Goal: Transaction & Acquisition: Purchase product/service

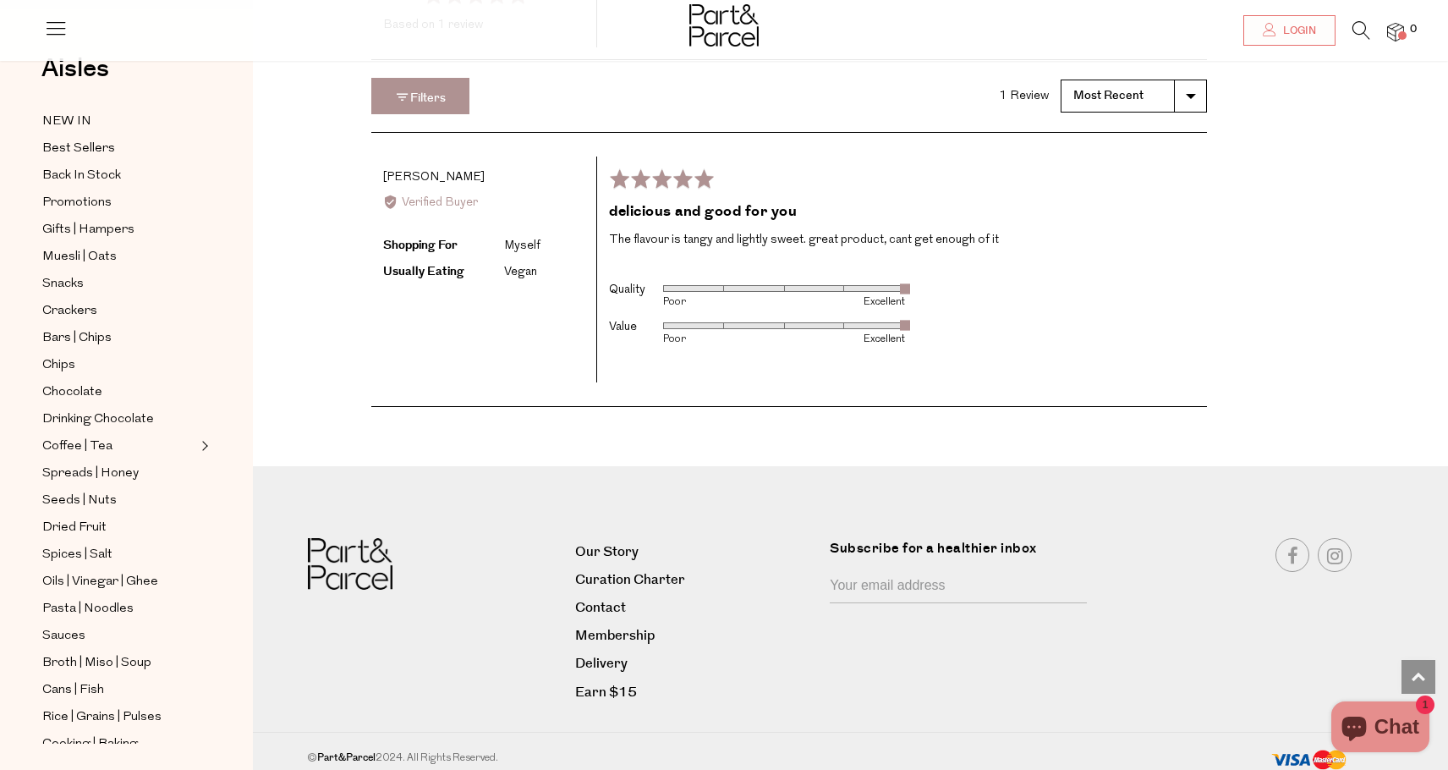
scroll to position [2195, 1]
click at [616, 661] on link "Delivery" at bounding box center [696, 664] width 242 height 23
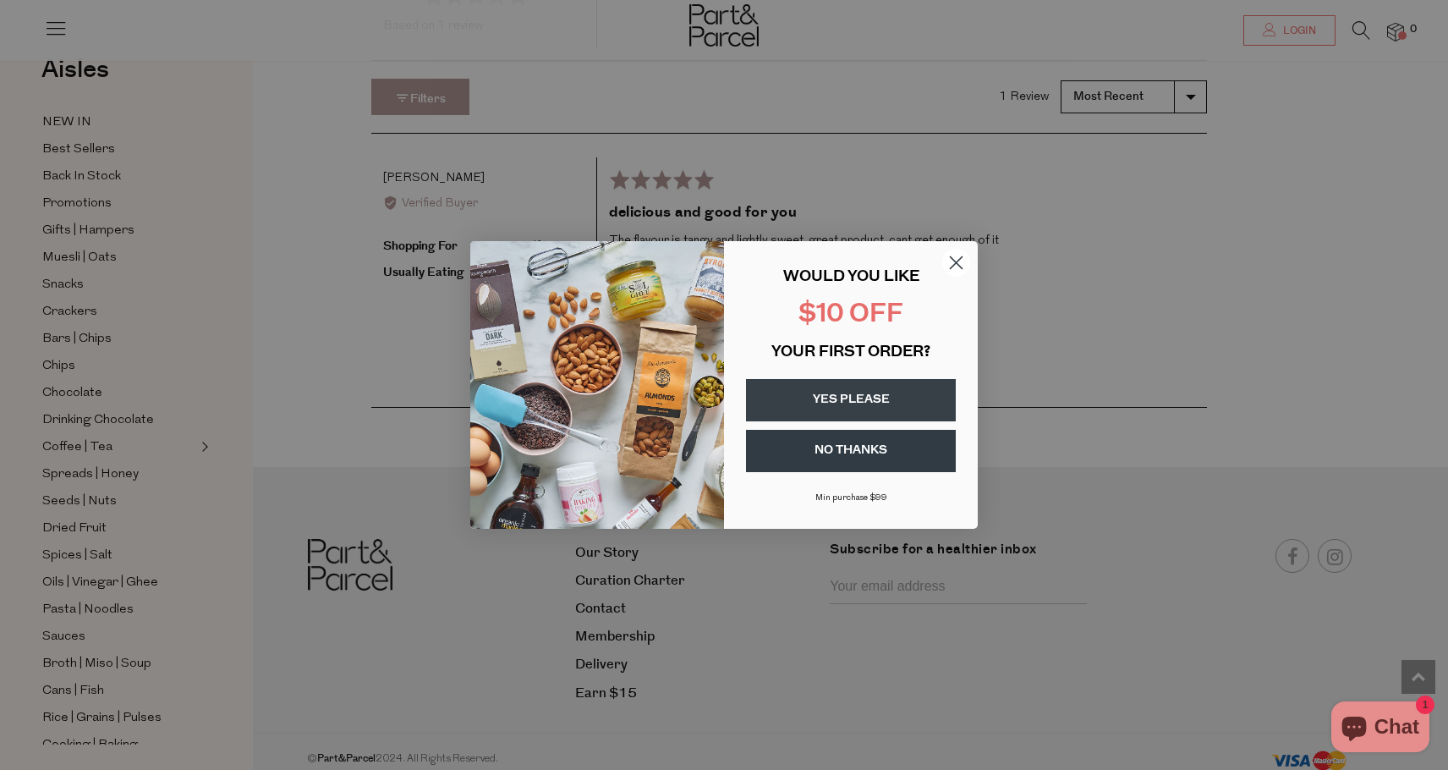
click at [837, 392] on button "YES PLEASE" at bounding box center [851, 400] width 210 height 42
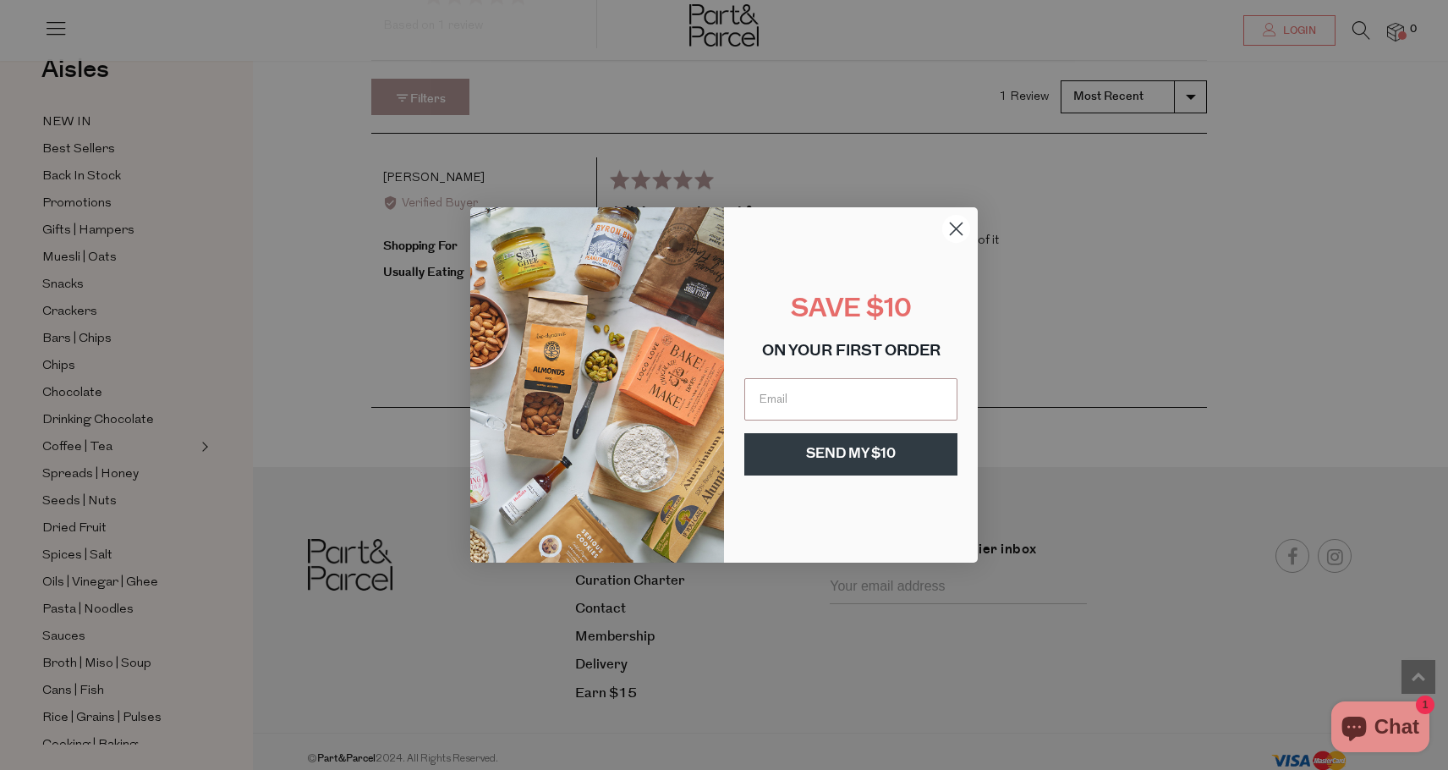
click at [837, 392] on input "Email" at bounding box center [850, 399] width 213 height 42
type input "arositano1@gmail.com"
click at [755, 292] on div "SAVE $10" at bounding box center [851, 310] width 220 height 48
click at [819, 446] on button "SEND MY $10" at bounding box center [850, 454] width 213 height 42
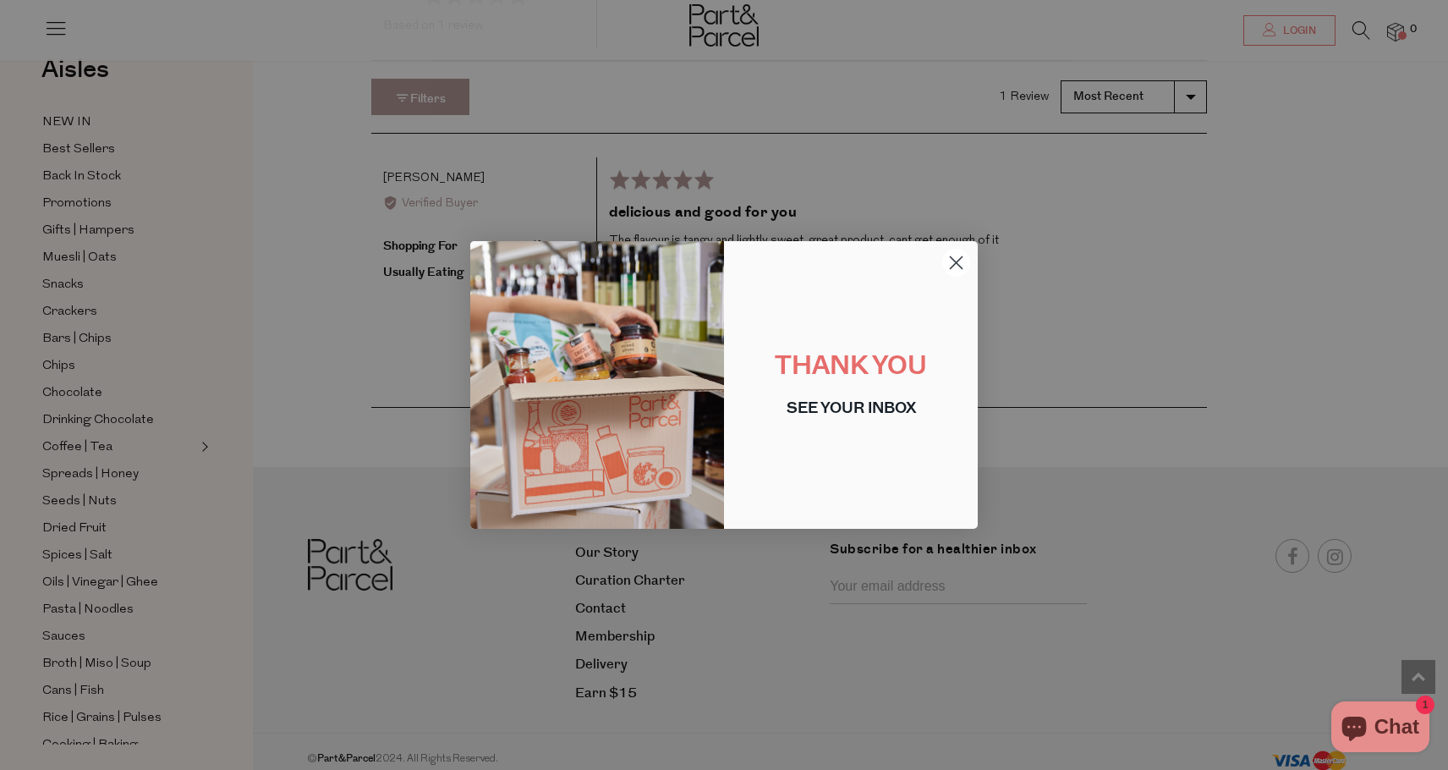
click at [287, 331] on div "Close dialog THANK YOU SEE YOUR INBOX Submit" at bounding box center [724, 385] width 1448 height 770
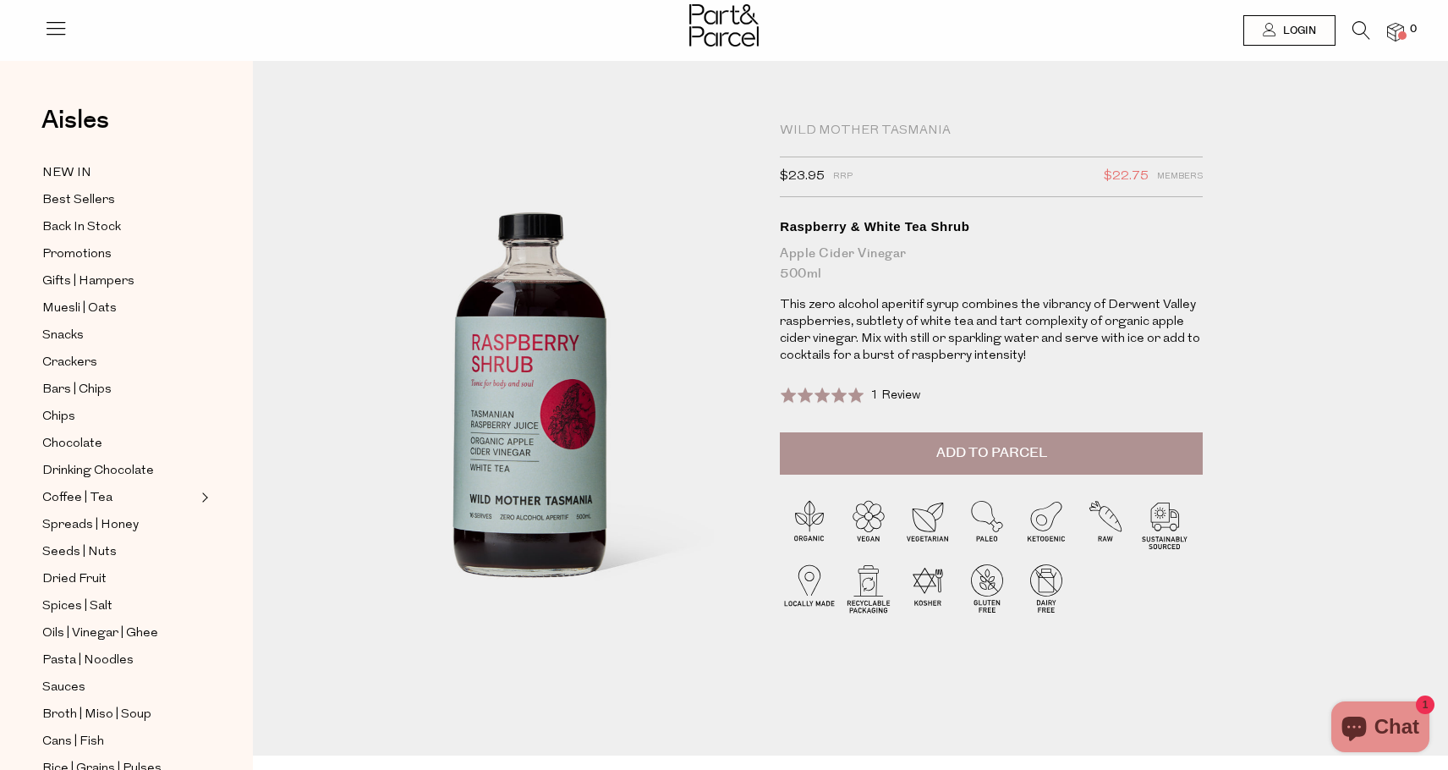
scroll to position [0, 1]
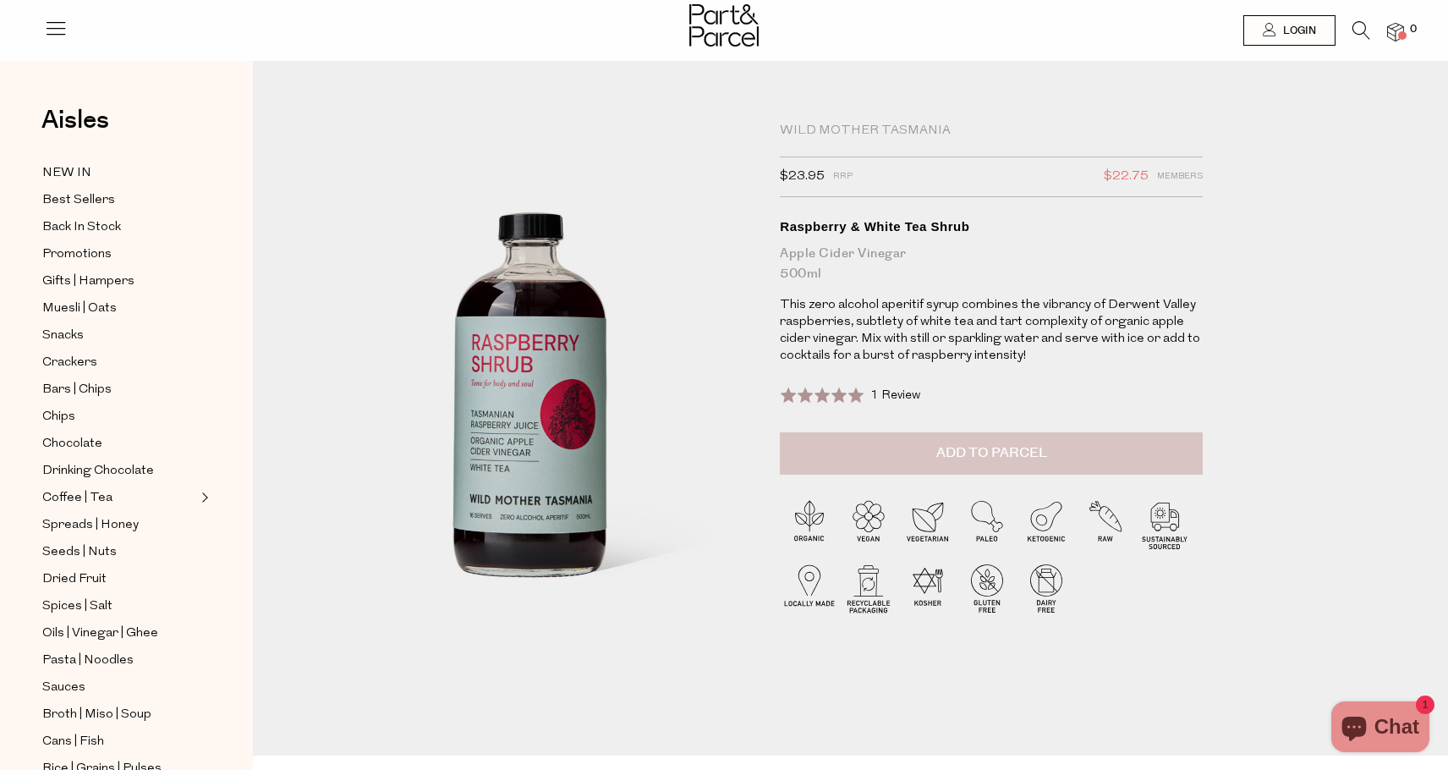
click at [889, 447] on button "Add to Parcel" at bounding box center [991, 453] width 423 height 42
click at [1185, 445] on button "button" at bounding box center [1178, 450] width 48 height 37
type input "2"
click at [1206, 220] on div "Wild Mother Tasmania $23.95 RRP $22.75 Members Available: In Stock Raspberry & …" at bounding box center [999, 401] width 465 height 556
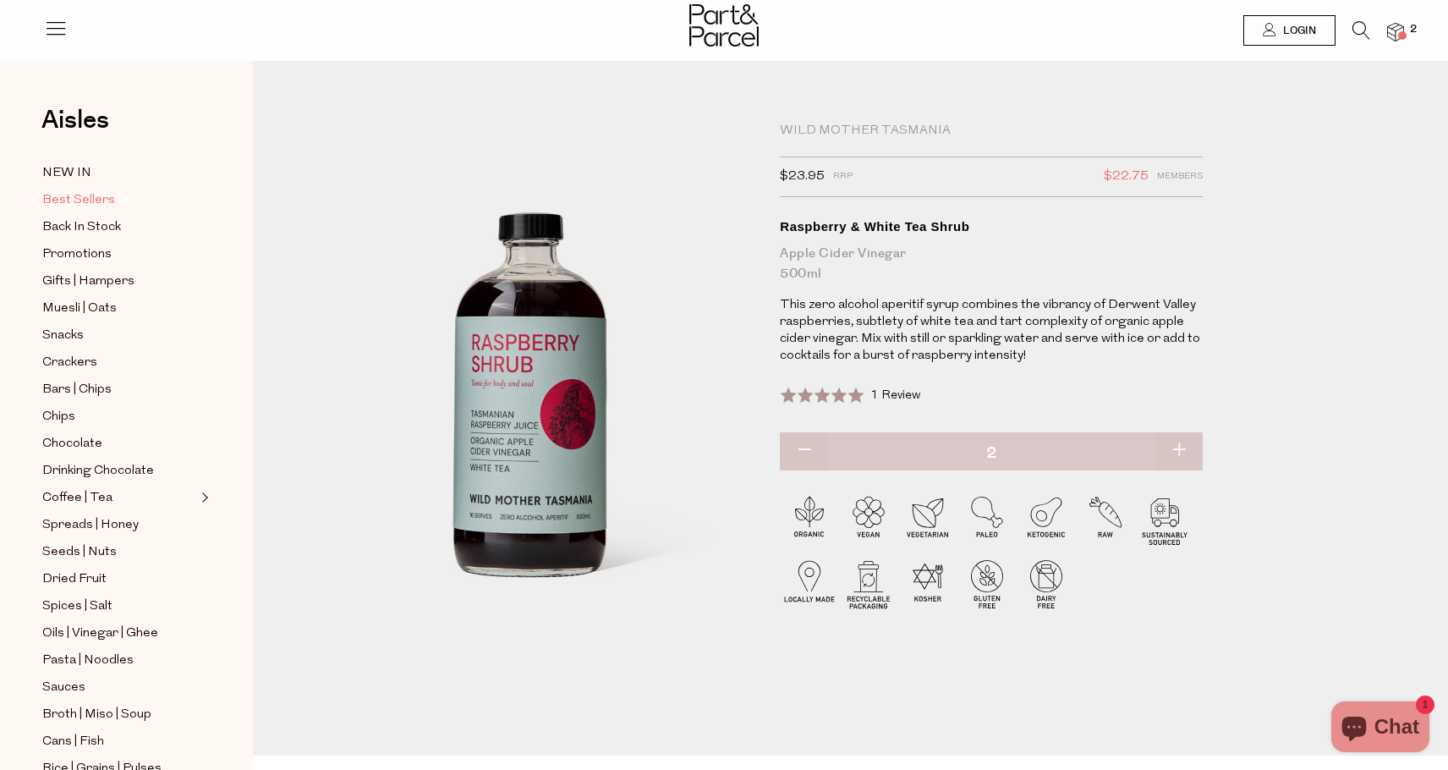
click at [71, 194] on span "Best Sellers" at bounding box center [78, 200] width 73 height 20
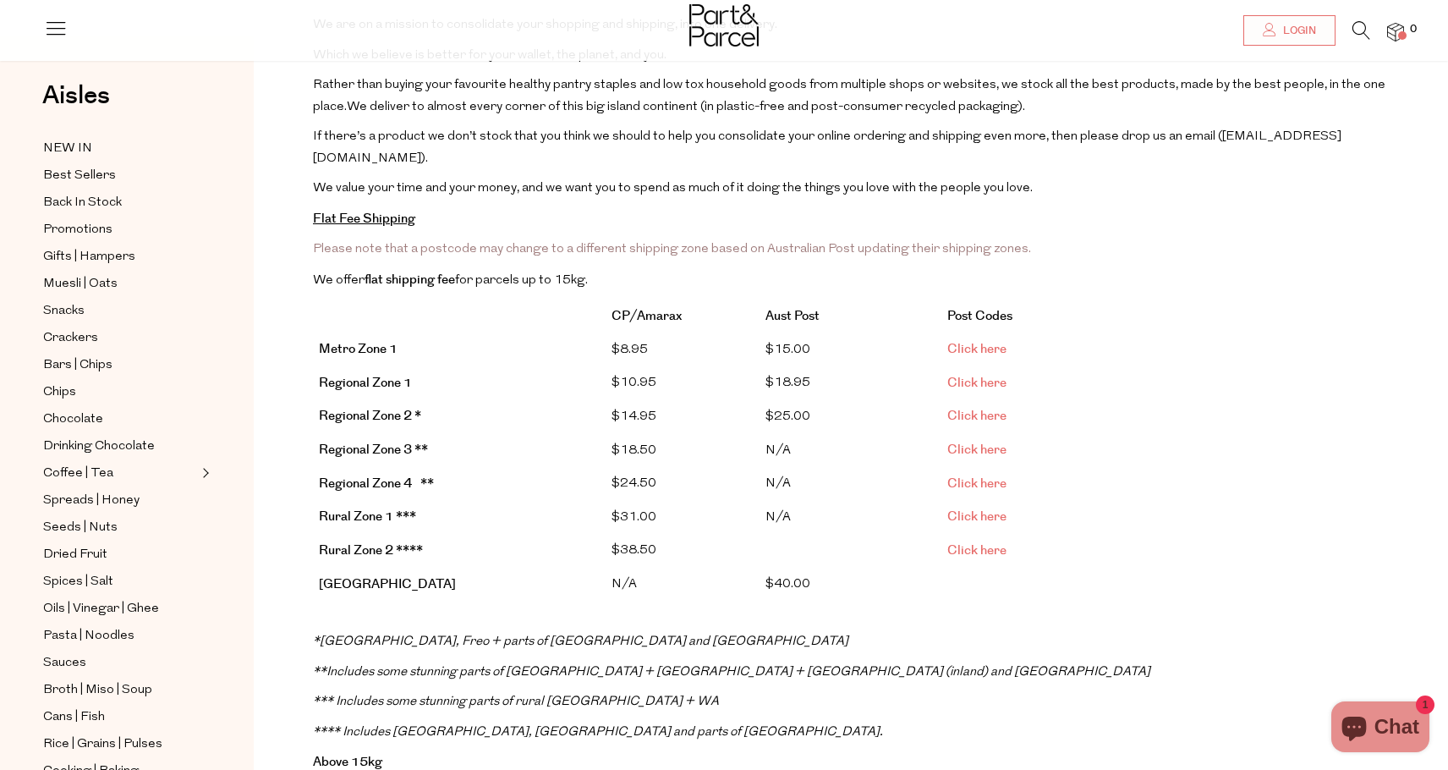
scroll to position [289, 0]
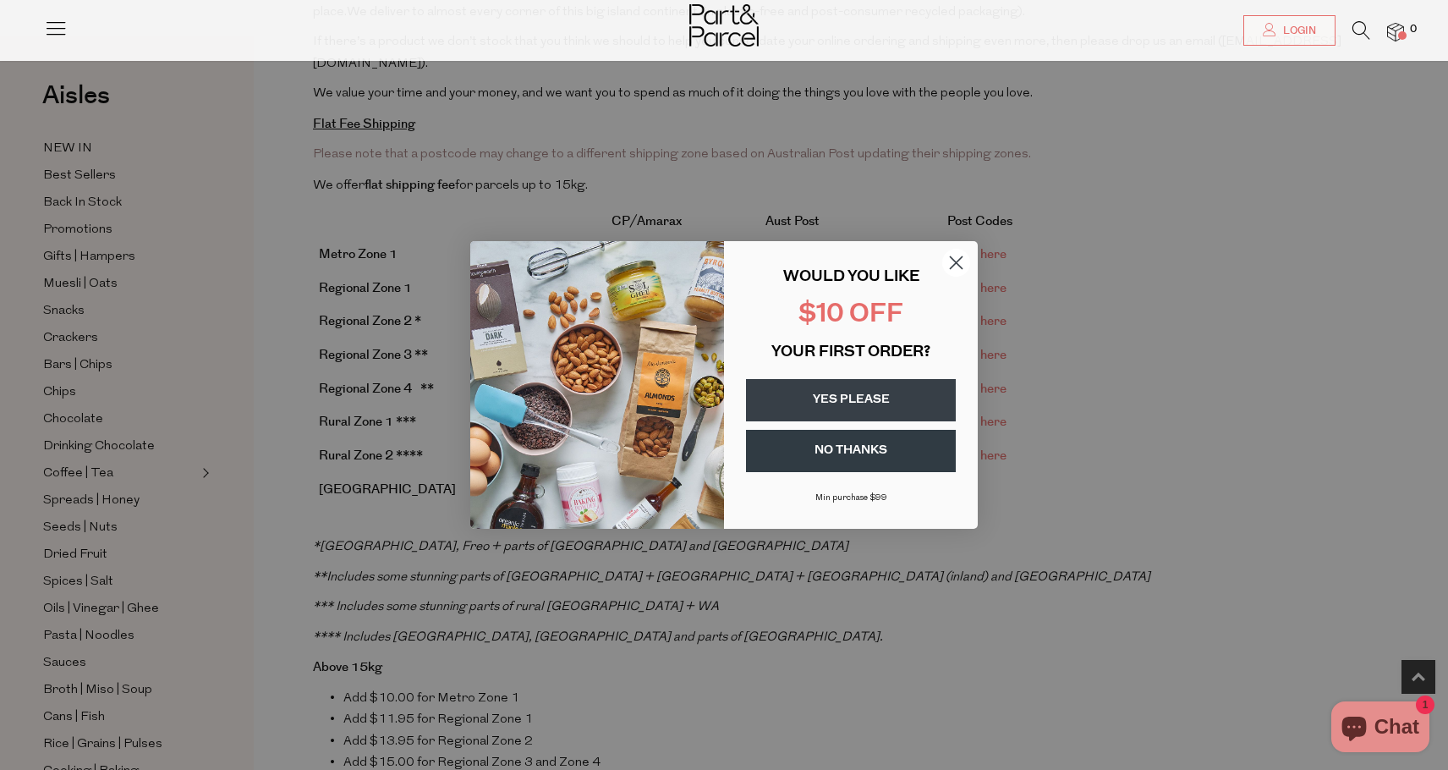
click at [978, 182] on div "Close dialog WOULD YOU LIKE $10 OFF YOUR FIRST ORDER? YES PLEASE NO THANKS Min …" at bounding box center [724, 385] width 1448 height 770
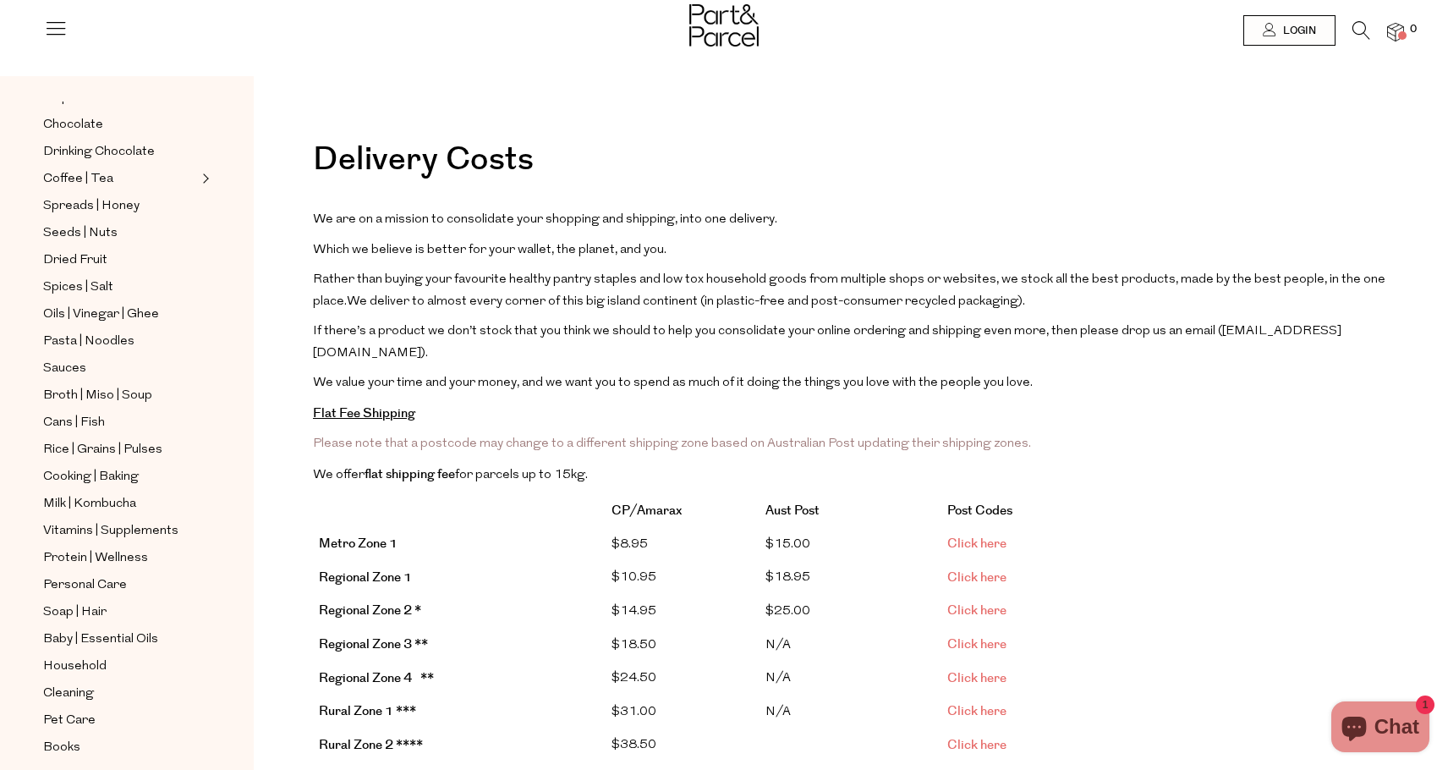
scroll to position [0, 0]
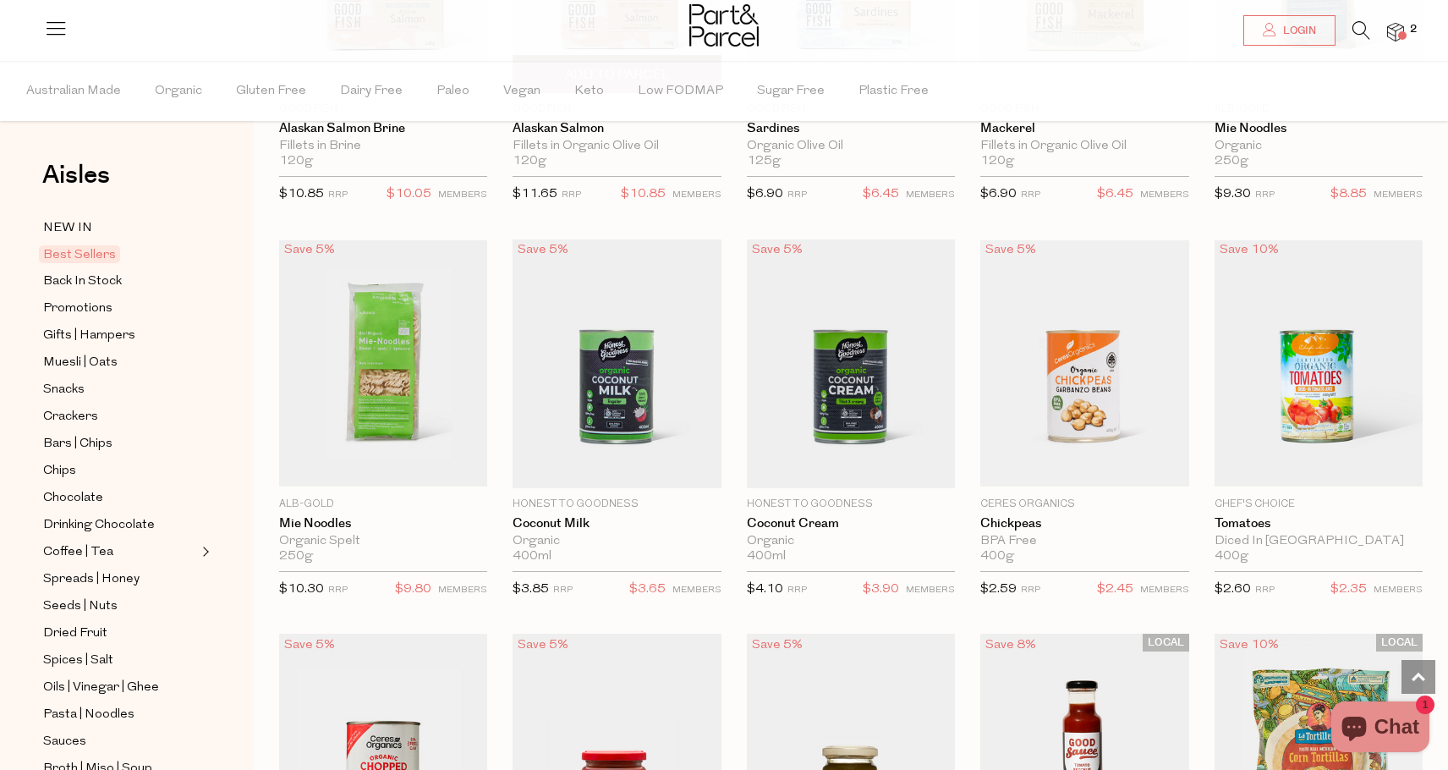
scroll to position [1576, 0]
click at [627, 211] on div "LOCAL Save 6% 1 Add To Parcel KOOEE Organic Beef Stick Sea Salt 25g Only 66 Ava…" at bounding box center [838, 421] width 1169 height 3554
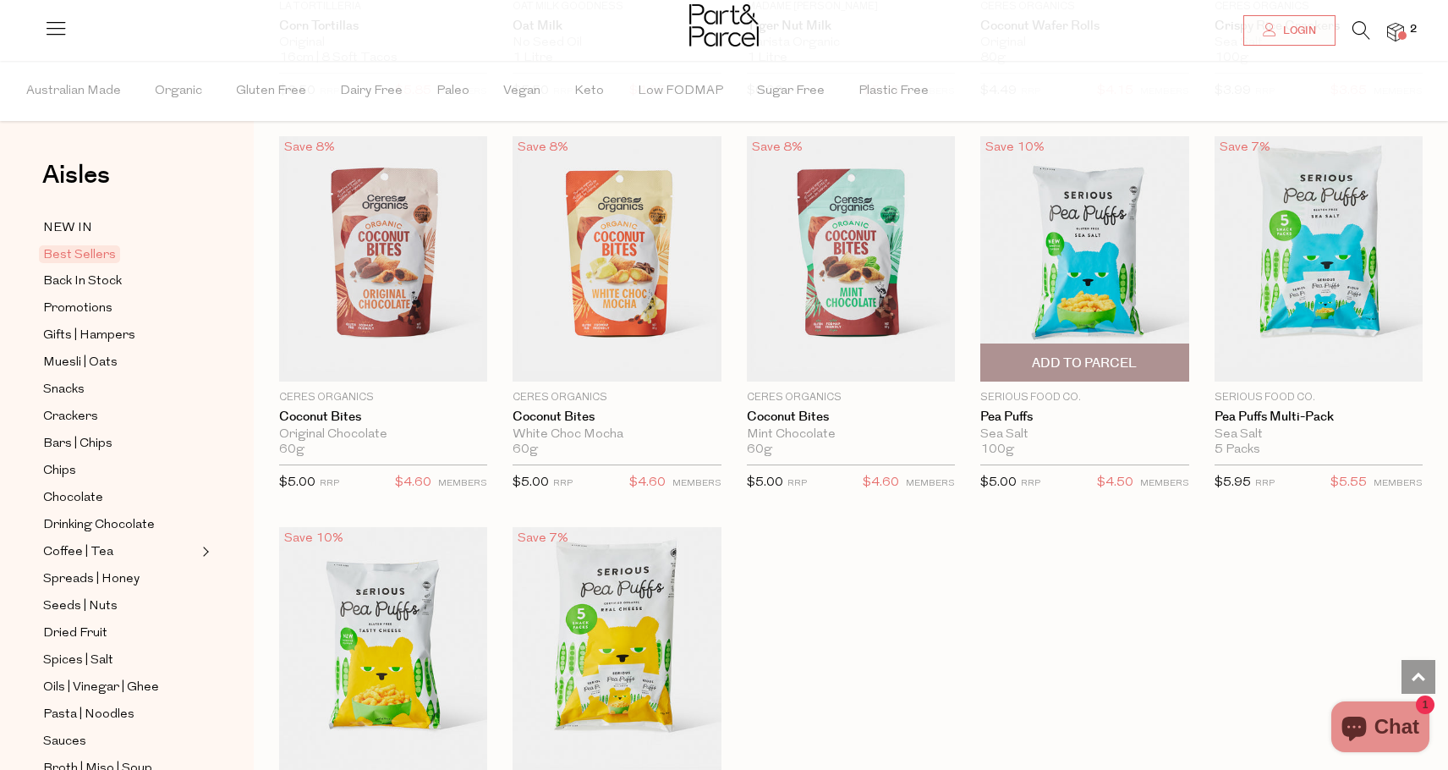
scroll to position [2866, 0]
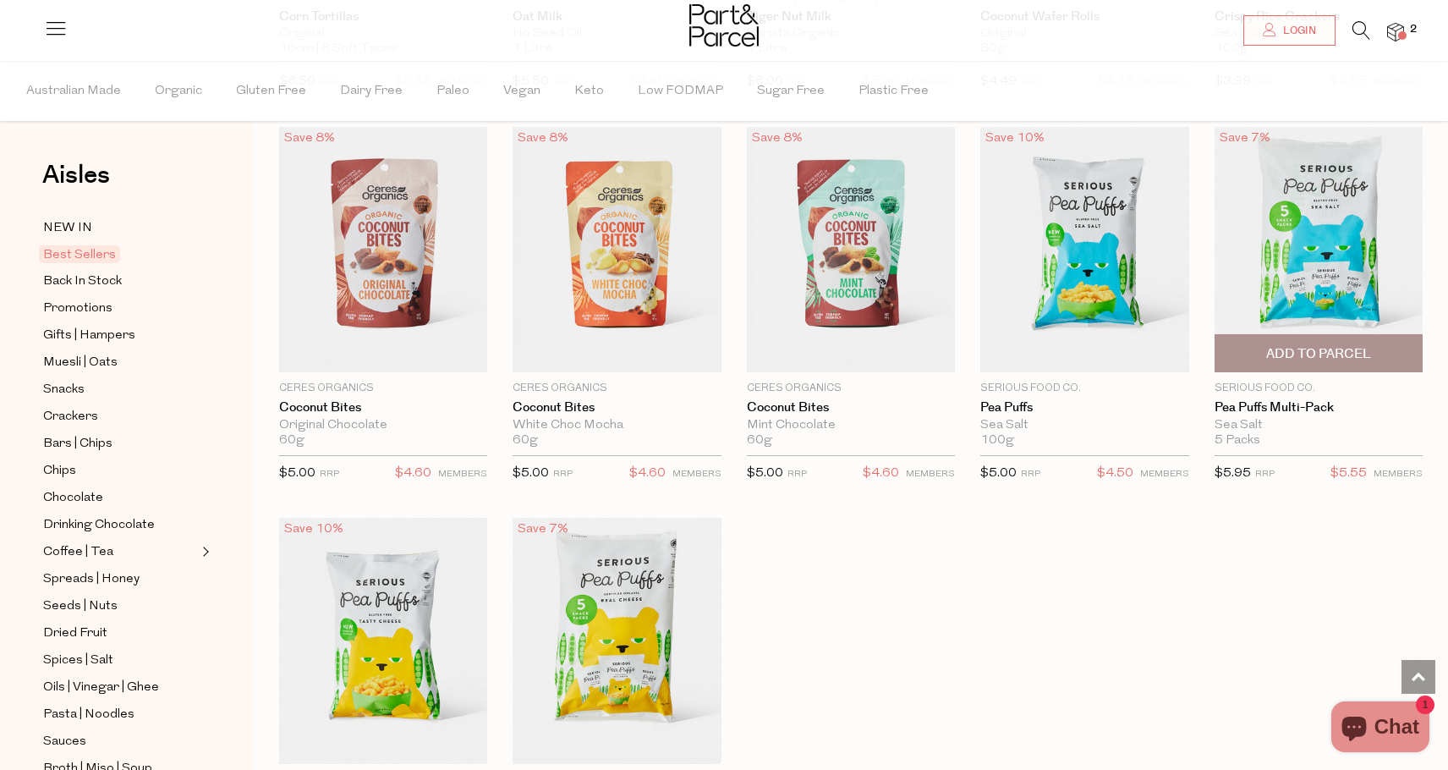
click at [1315, 345] on span "Add To Parcel" at bounding box center [1318, 354] width 105 height 18
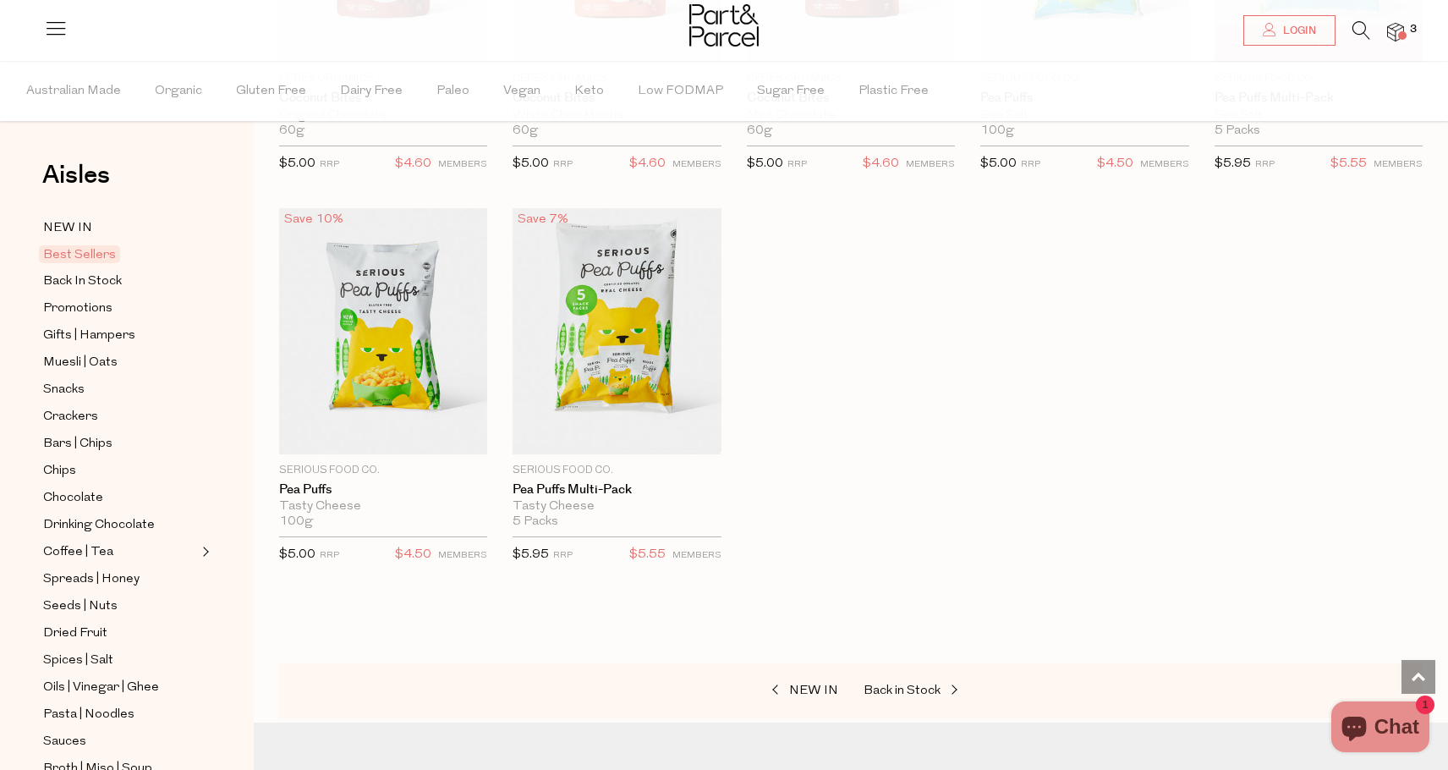
scroll to position [3185, 0]
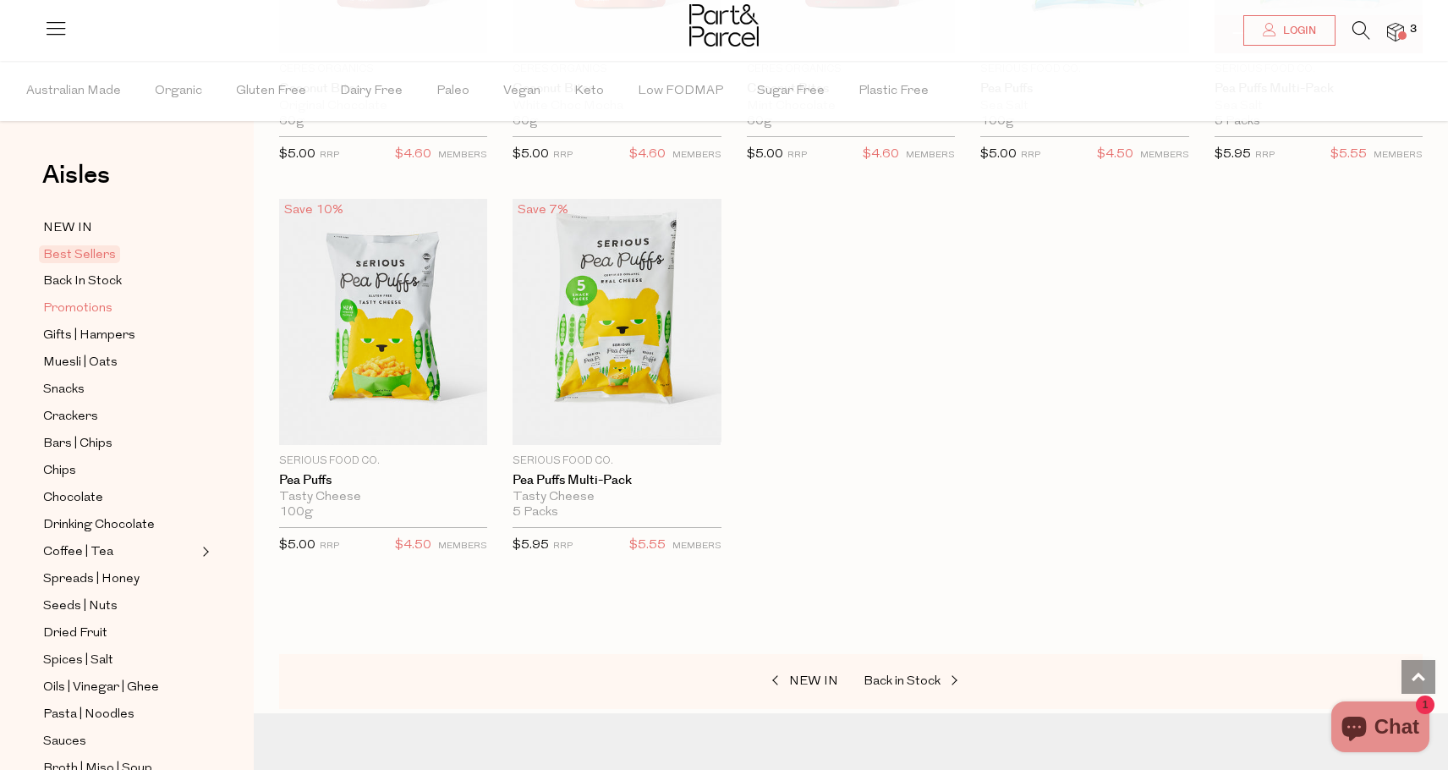
click at [69, 309] on span "Promotions" at bounding box center [77, 309] width 69 height 20
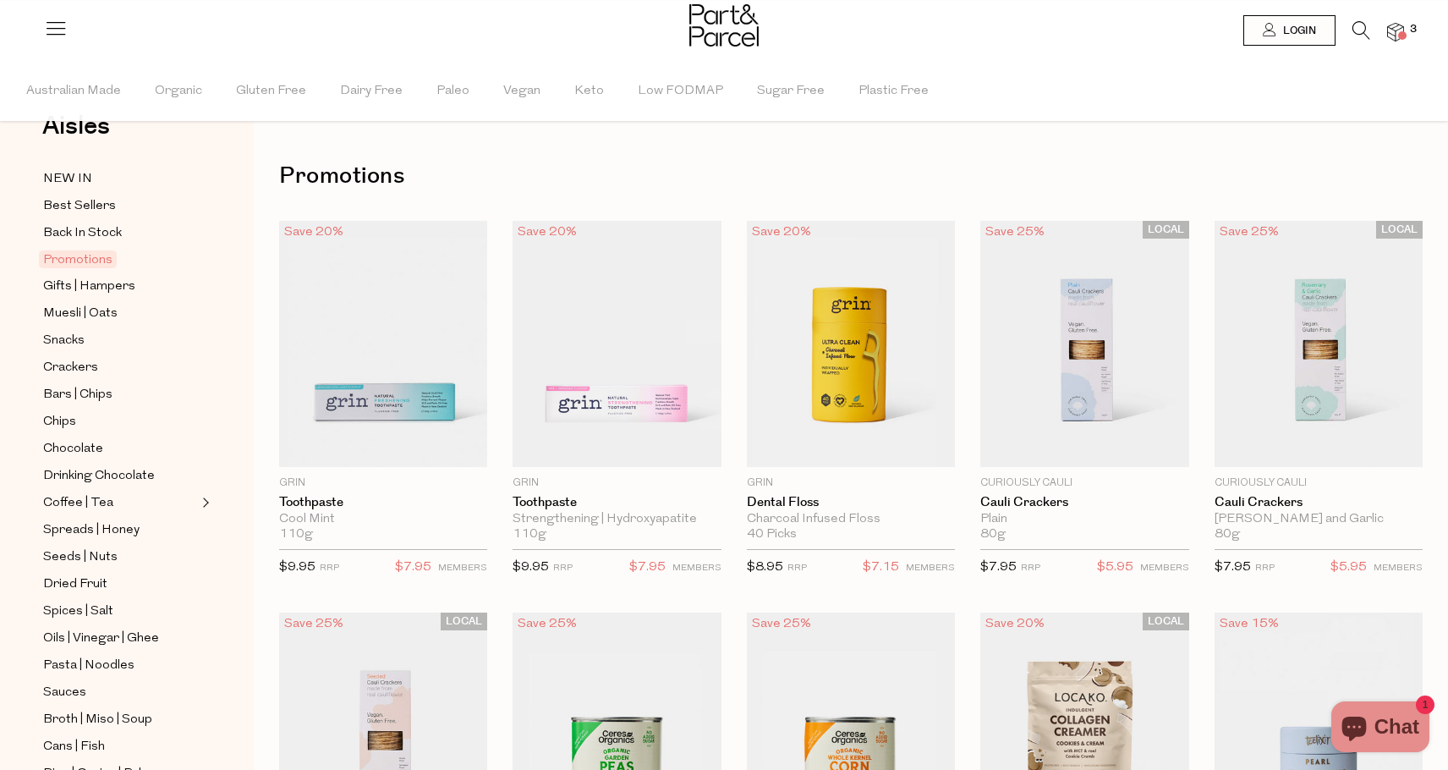
scroll to position [60, 0]
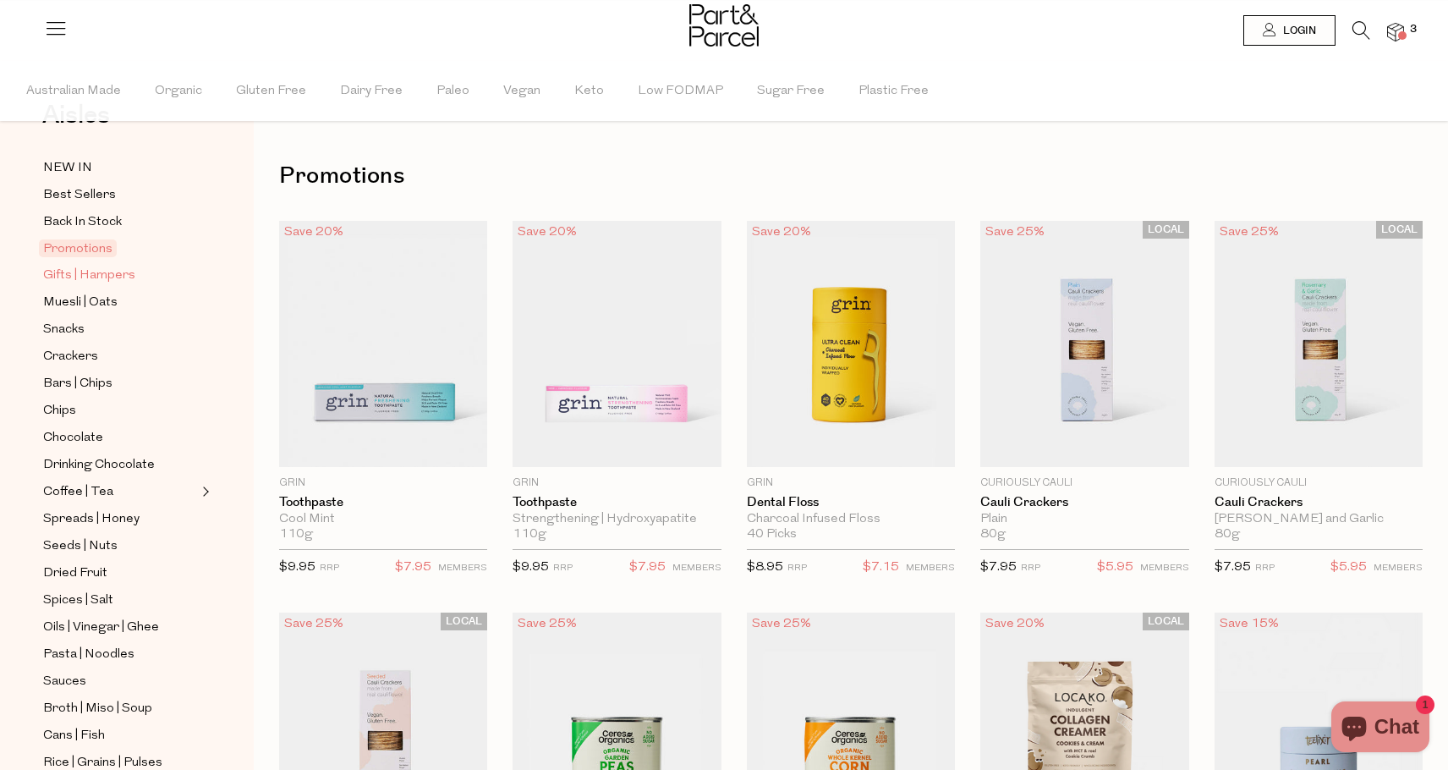
click at [81, 276] on span "Gifts | Hampers" at bounding box center [89, 276] width 92 height 20
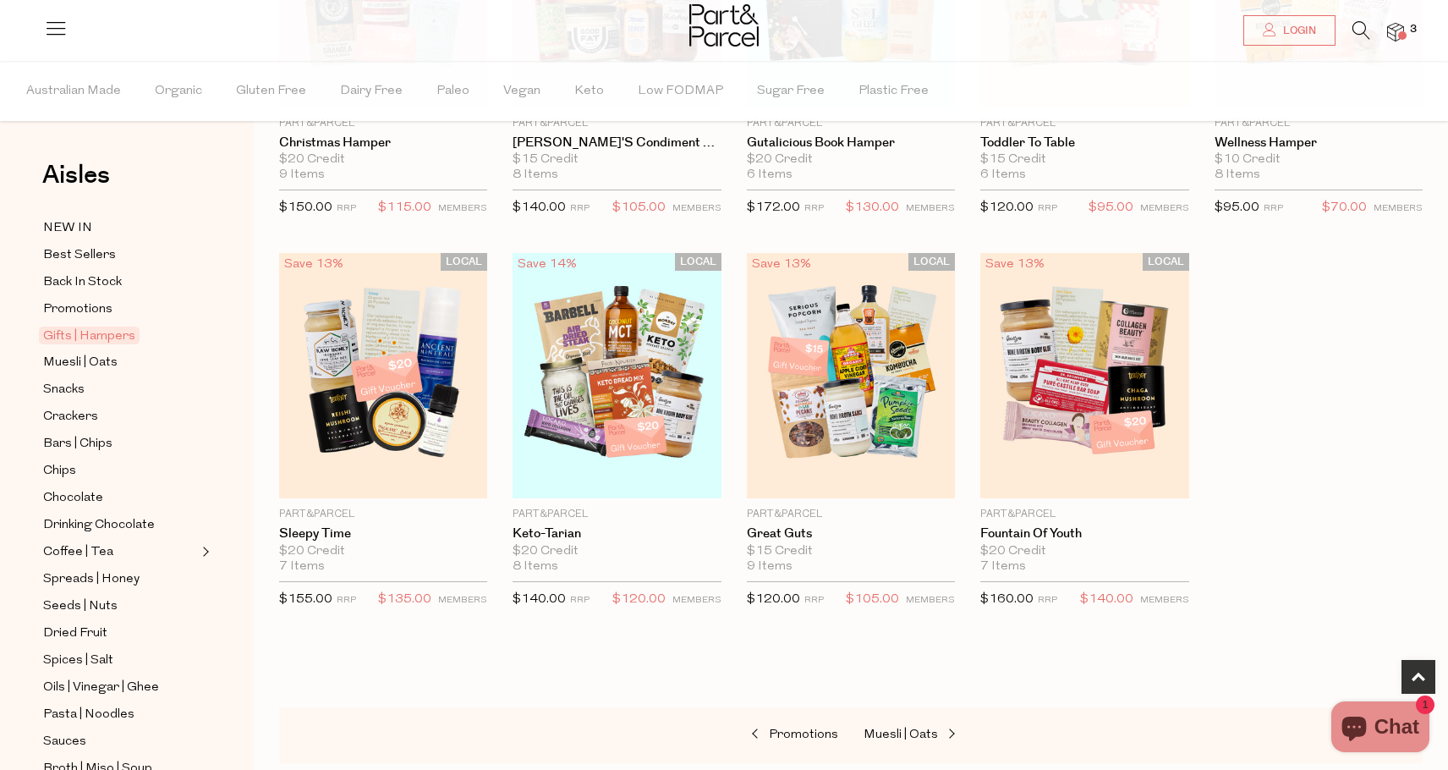
scroll to position [360, 0]
click at [91, 364] on span "Muesli | Oats" at bounding box center [80, 363] width 74 height 20
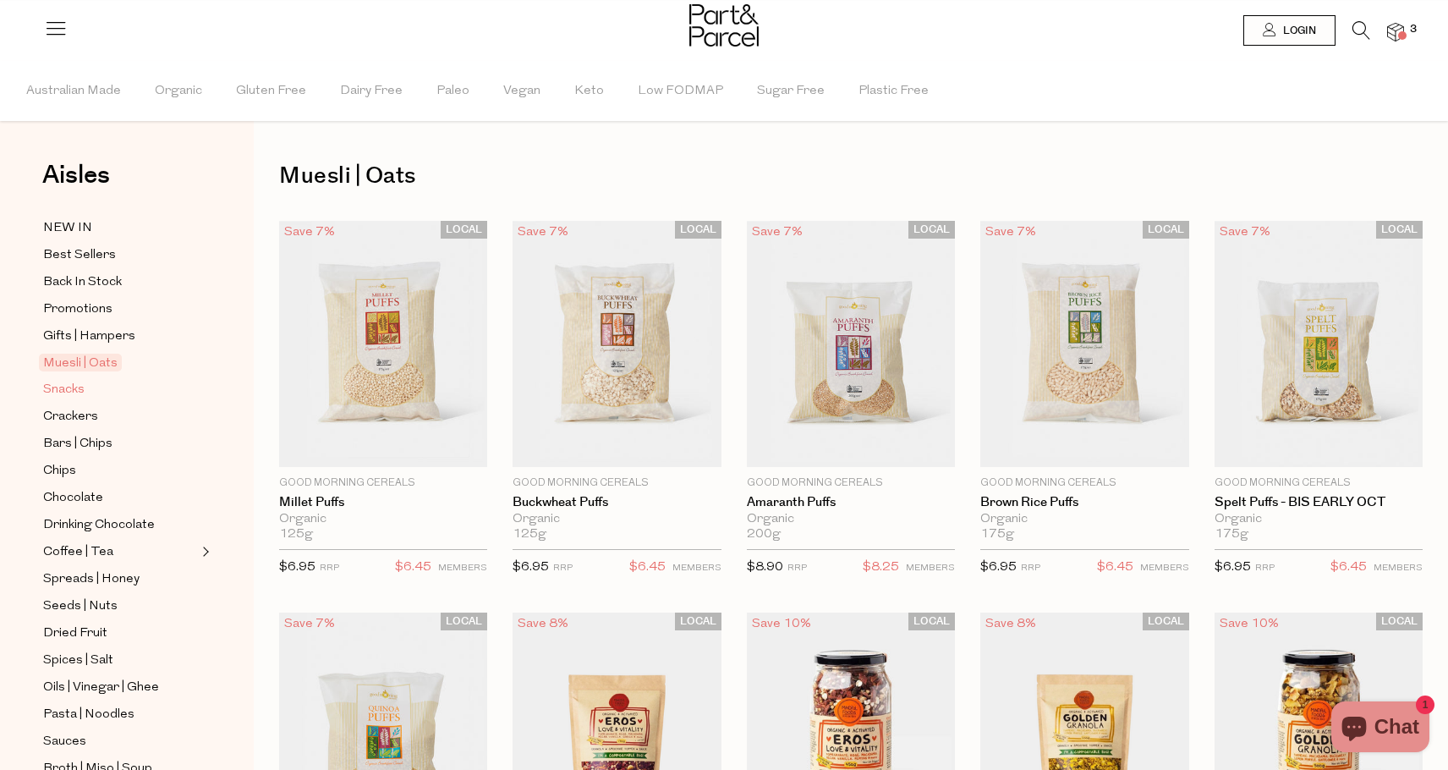
click at [58, 391] on span "Snacks" at bounding box center [63, 390] width 41 height 20
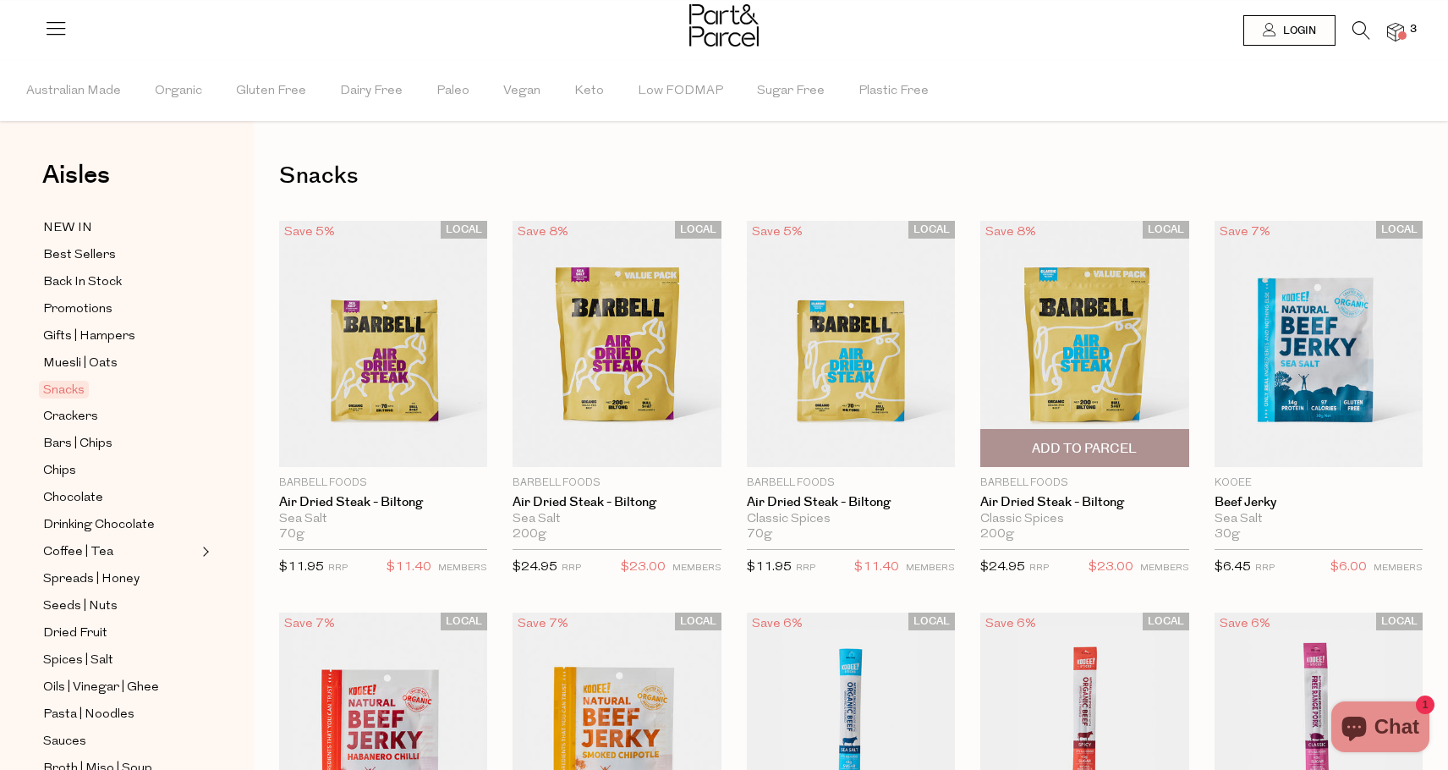
click at [1089, 451] on span "Add To Parcel" at bounding box center [1084, 449] width 105 height 18
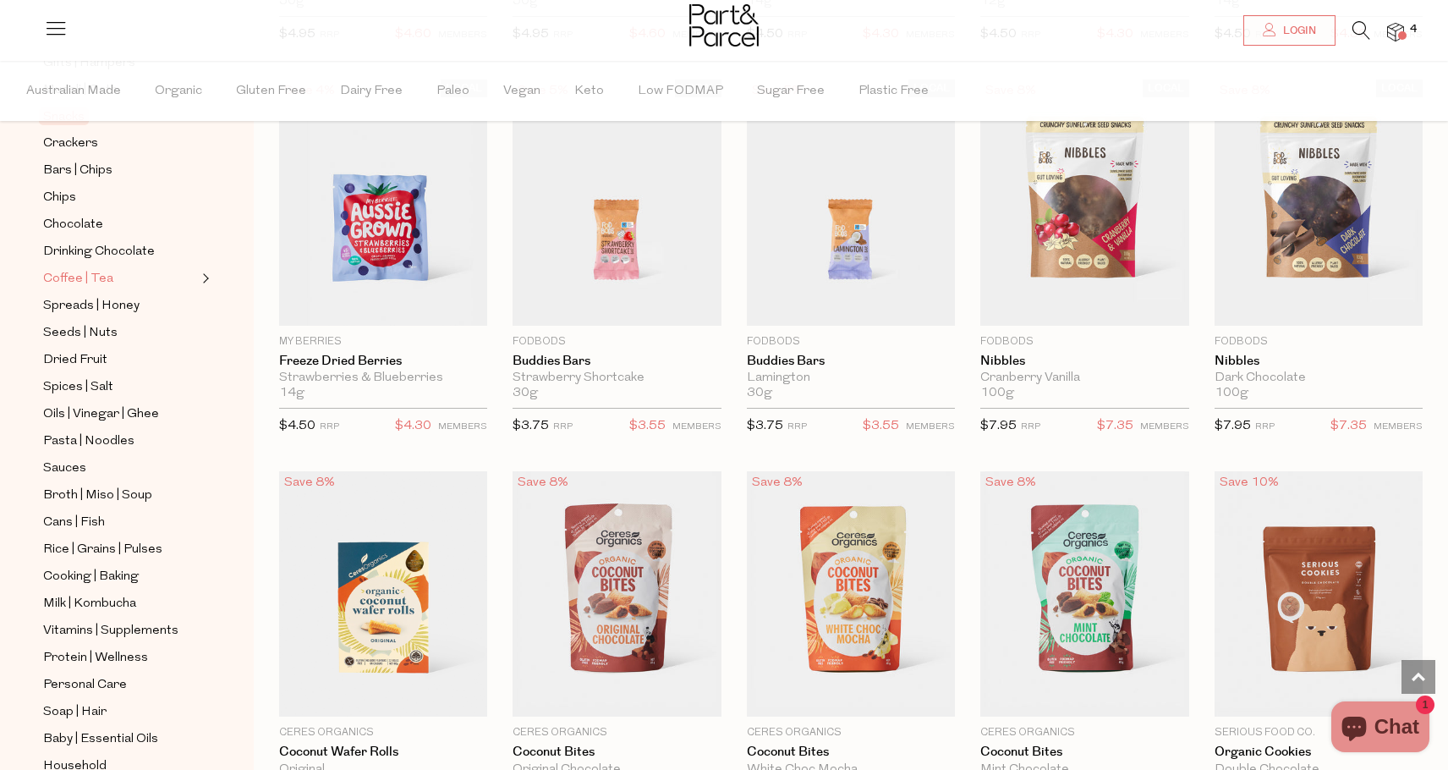
scroll to position [274, 0]
click at [85, 519] on span "Cans | Fish" at bounding box center [74, 522] width 62 height 20
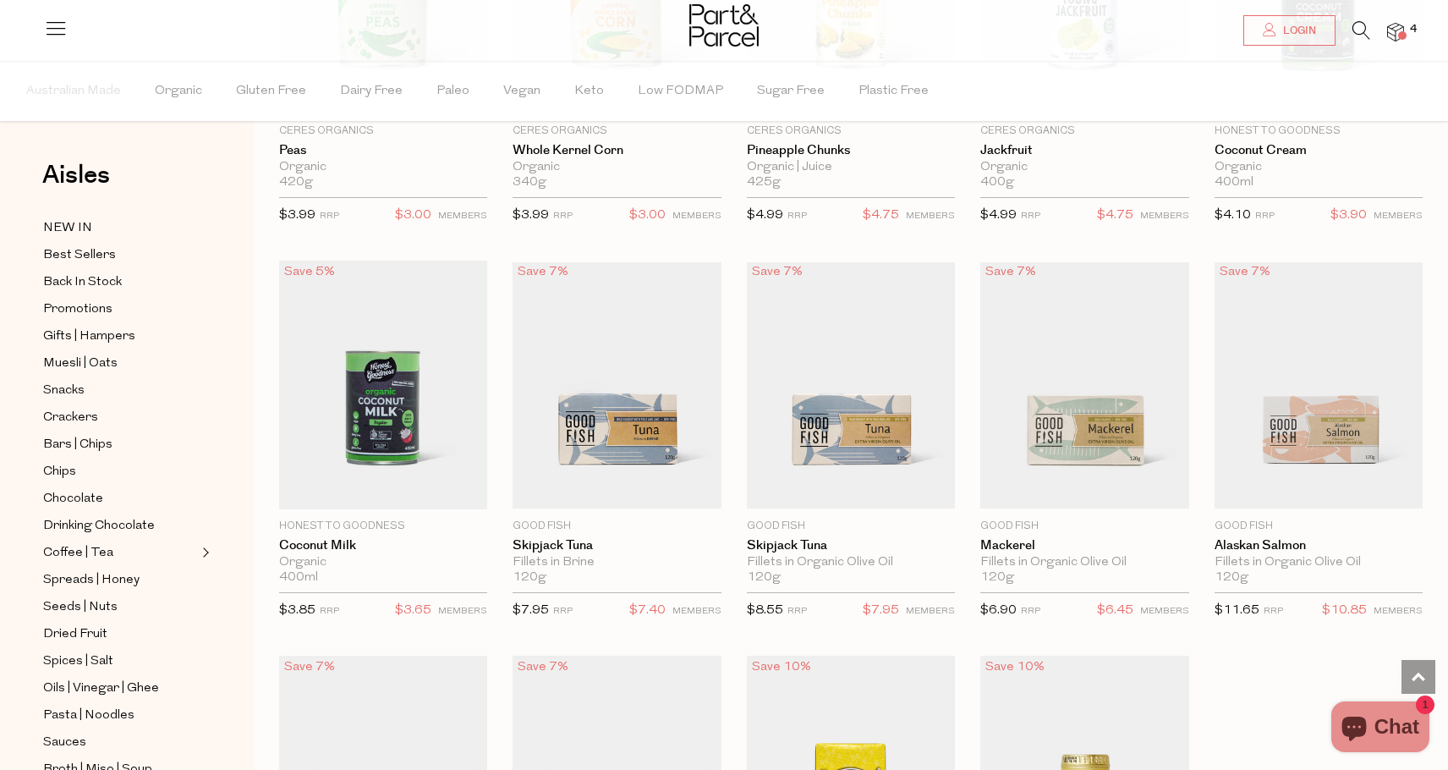
scroll to position [1143, 0]
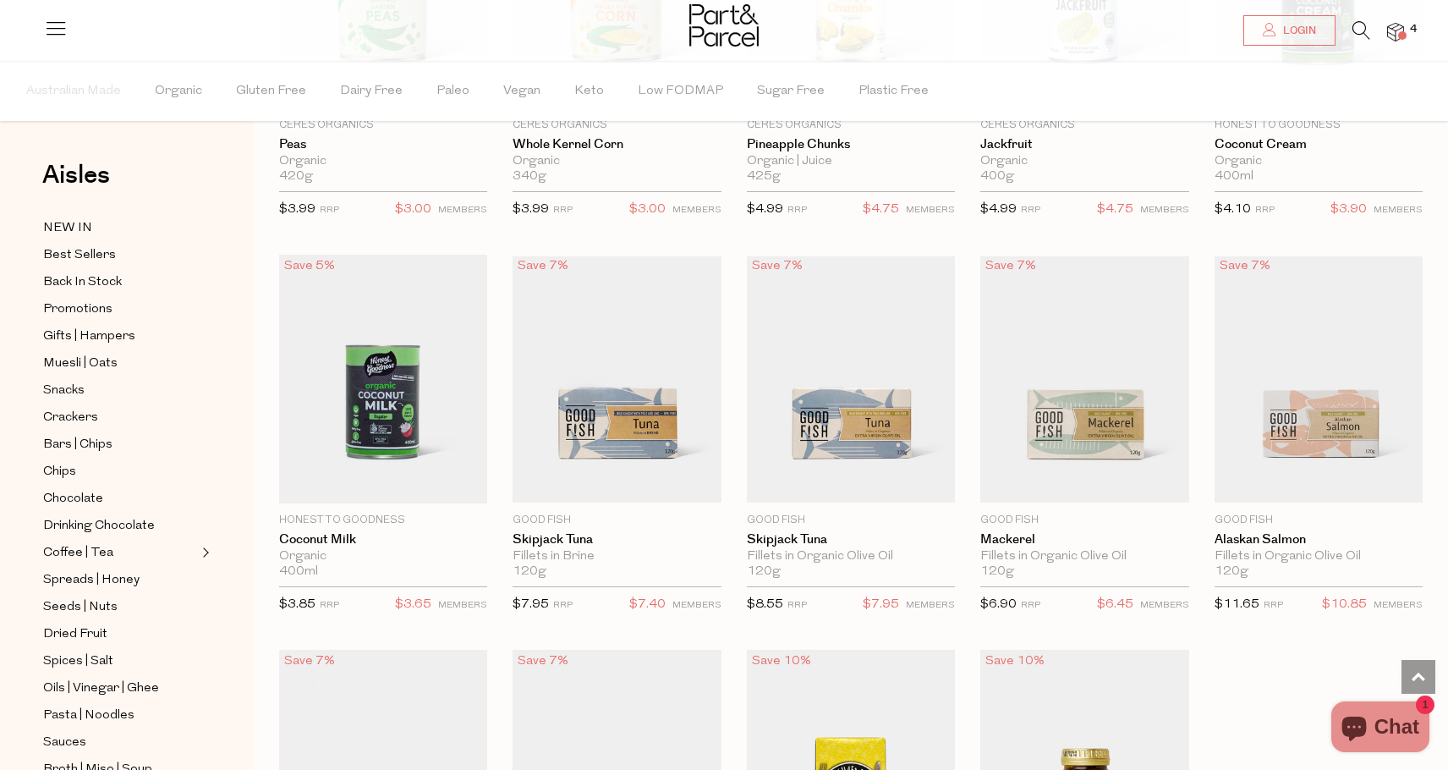
click at [1392, 34] on img at bounding box center [1395, 32] width 17 height 19
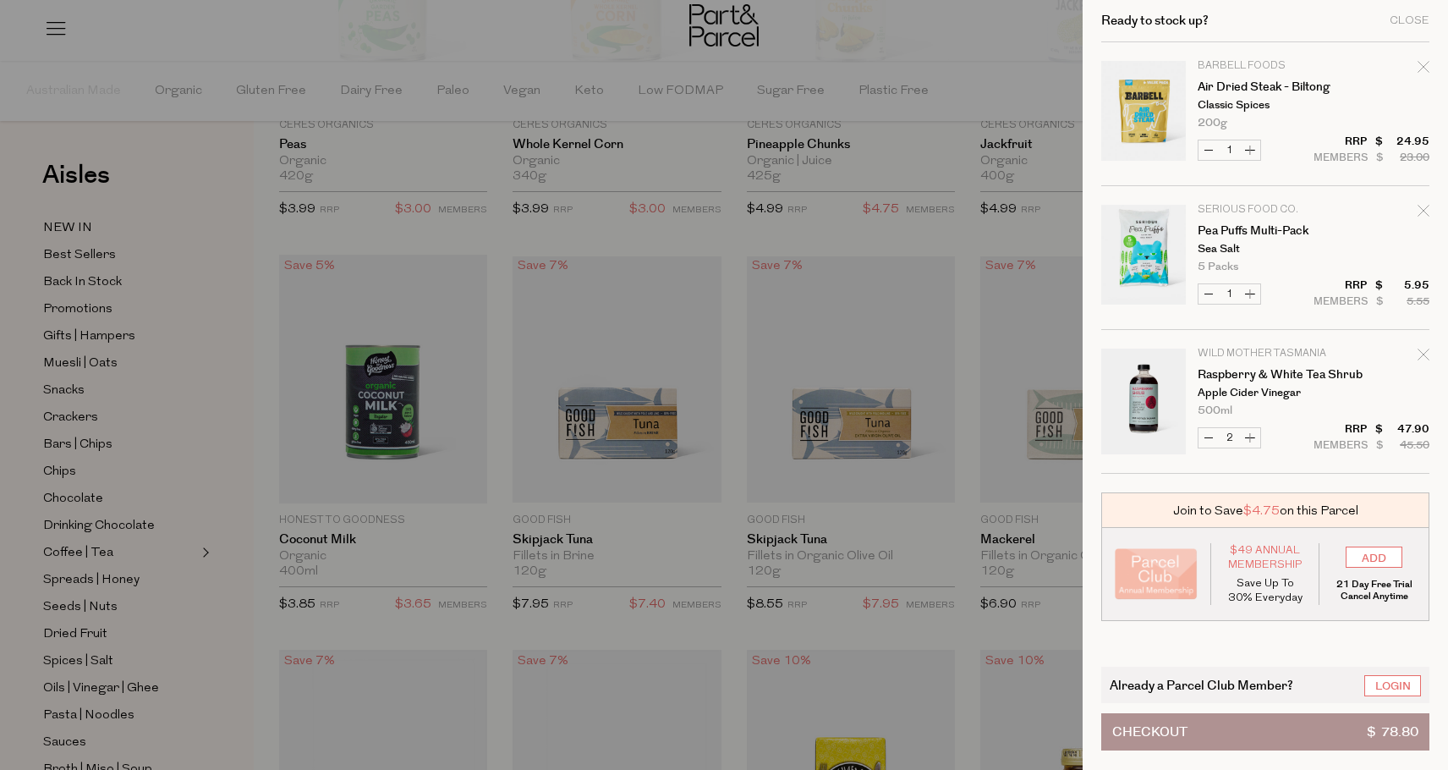
click at [939, 293] on div at bounding box center [724, 385] width 1448 height 770
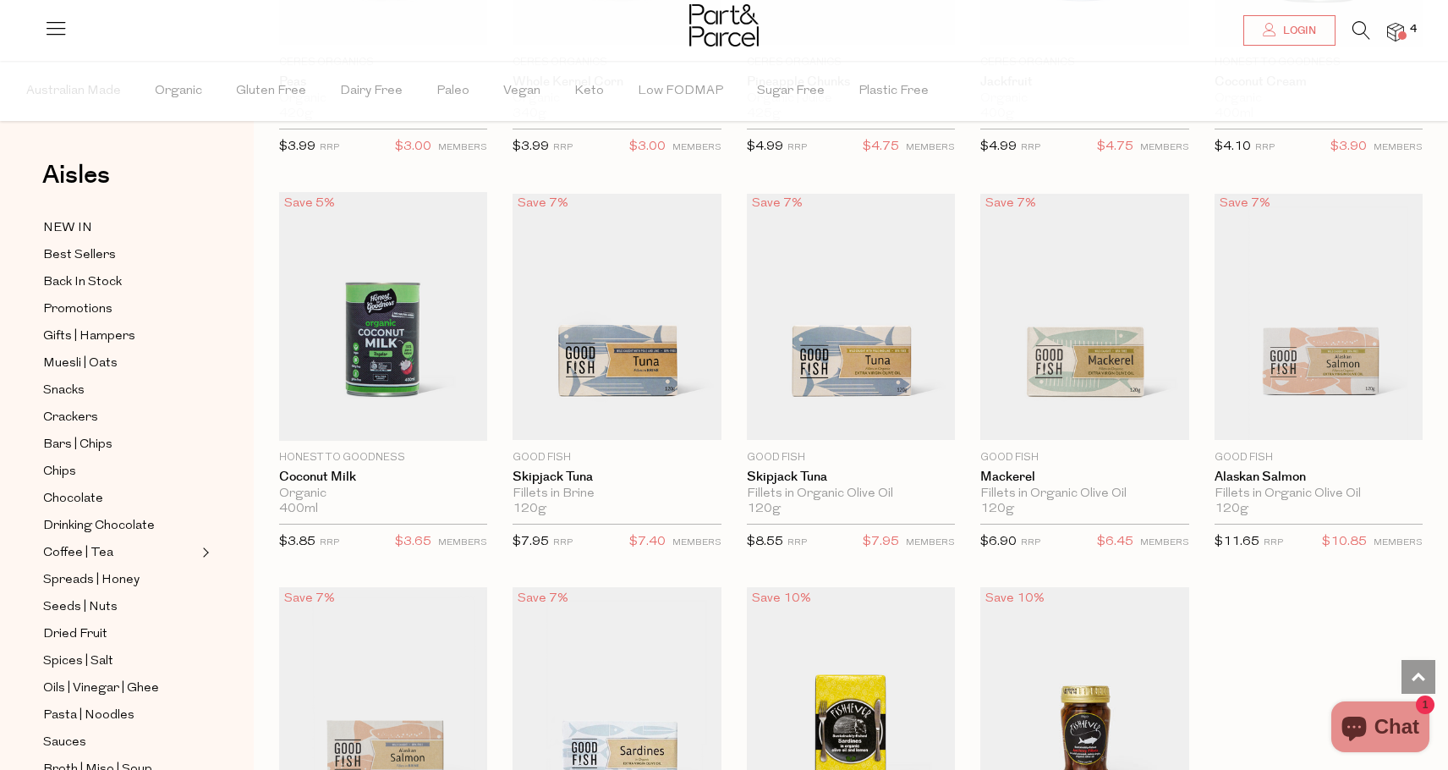
scroll to position [1203, 0]
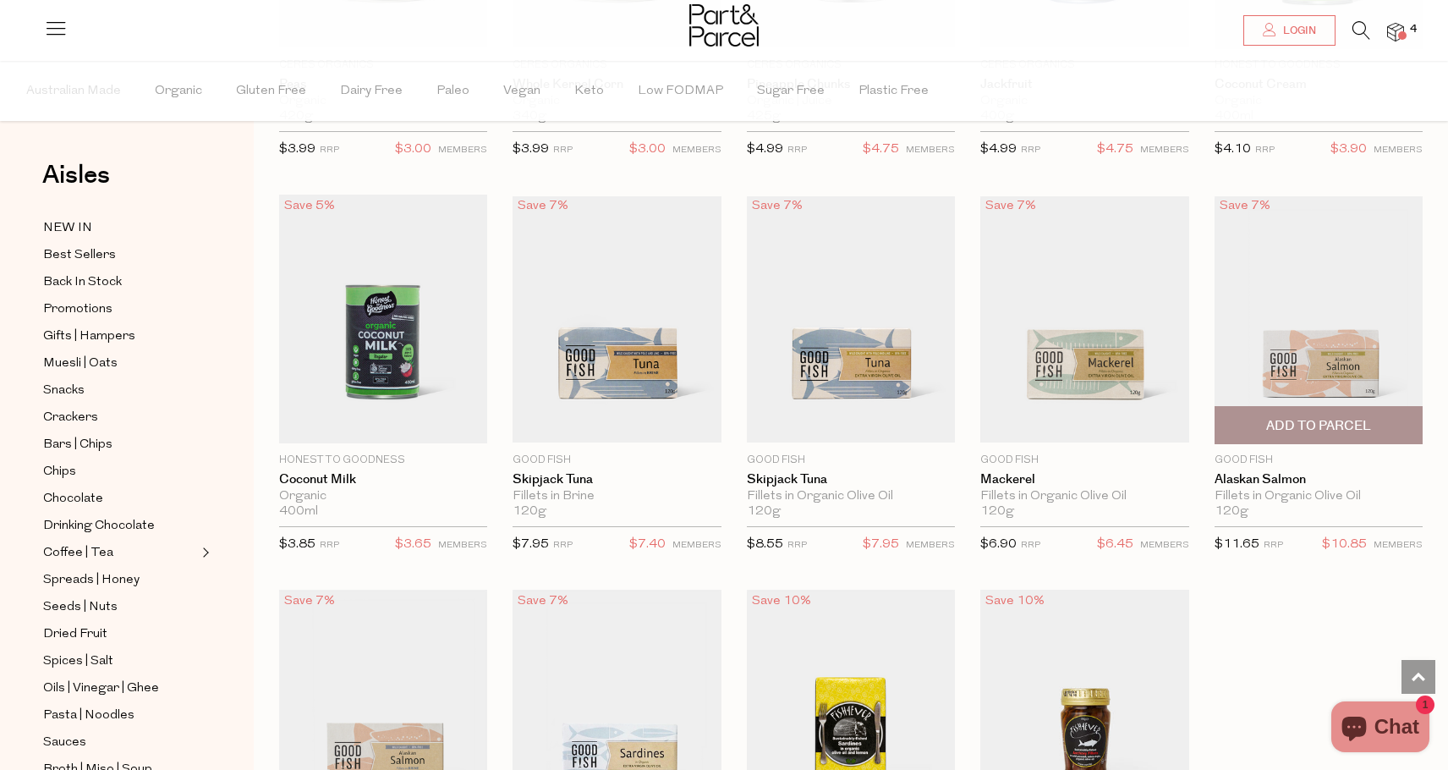
click at [1283, 419] on span "Add To Parcel" at bounding box center [1318, 426] width 105 height 18
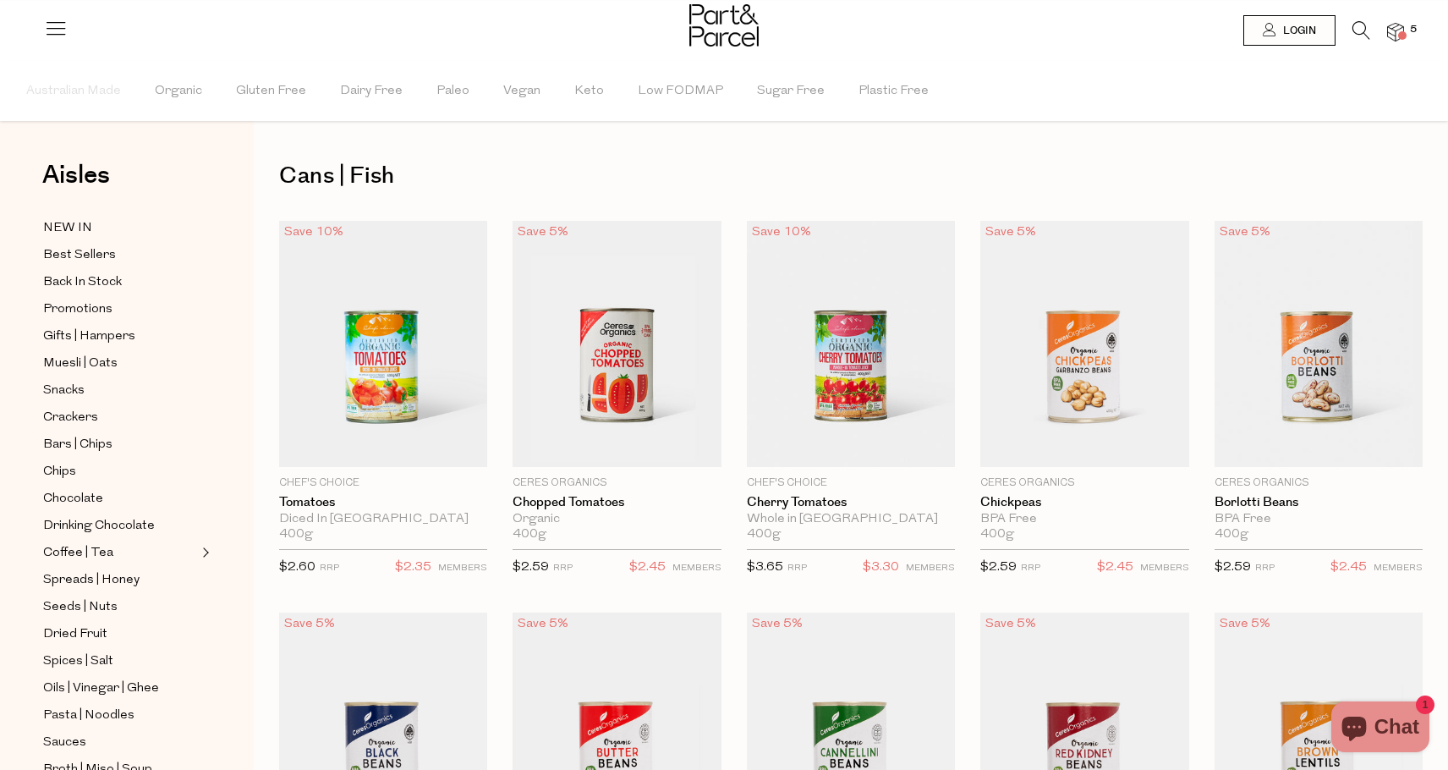
scroll to position [0, 0]
click at [820, 454] on span "Add To Parcel" at bounding box center [850, 449] width 105 height 18
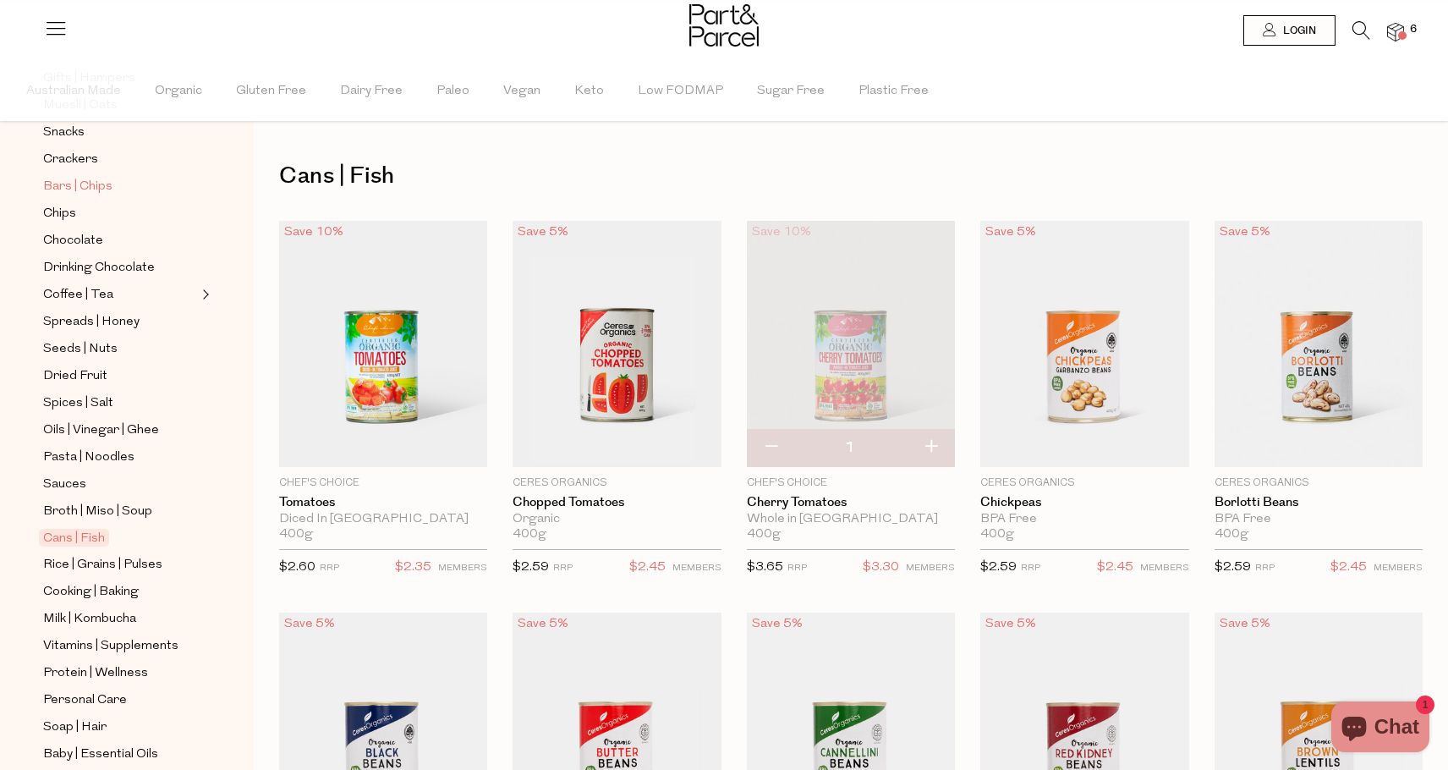
scroll to position [282, 0]
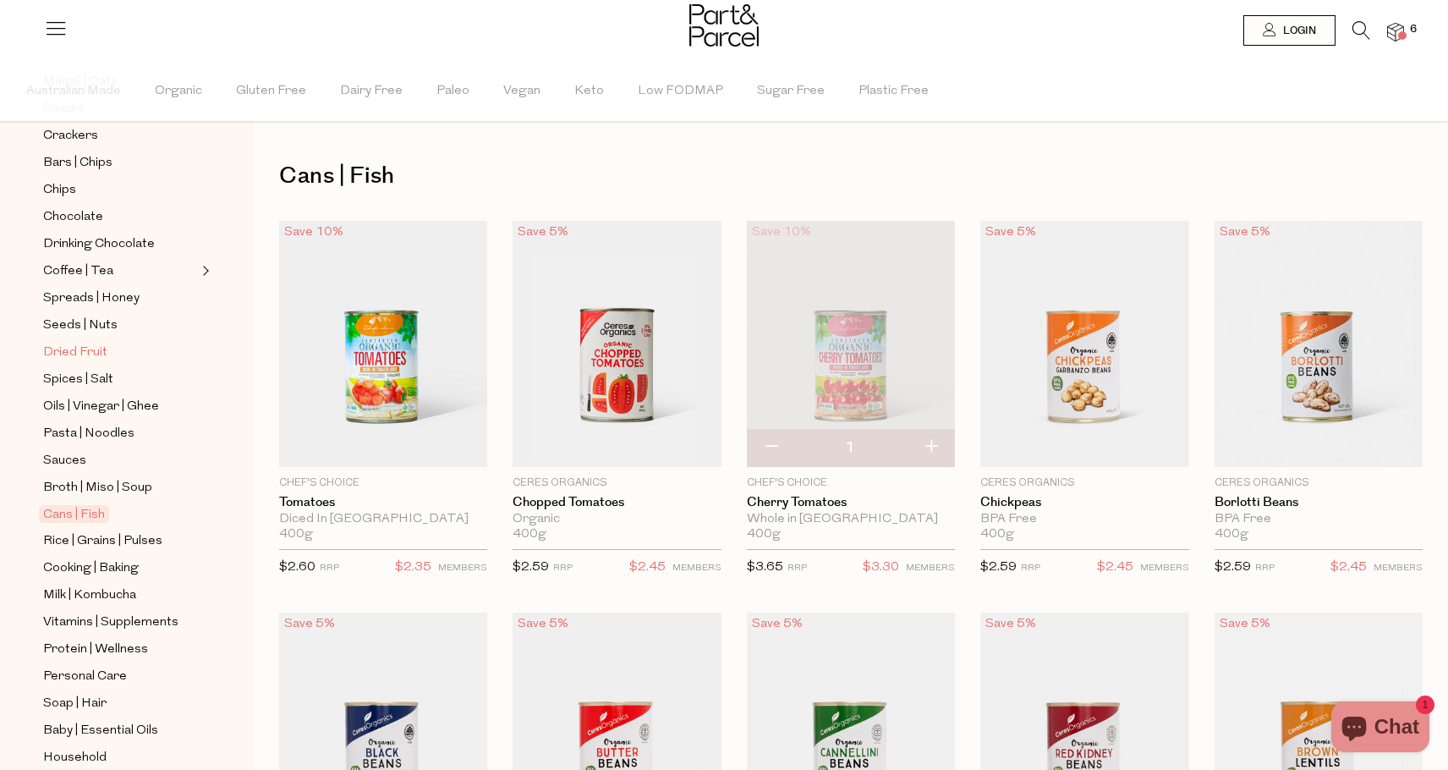
click at [63, 361] on span "Dried Fruit" at bounding box center [75, 352] width 64 height 20
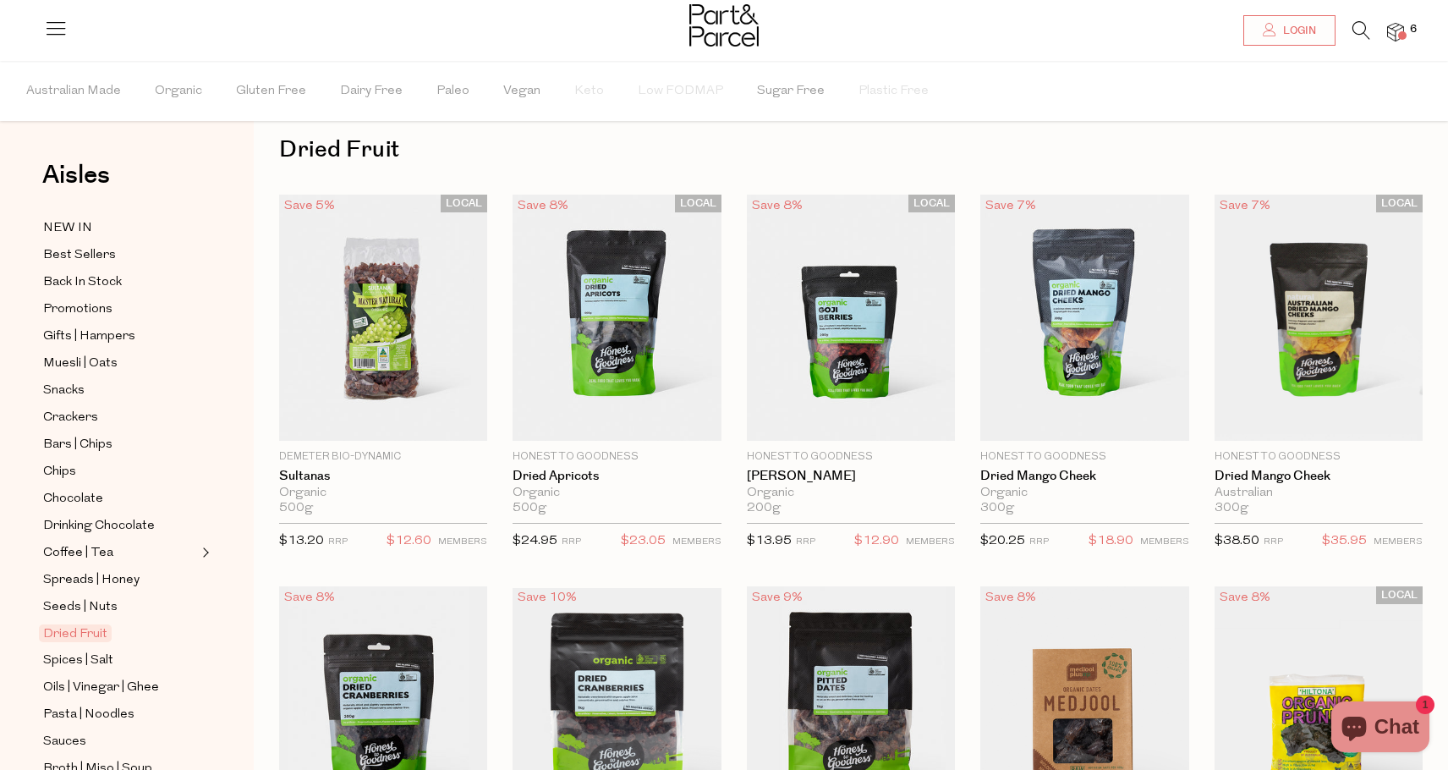
scroll to position [25, 0]
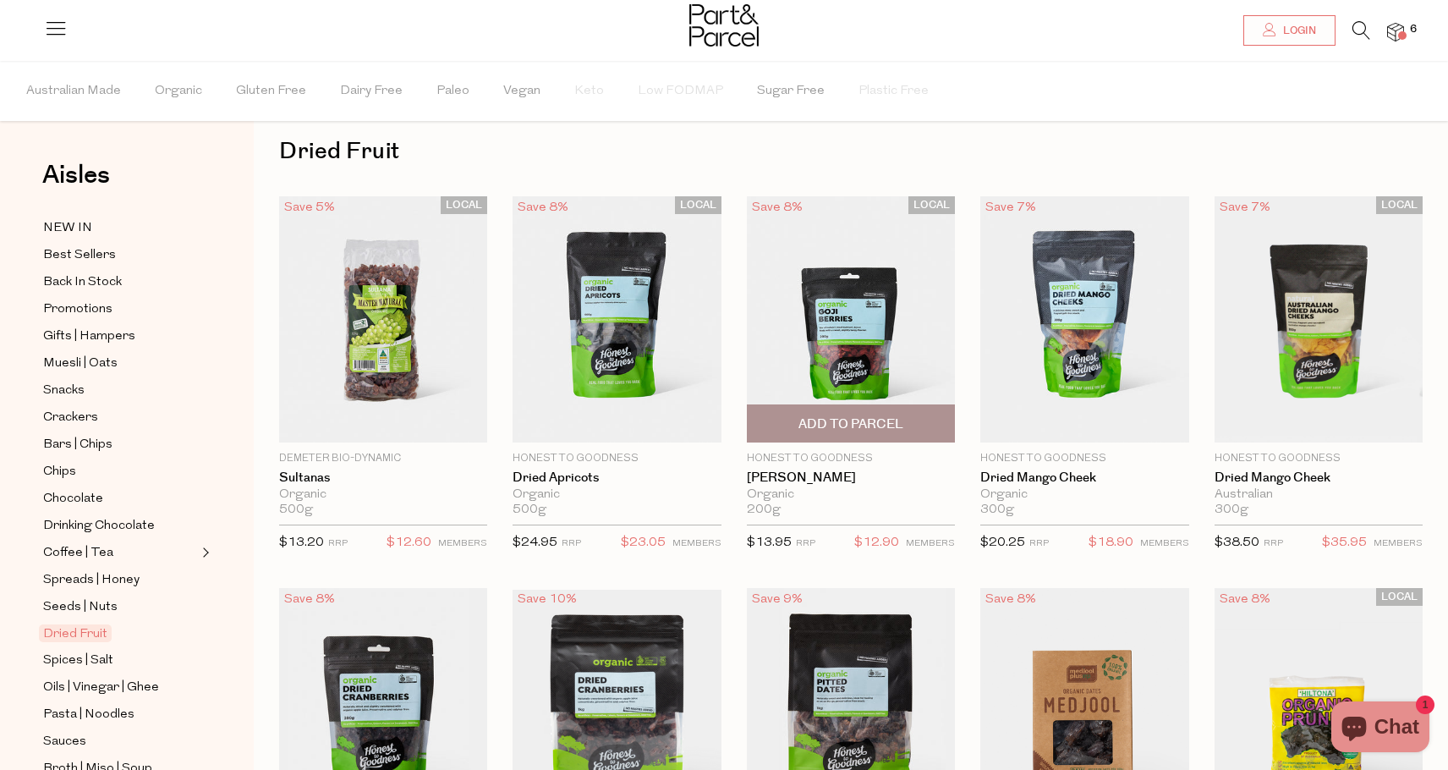
click at [898, 414] on span "Add To Parcel" at bounding box center [851, 423] width 198 height 36
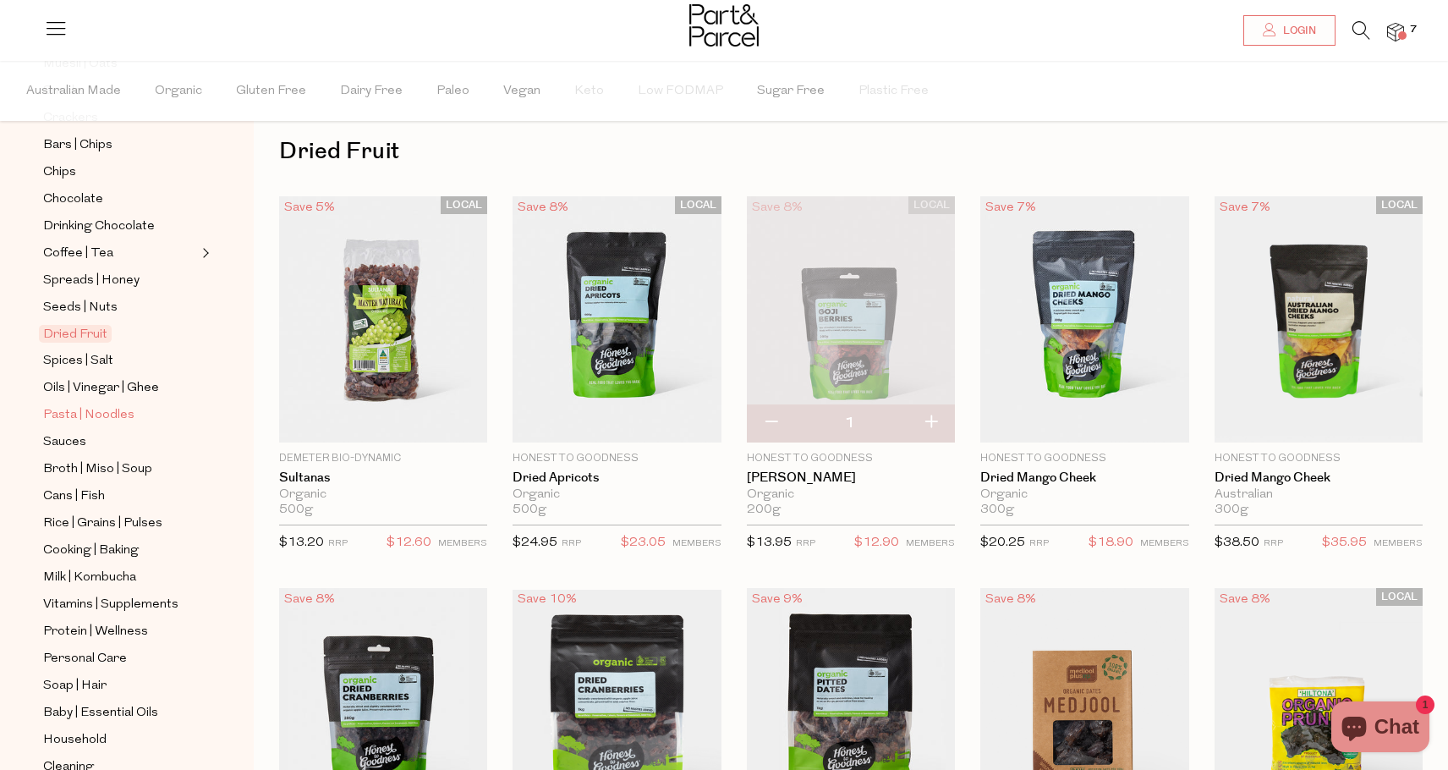
scroll to position [307, 0]
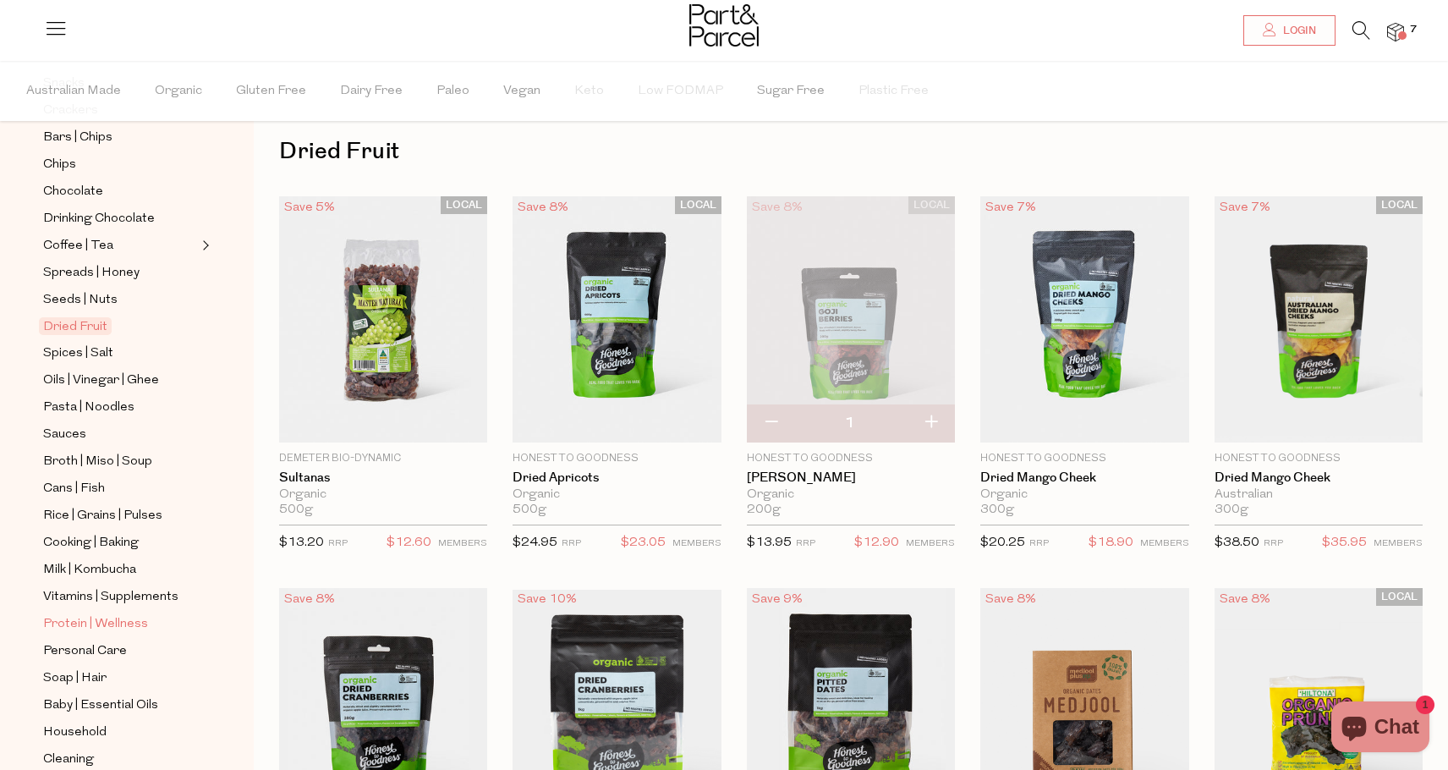
click at [122, 617] on span "Protein | Wellness" at bounding box center [95, 624] width 105 height 20
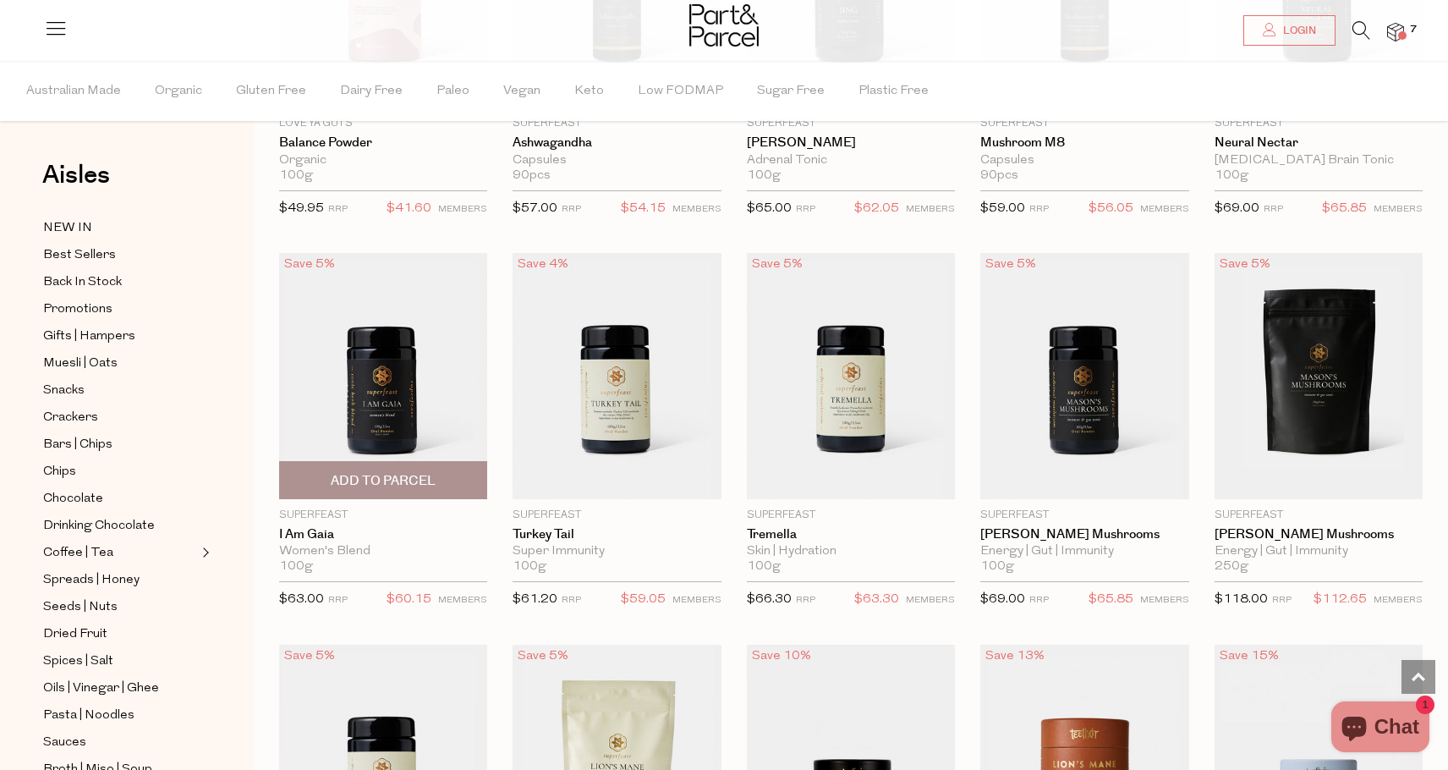
scroll to position [2320, 0]
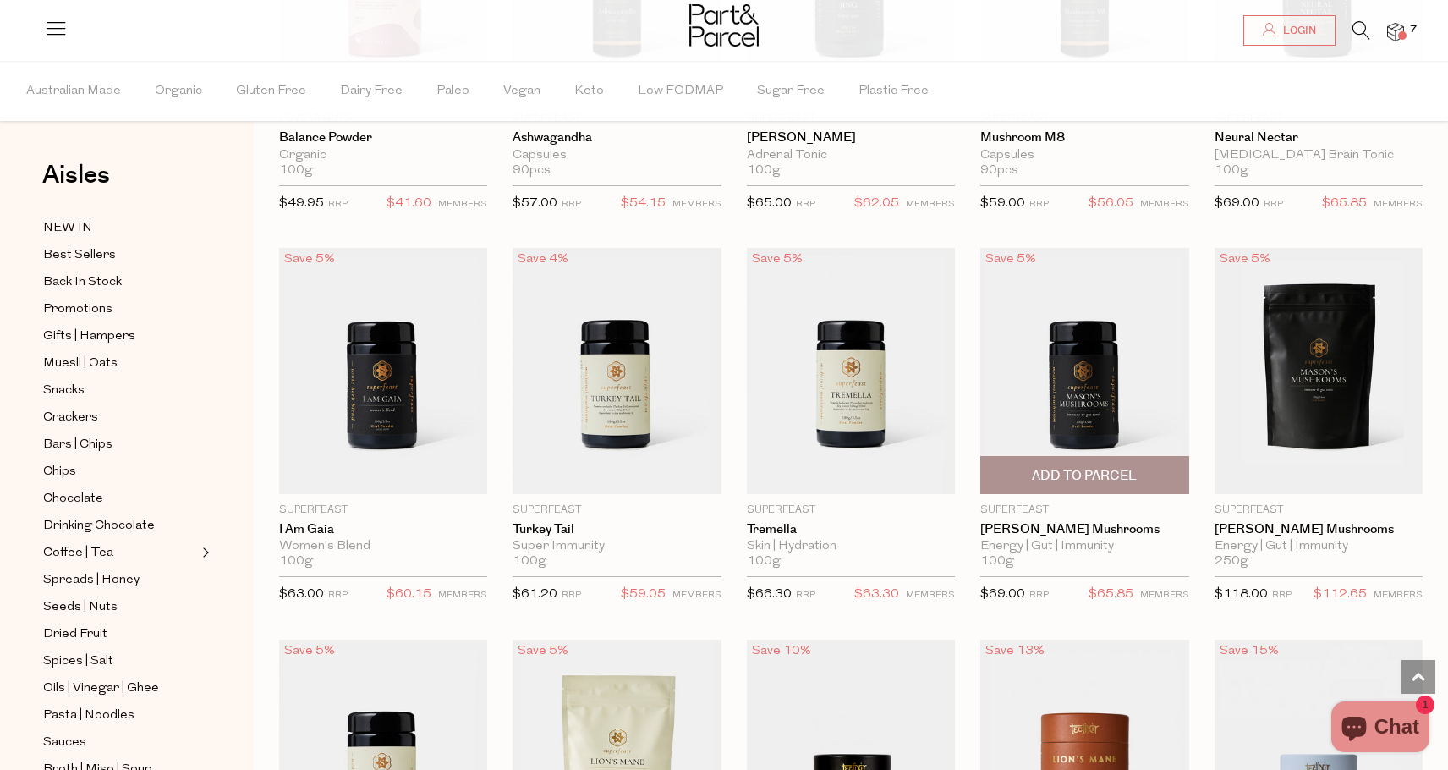
click at [1098, 372] on img at bounding box center [1084, 371] width 208 height 246
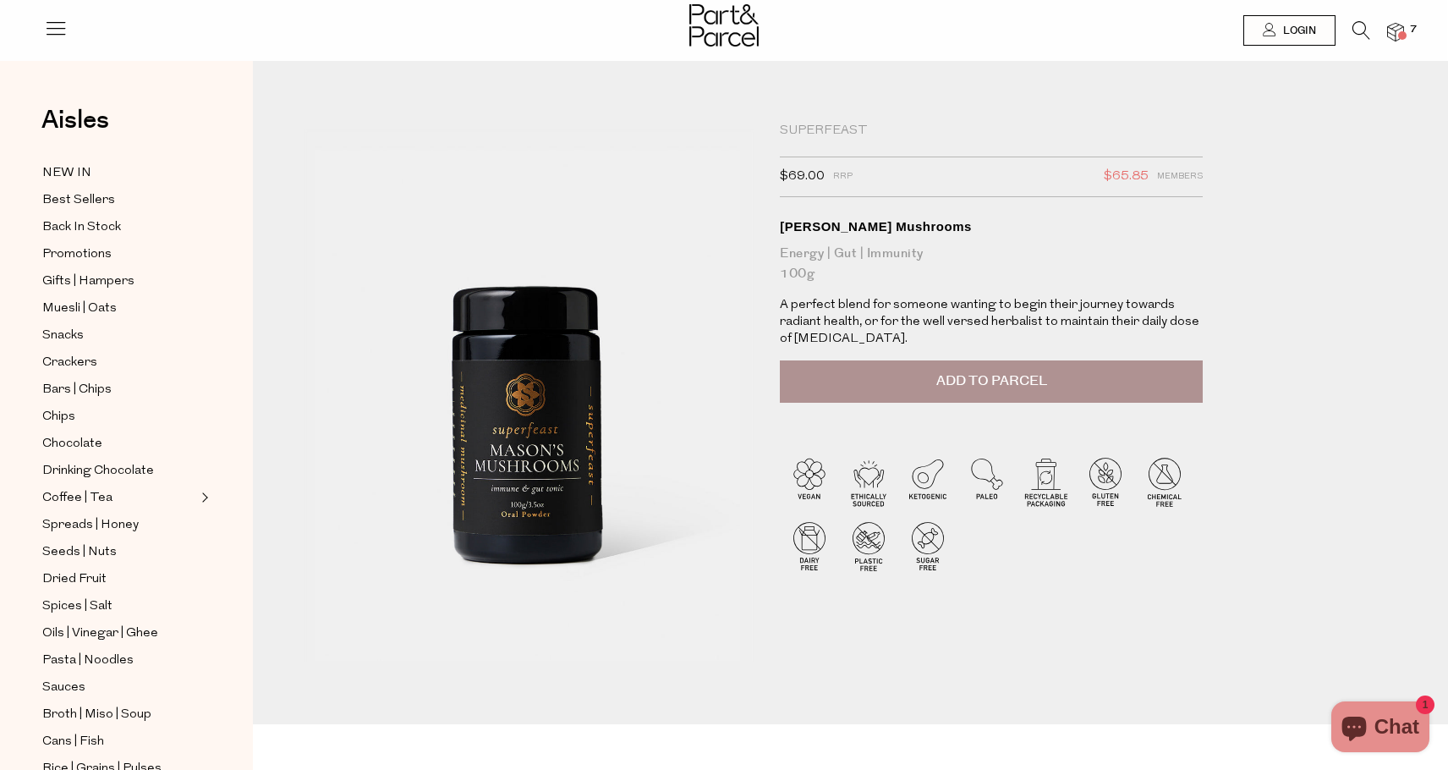
scroll to position [0, 1]
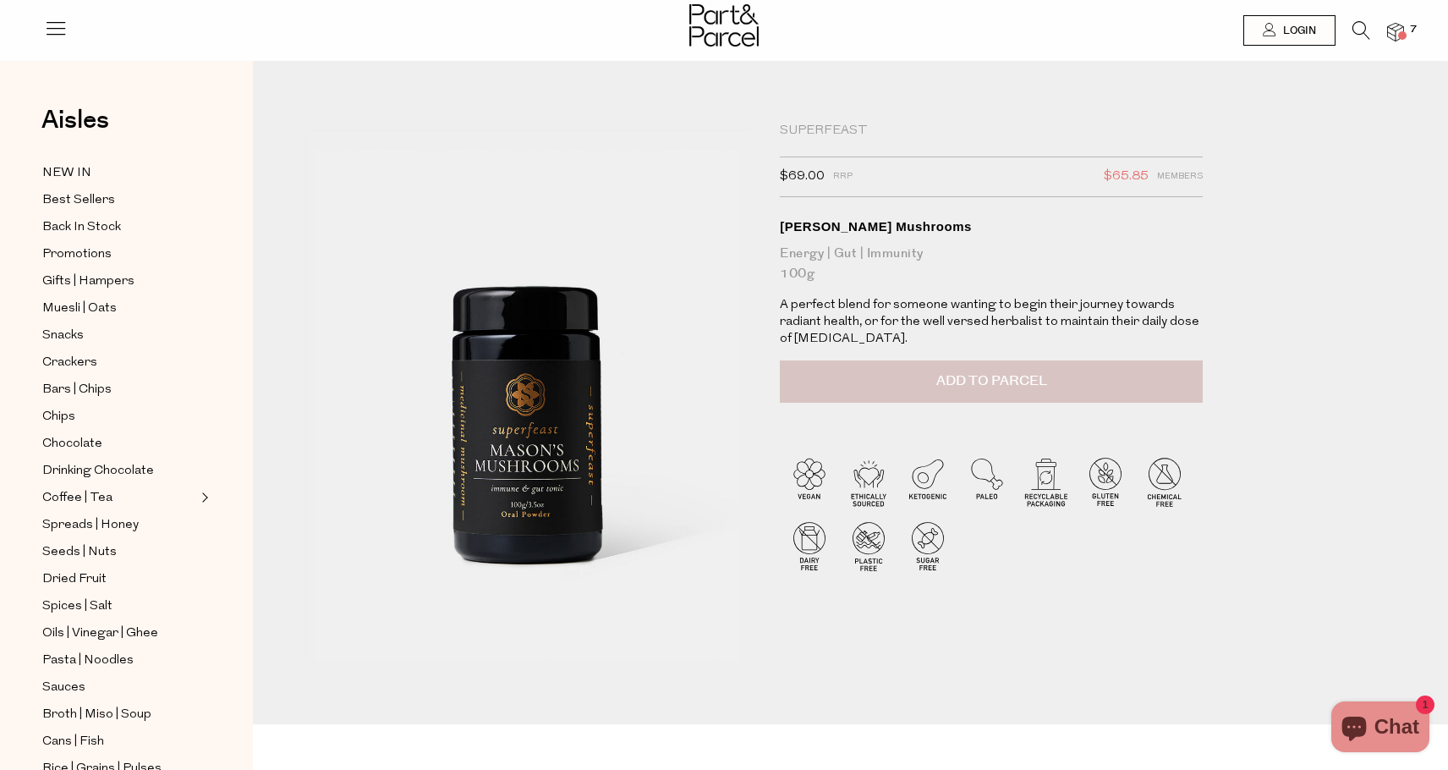
click at [1034, 390] on button "Add to Parcel" at bounding box center [991, 381] width 423 height 42
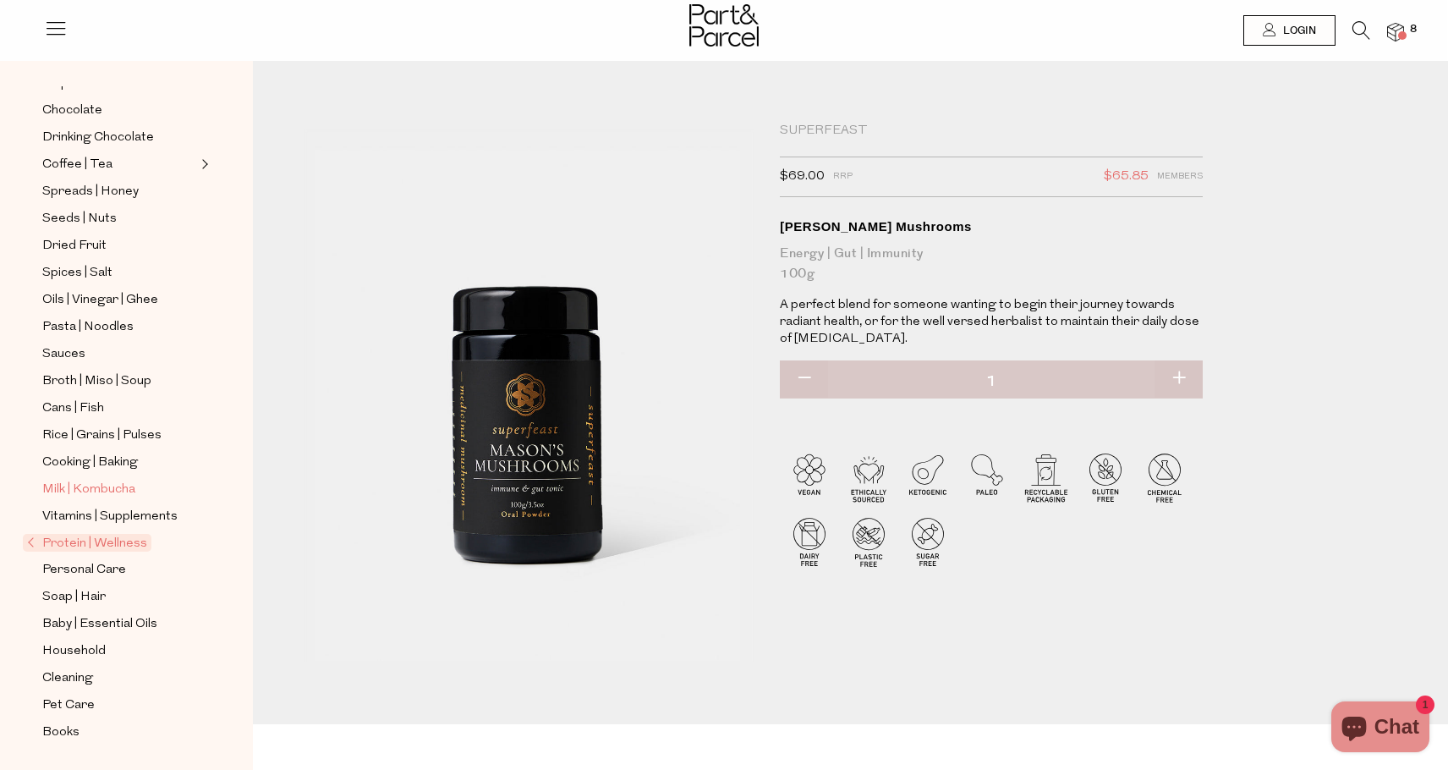
scroll to position [333, 0]
click at [83, 648] on span "Household" at bounding box center [73, 651] width 63 height 20
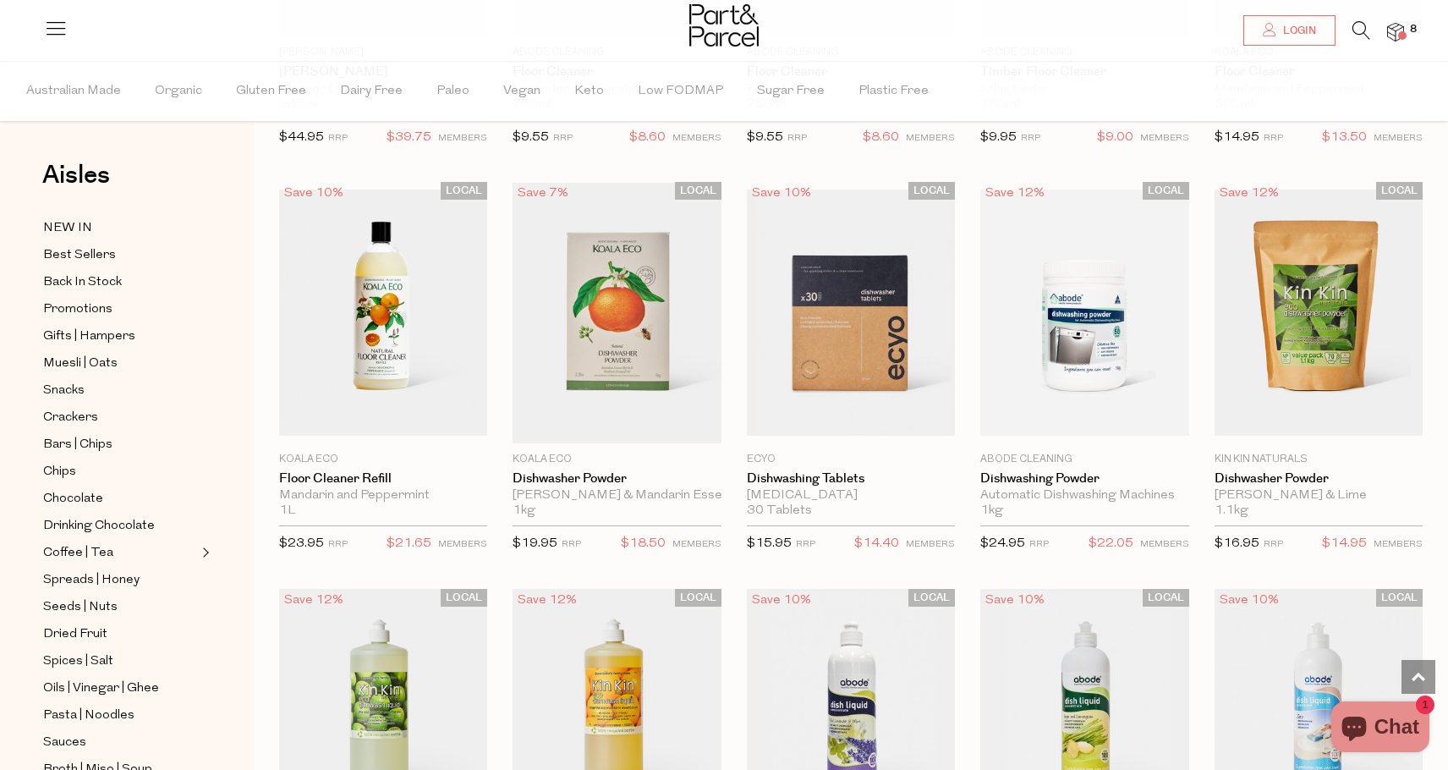
scroll to position [1997, 1]
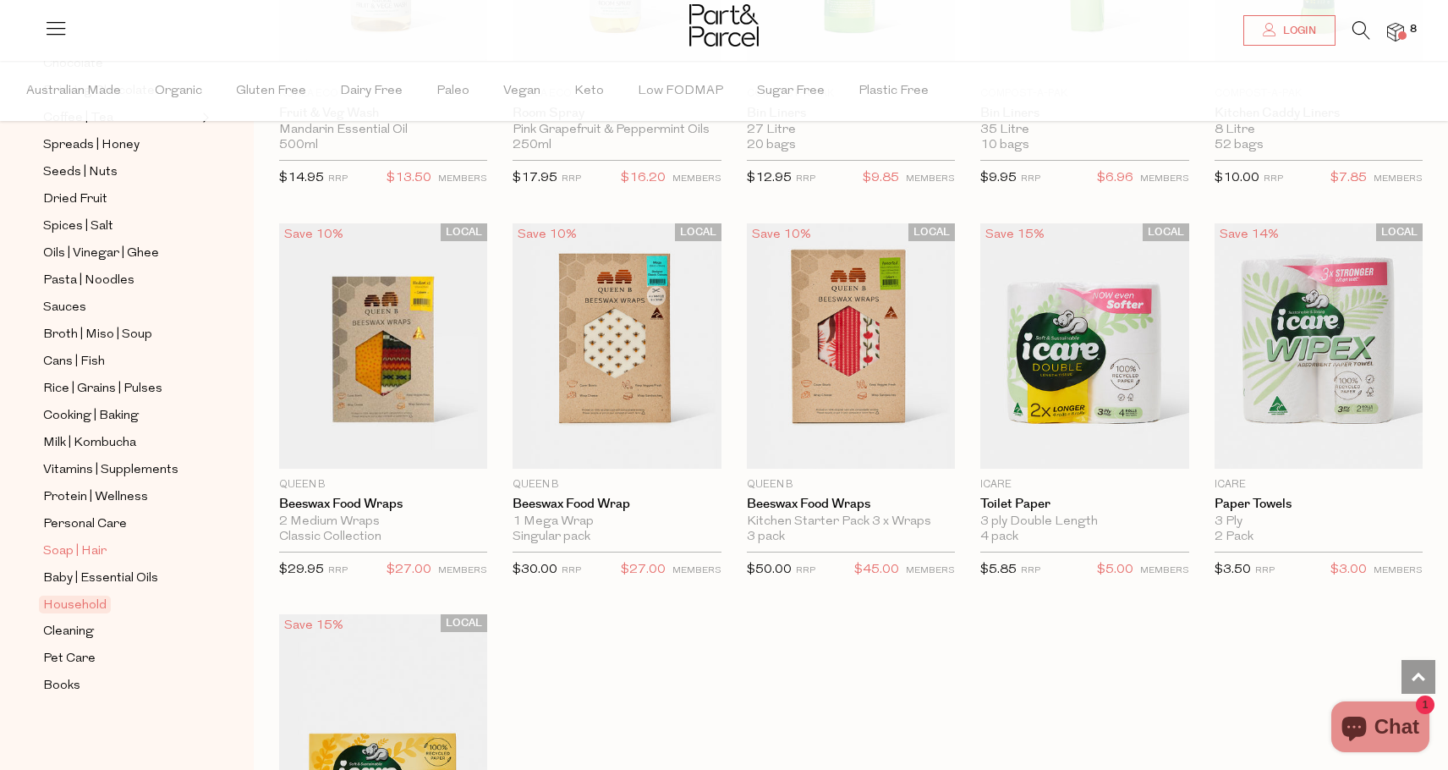
scroll to position [435, 0]
click at [75, 627] on span "Cleaning" at bounding box center [68, 632] width 51 height 20
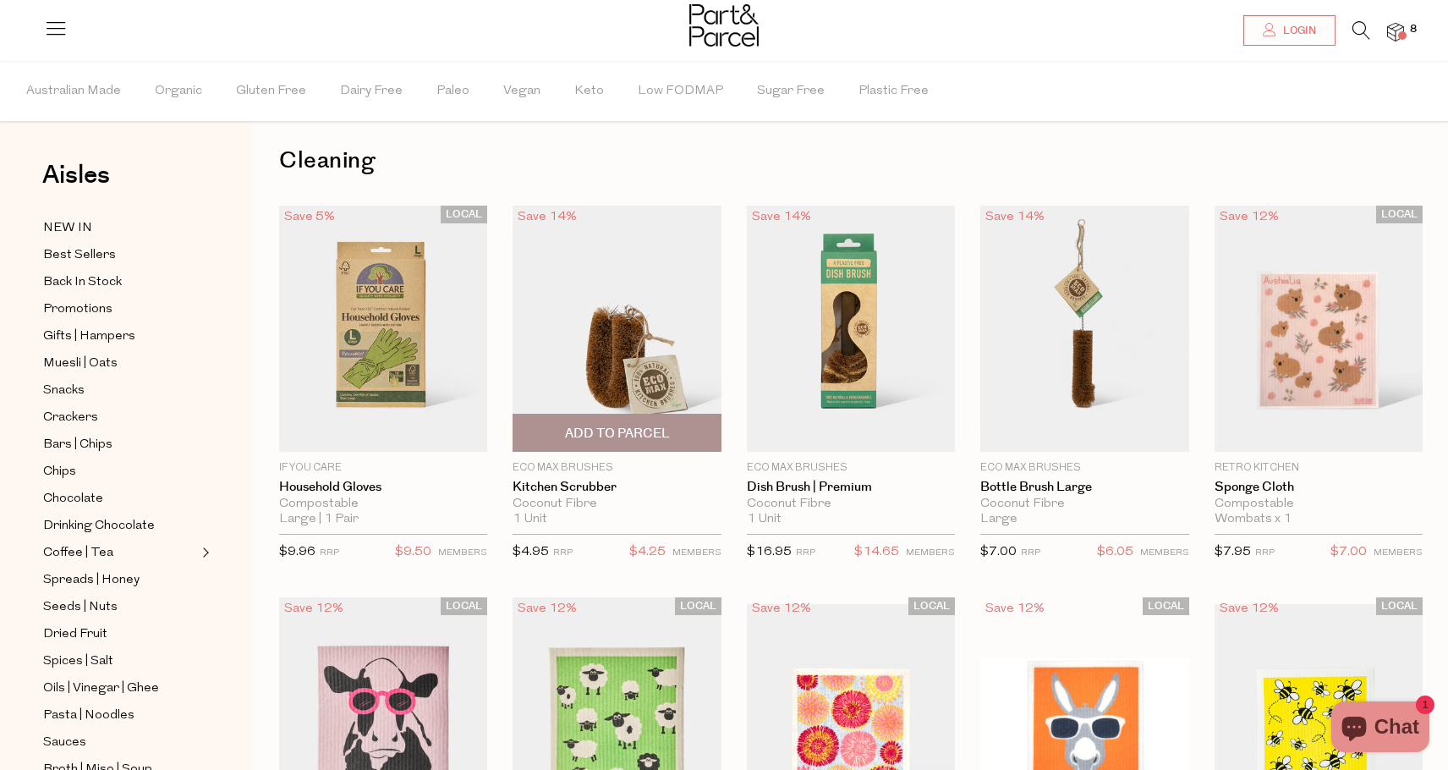
scroll to position [18, 0]
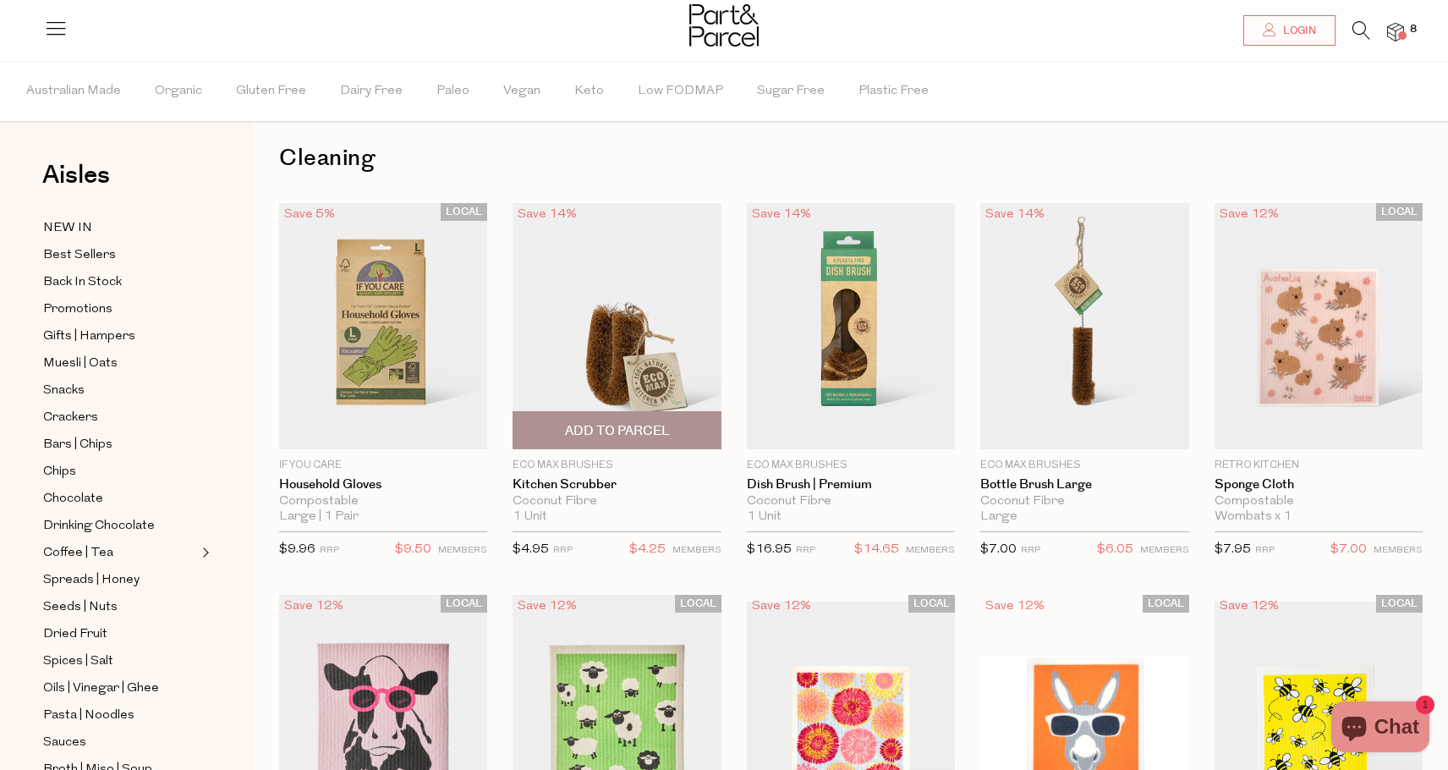
click at [641, 430] on span "Add To Parcel" at bounding box center [617, 431] width 105 height 18
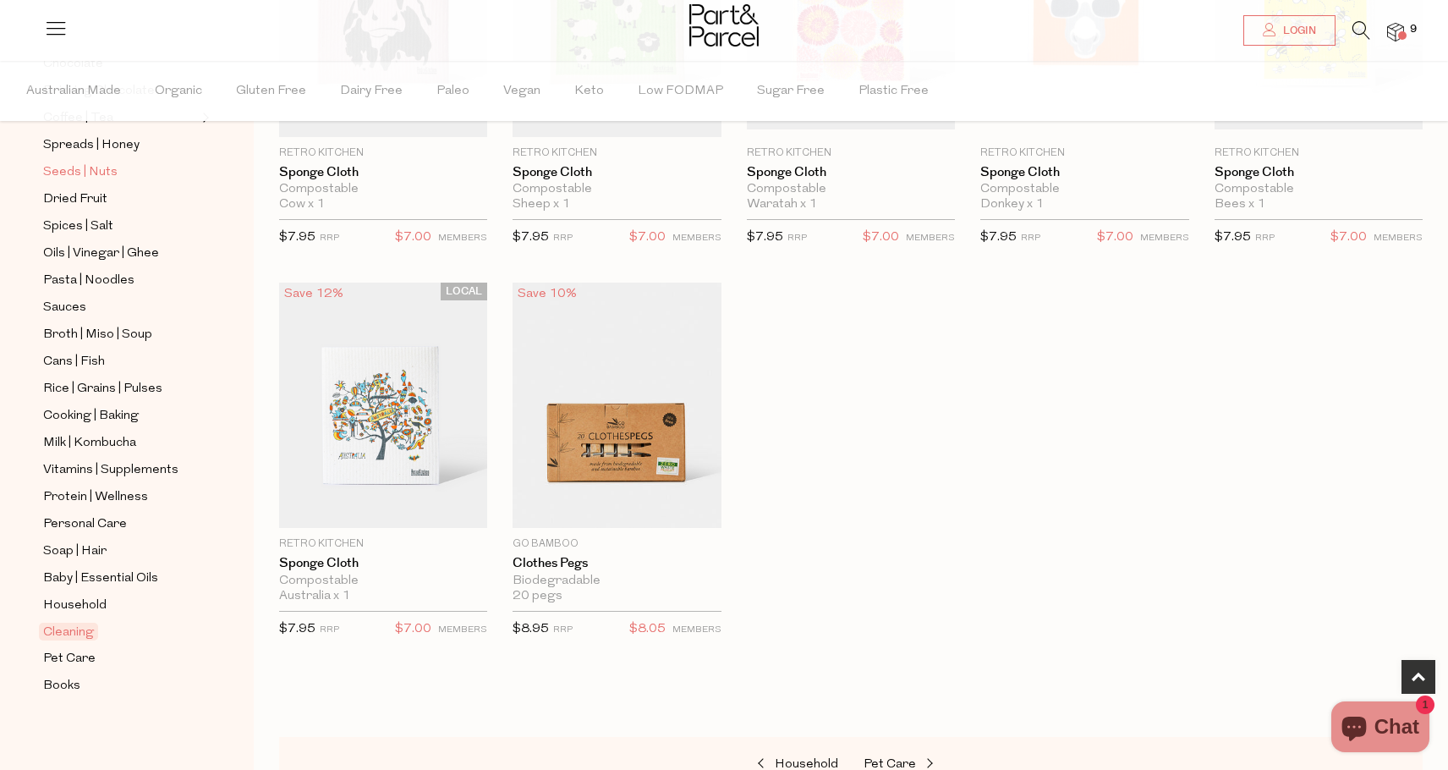
scroll to position [435, 0]
click at [76, 685] on span "Books" at bounding box center [61, 686] width 37 height 20
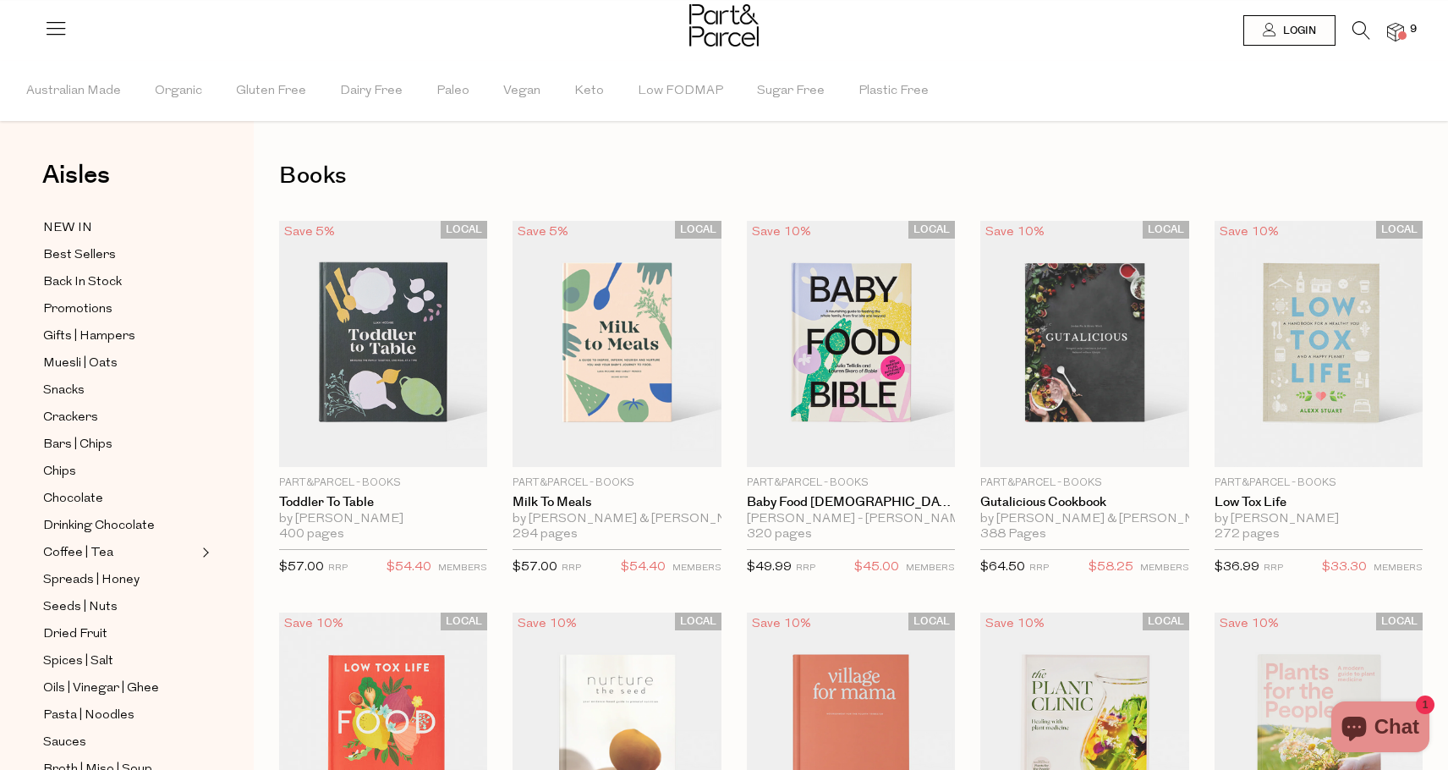
click at [573, 171] on h1 "Books" at bounding box center [850, 175] width 1143 height 39
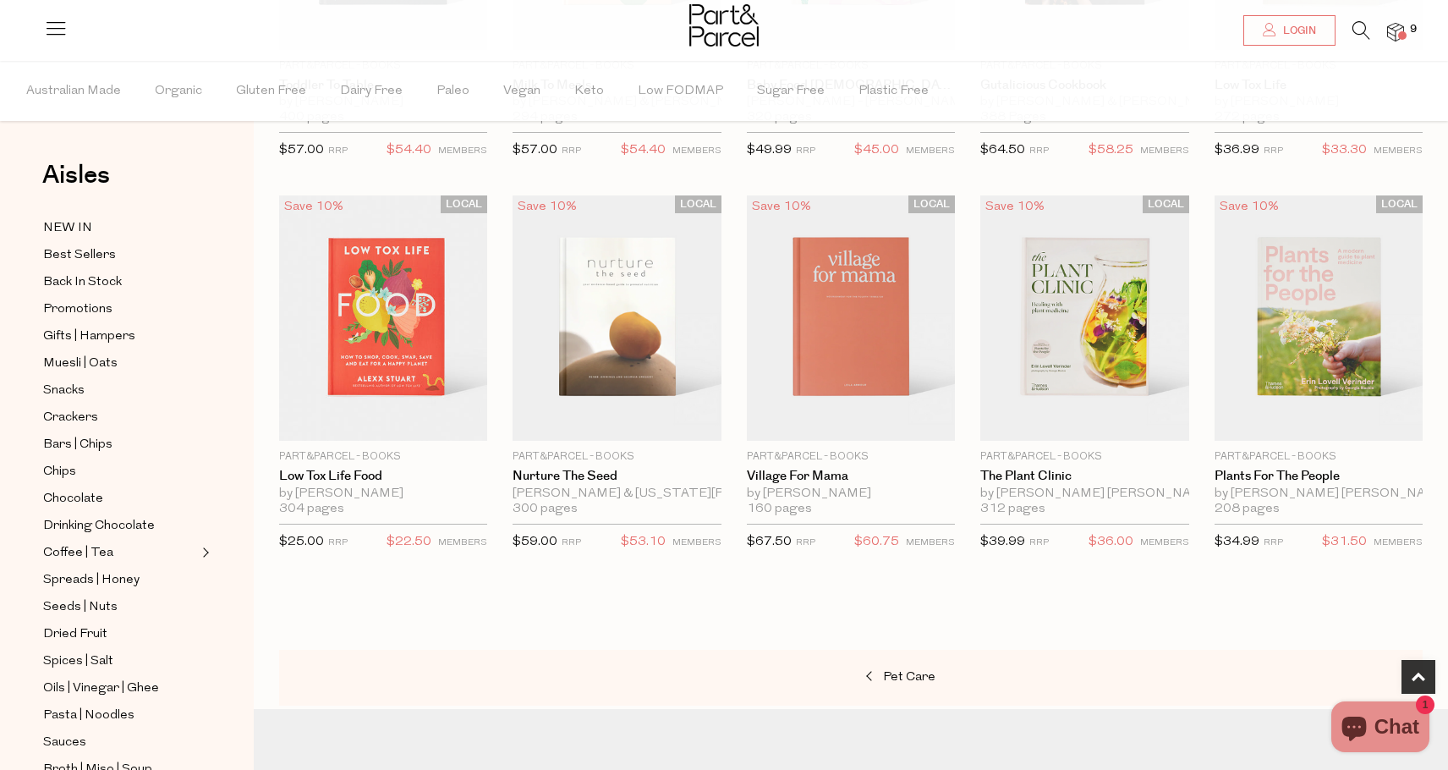
scroll to position [420, 0]
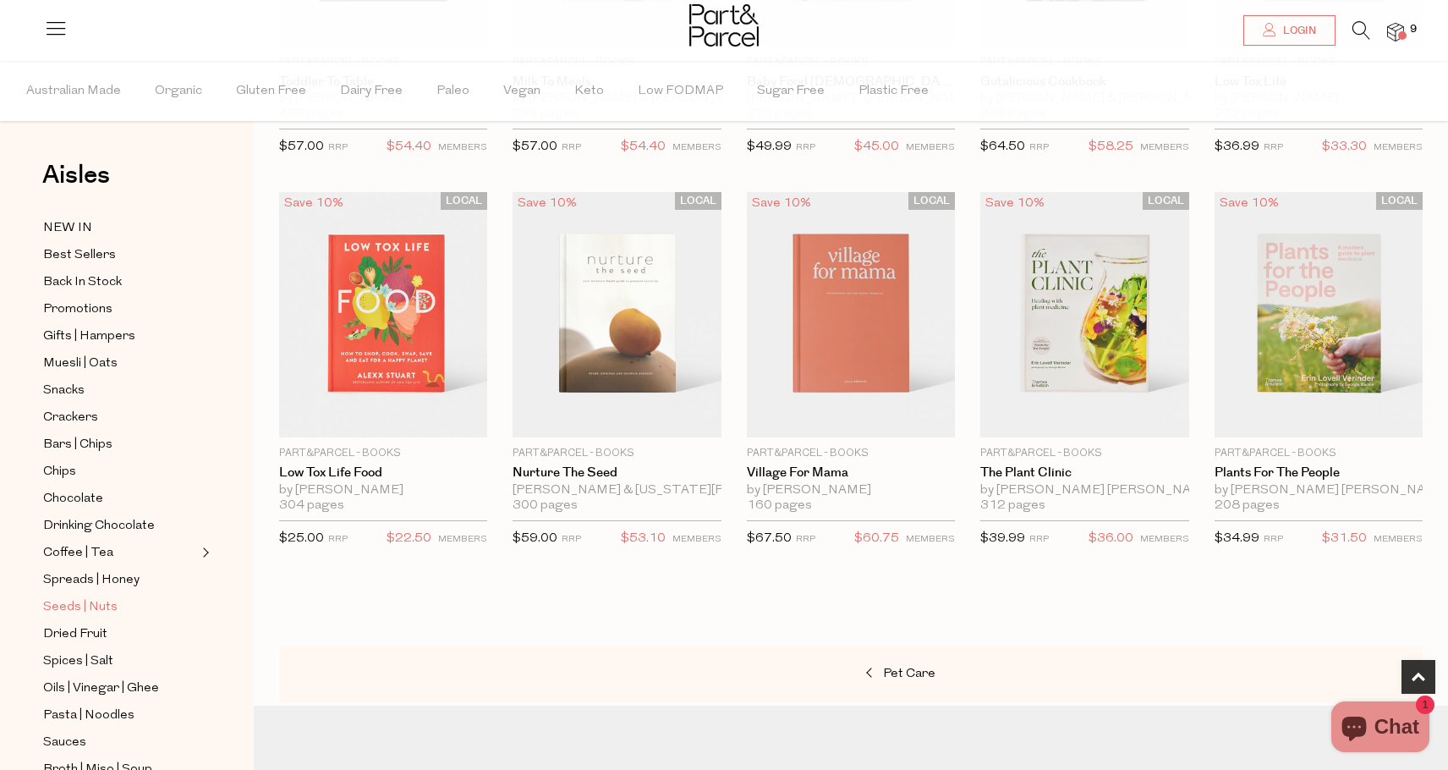
click at [87, 606] on span "Seeds | Nuts" at bounding box center [80, 607] width 74 height 20
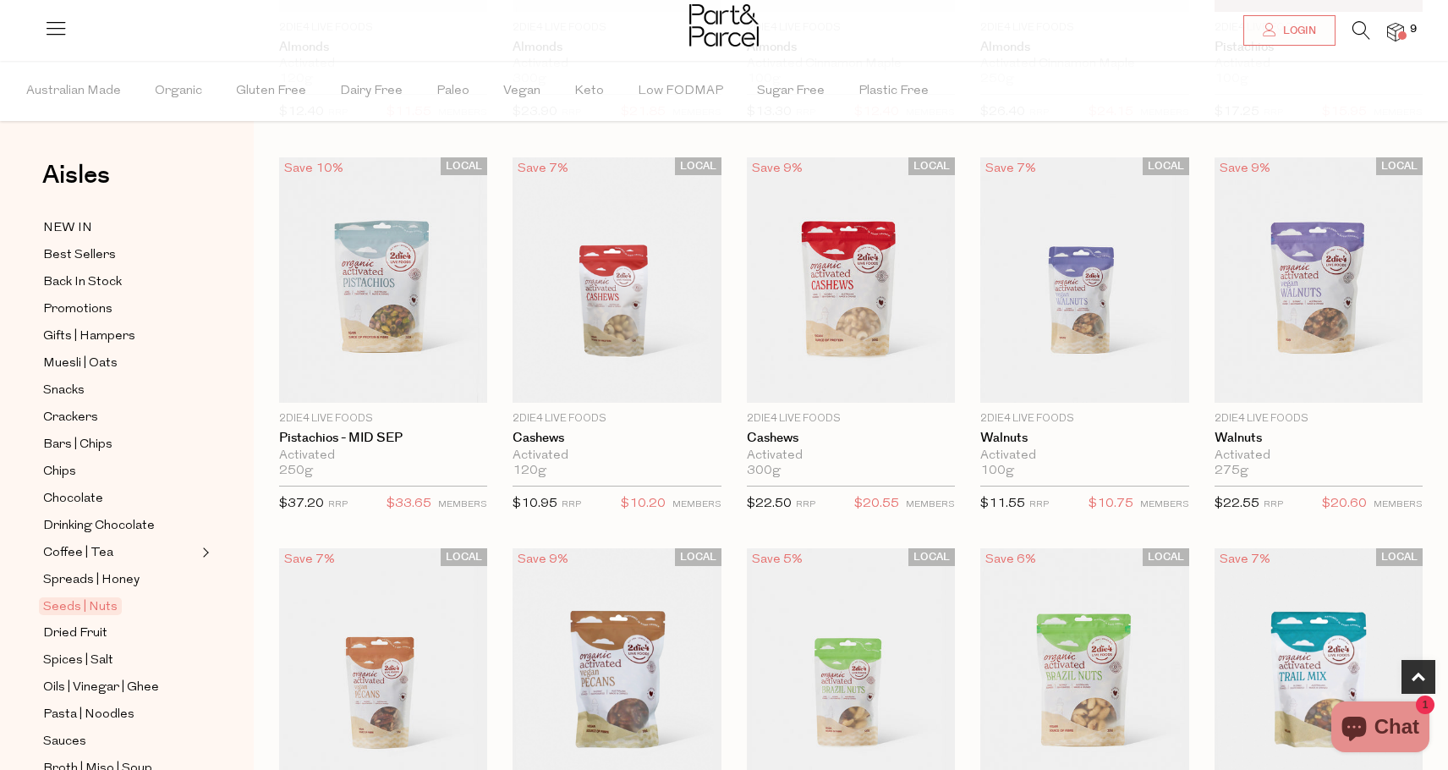
scroll to position [457, 0]
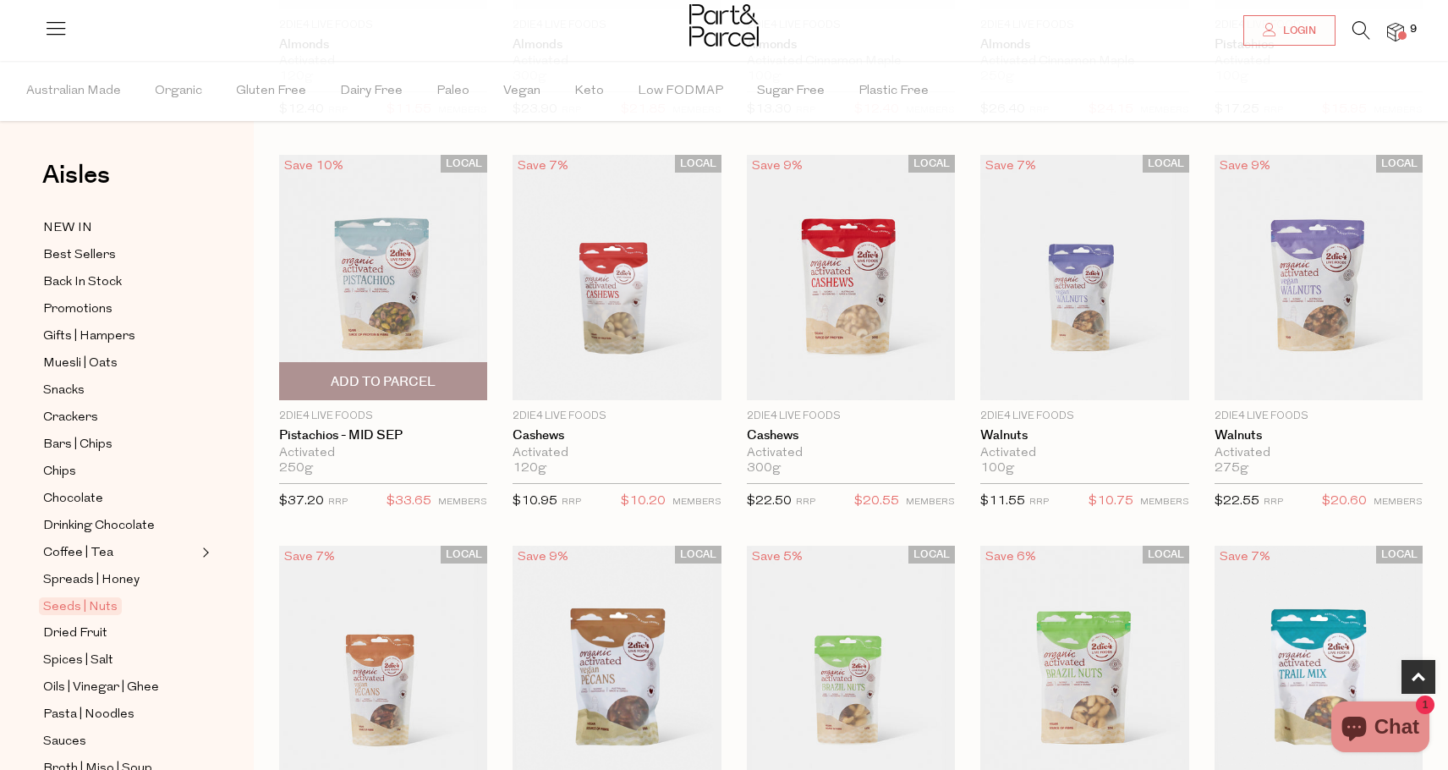
click at [337, 287] on img at bounding box center [383, 278] width 208 height 246
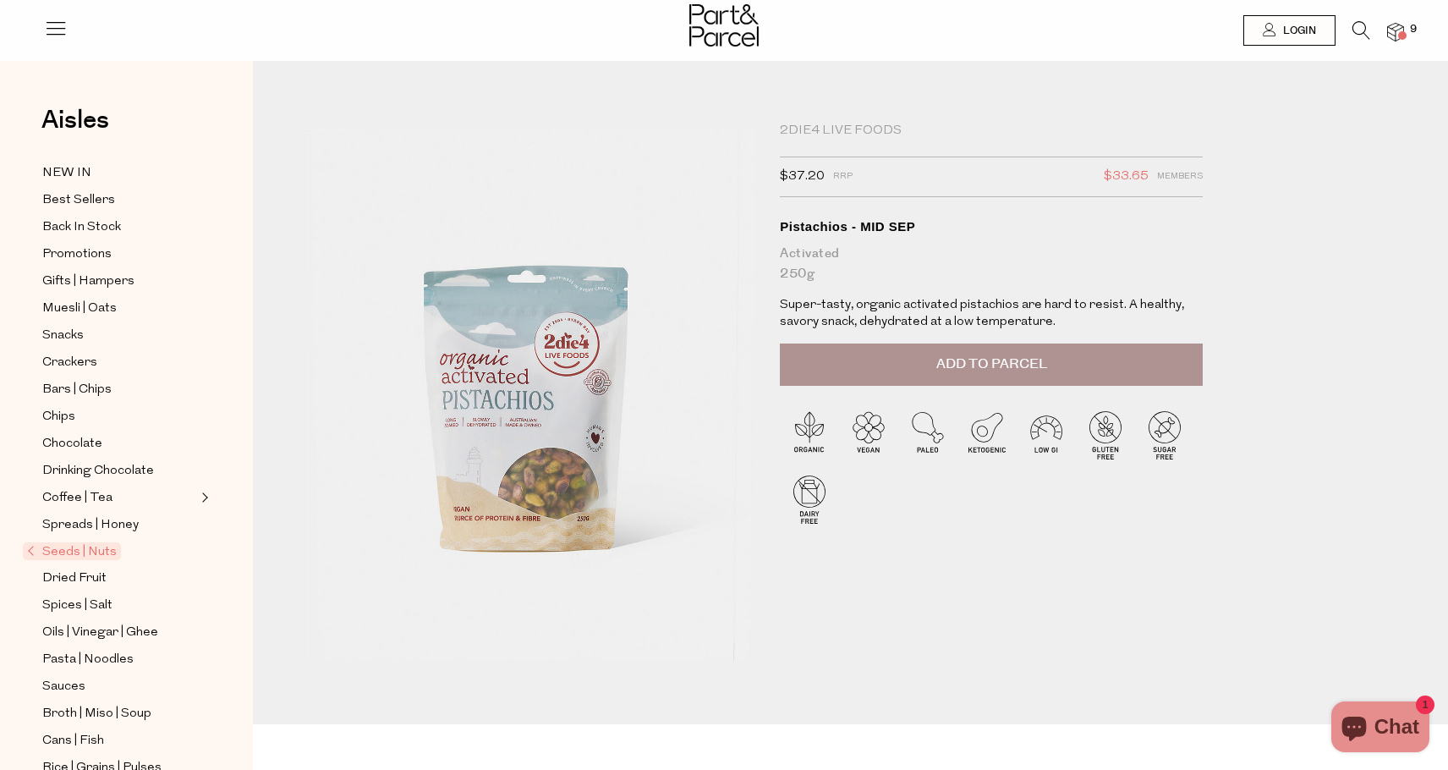
scroll to position [0, 1]
click at [890, 224] on div "Pistachios - MID SEP" at bounding box center [991, 226] width 423 height 17
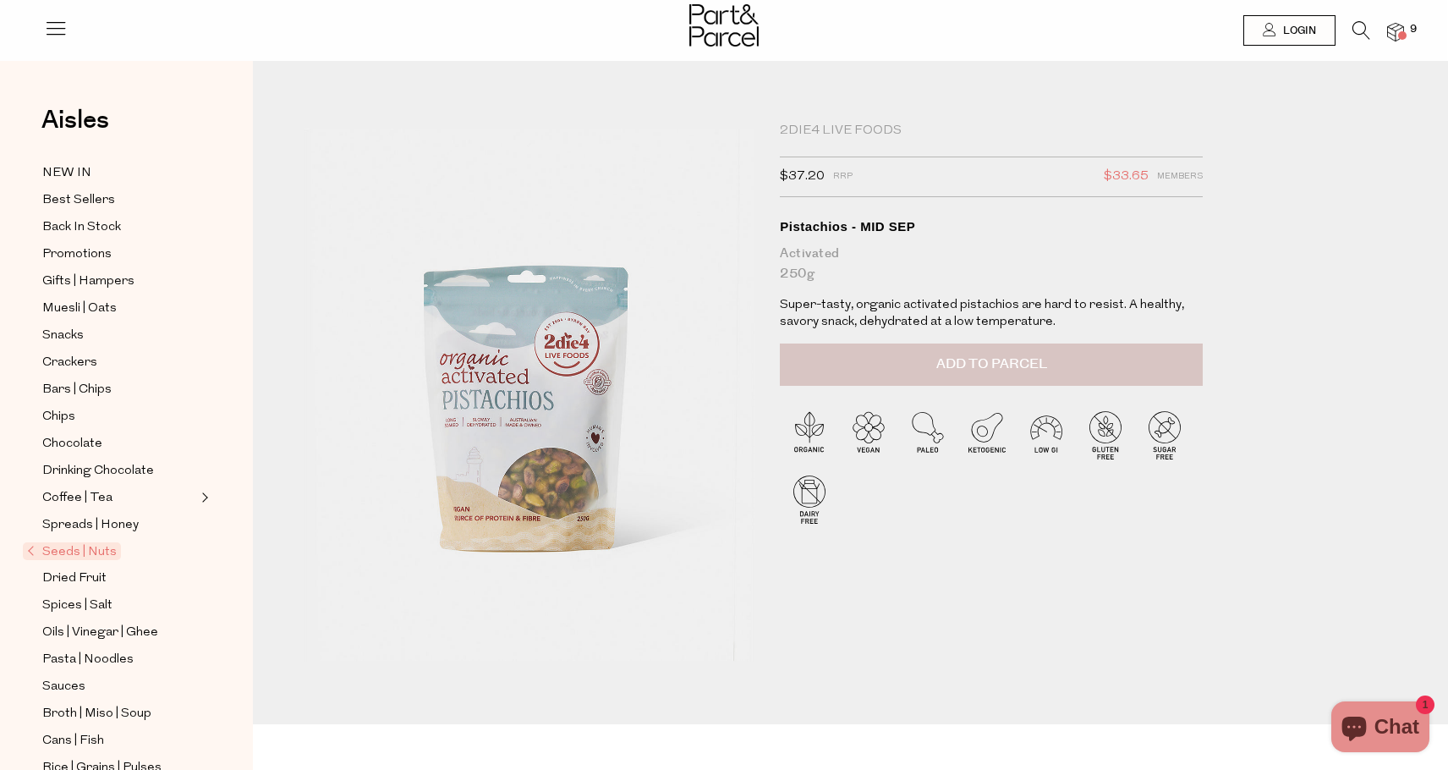
click at [845, 367] on button "Add to Parcel" at bounding box center [991, 364] width 423 height 42
click at [1388, 36] on img at bounding box center [1395, 32] width 17 height 19
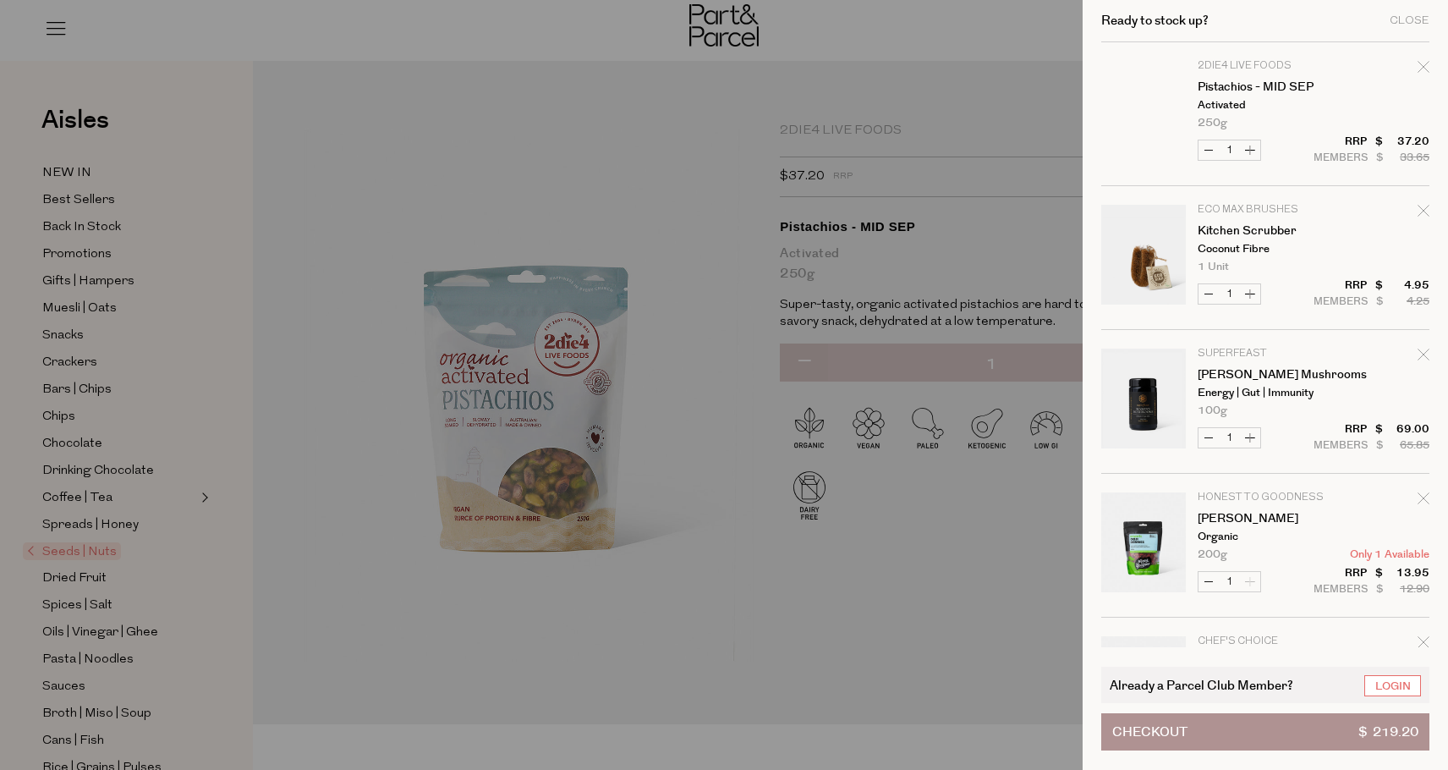
scroll to position [0, 0]
click at [1417, 63] on icon "Remove Pistachios - MID SEP" at bounding box center [1423, 67] width 12 height 12
type input "Add Membership"
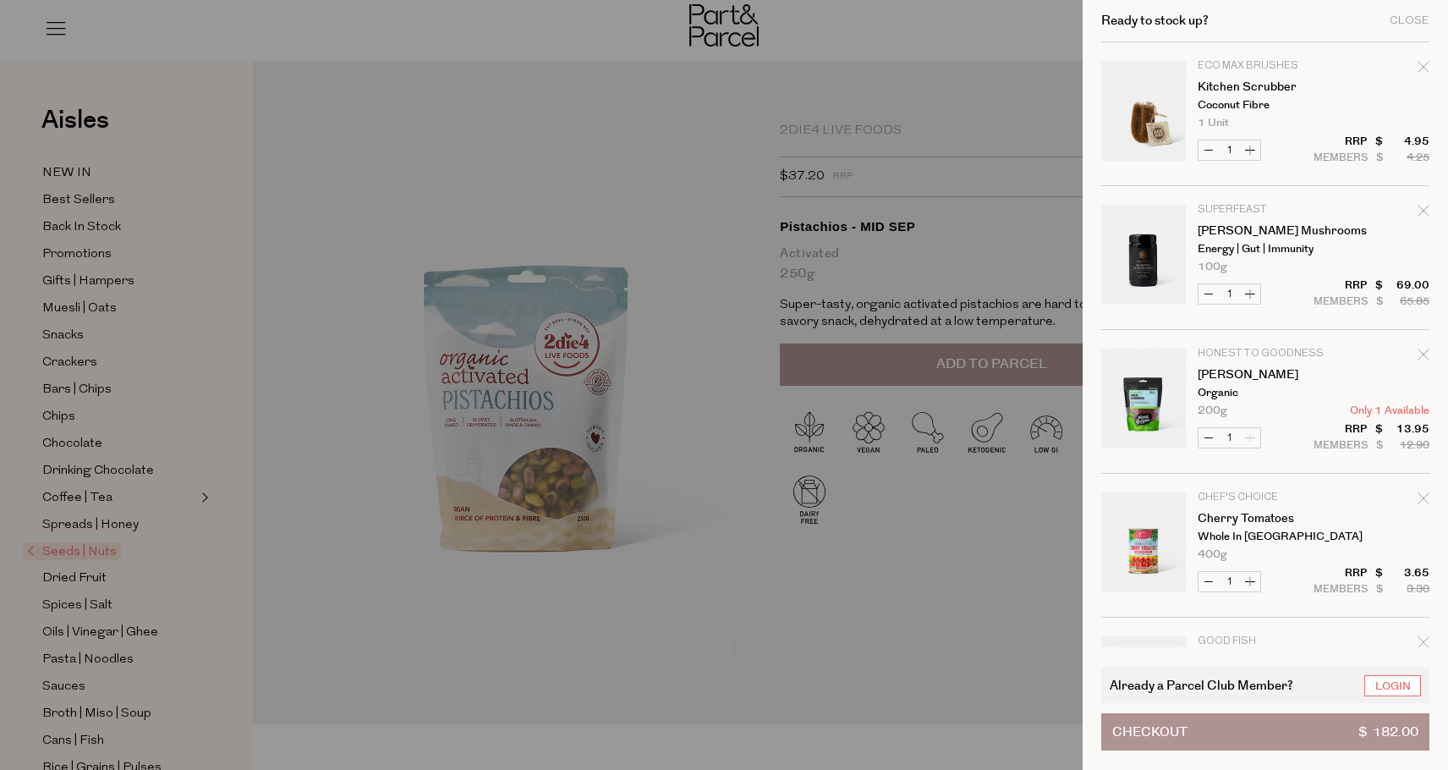
click at [1422, 353] on icon "Remove Goji Berries" at bounding box center [1422, 353] width 11 height 11
type input "Add Membership"
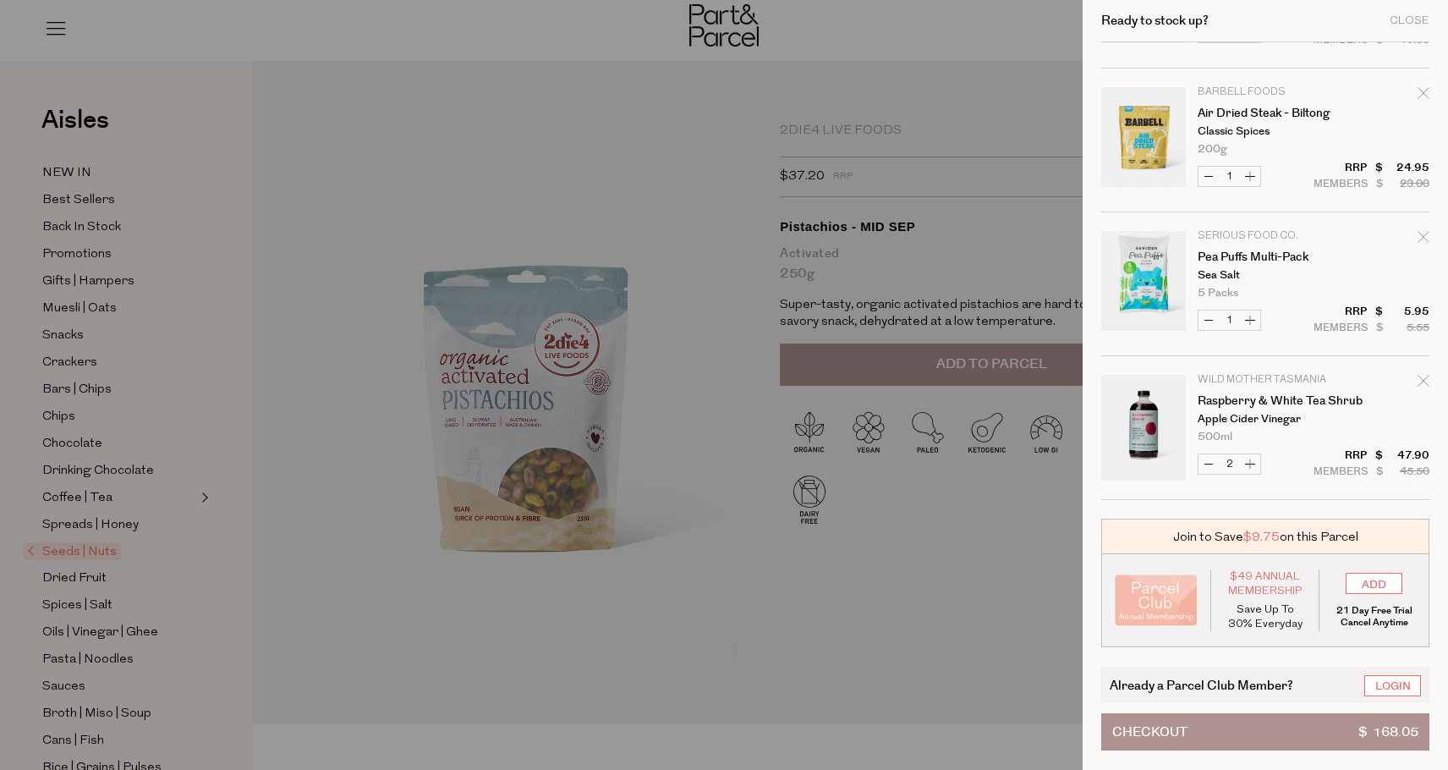
scroll to position [549, 0]
click at [1314, 747] on button "Checkout $ 168.05" at bounding box center [1265, 731] width 328 height 37
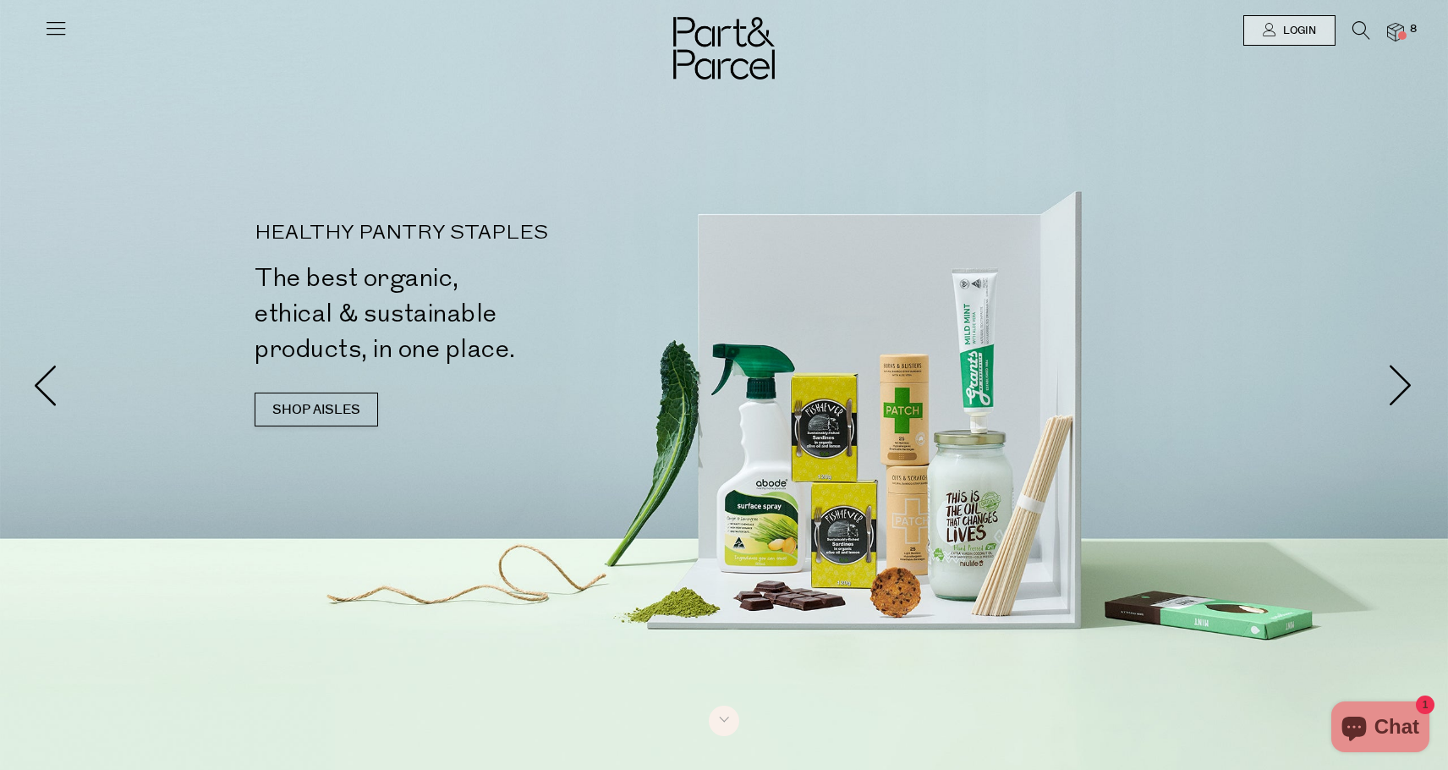
click at [1409, 35] on span "8" at bounding box center [1412, 29] width 15 height 15
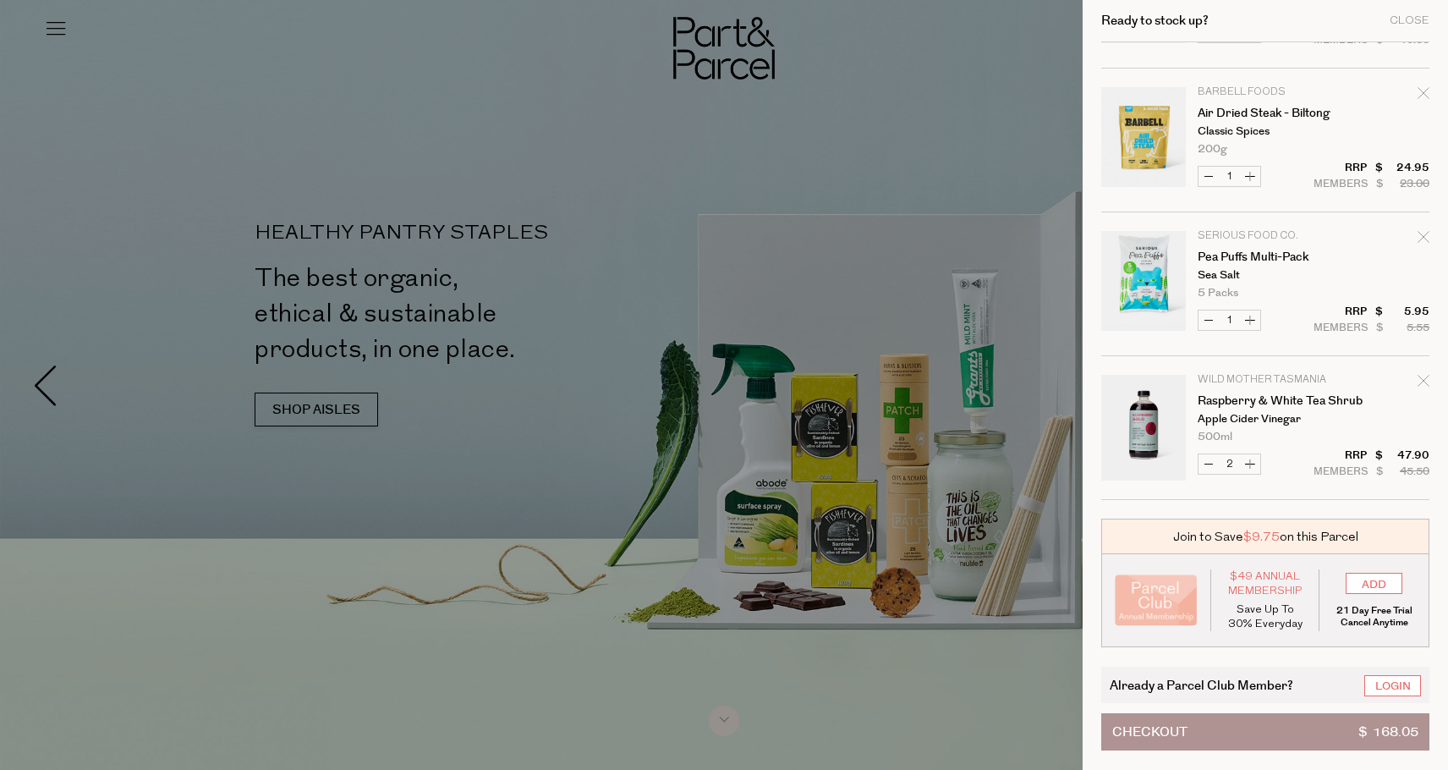
scroll to position [549, 0]
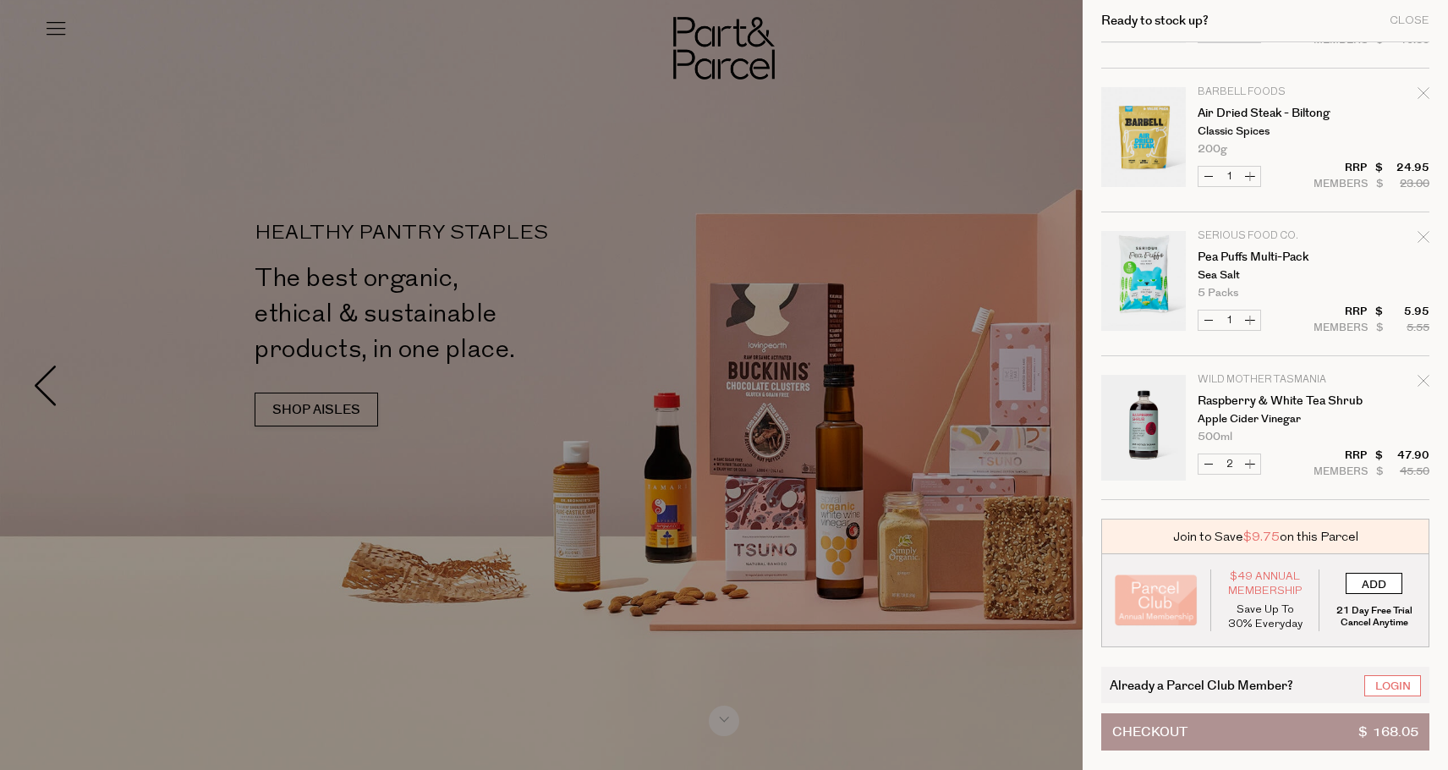
click at [1373, 583] on input "ADD" at bounding box center [1373, 582] width 57 height 21
type input "ADDED"
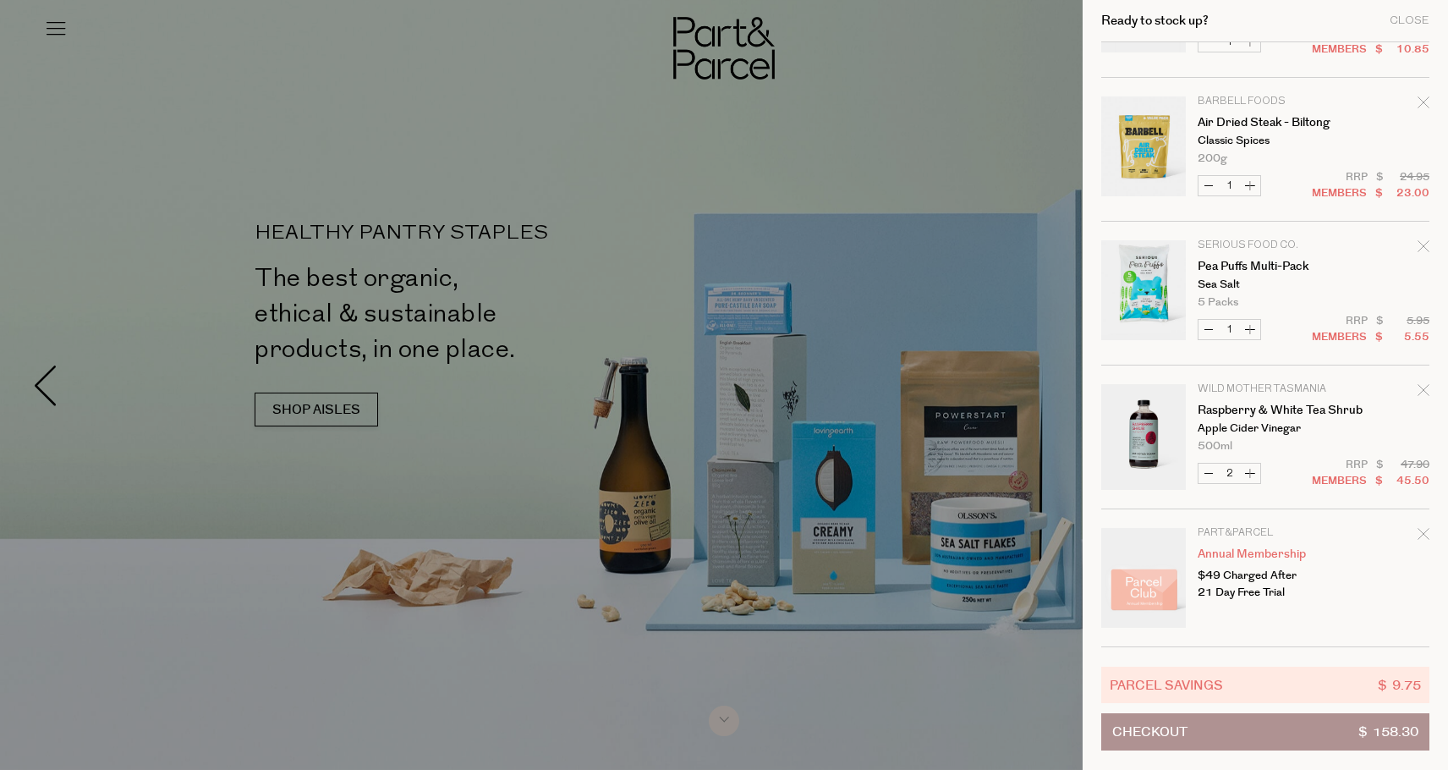
scroll to position [540, 0]
click at [1295, 742] on button "Checkout $ 158.30" at bounding box center [1265, 731] width 328 height 37
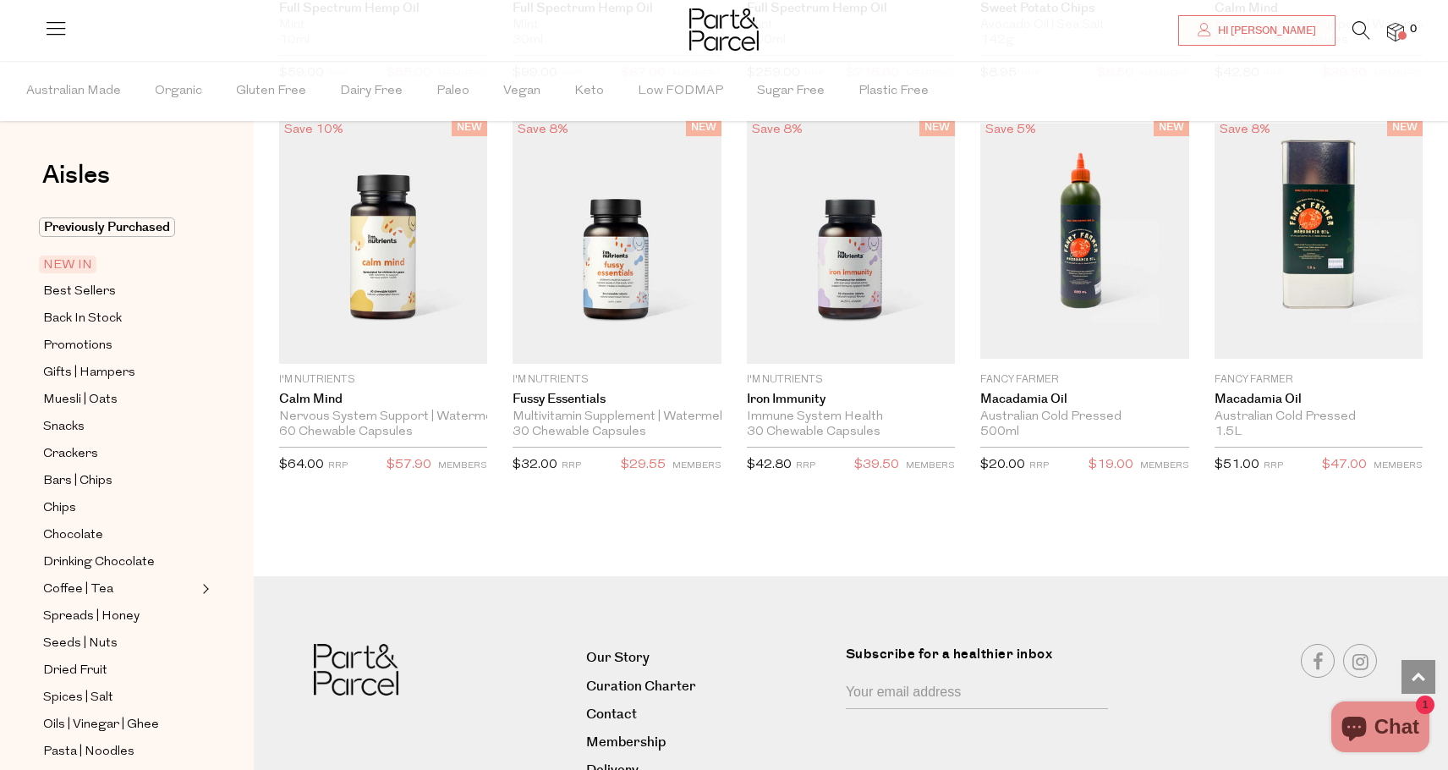
scroll to position [2317, 0]
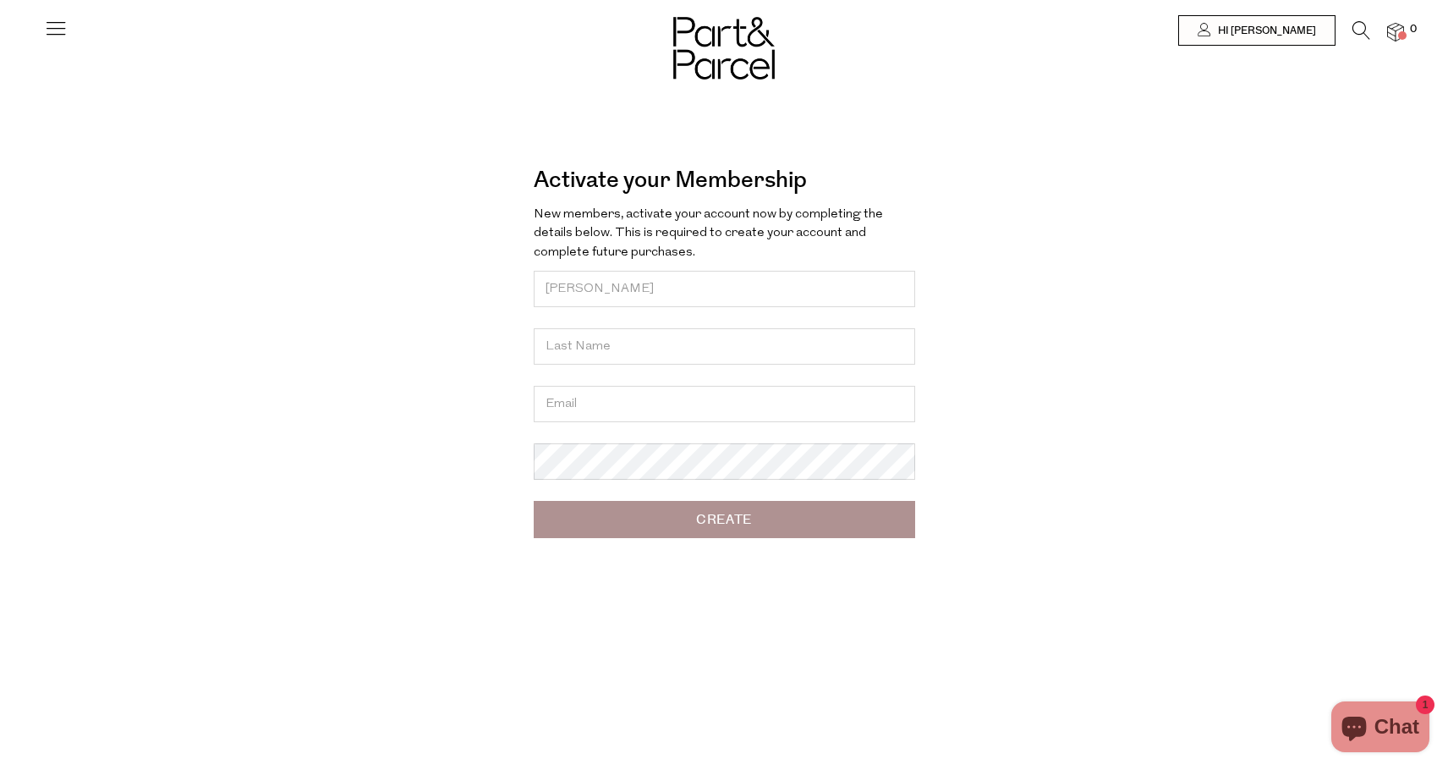
type input "[PERSON_NAME]"
type input "a"
type input "[EMAIL_ADDRESS][DOMAIN_NAME]"
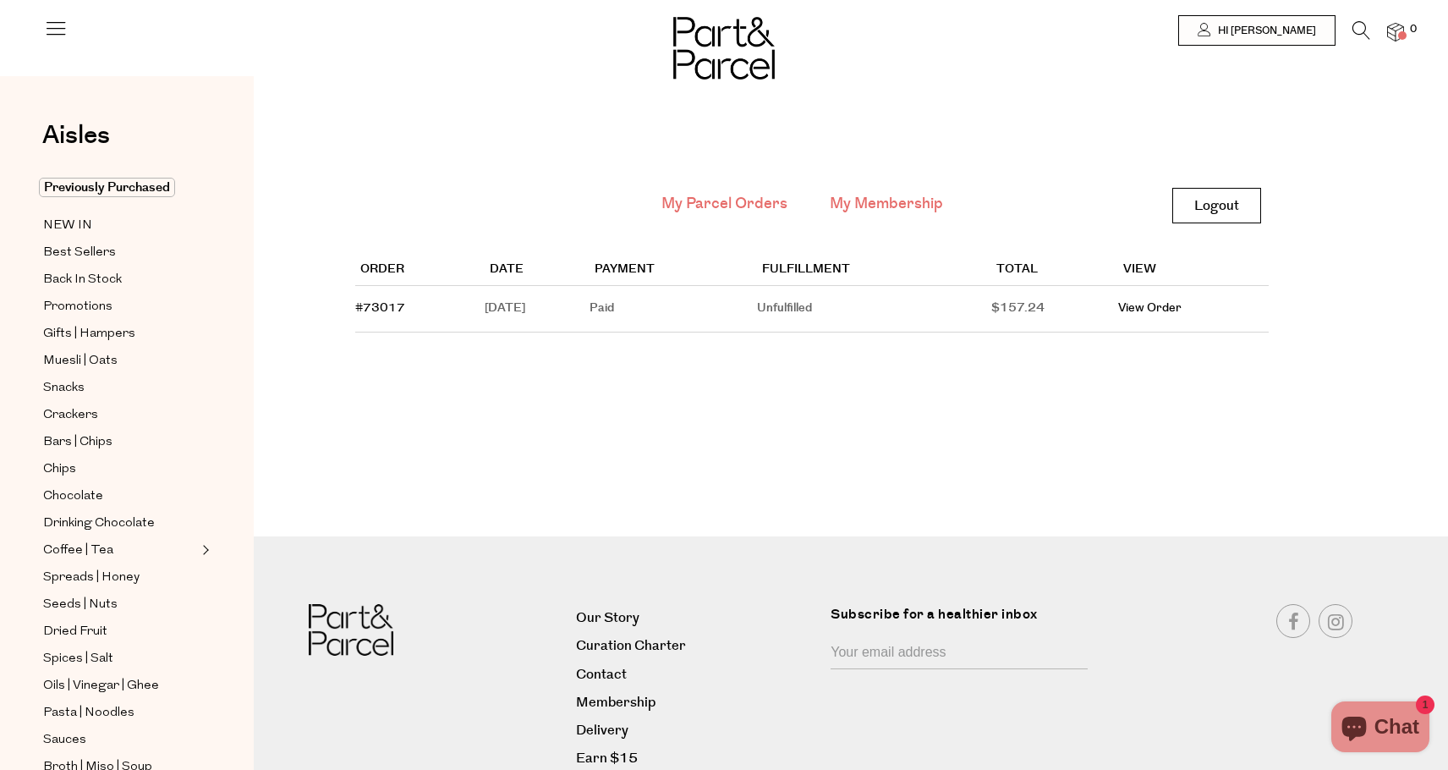
click at [890, 205] on link "My Membership" at bounding box center [886, 204] width 113 height 22
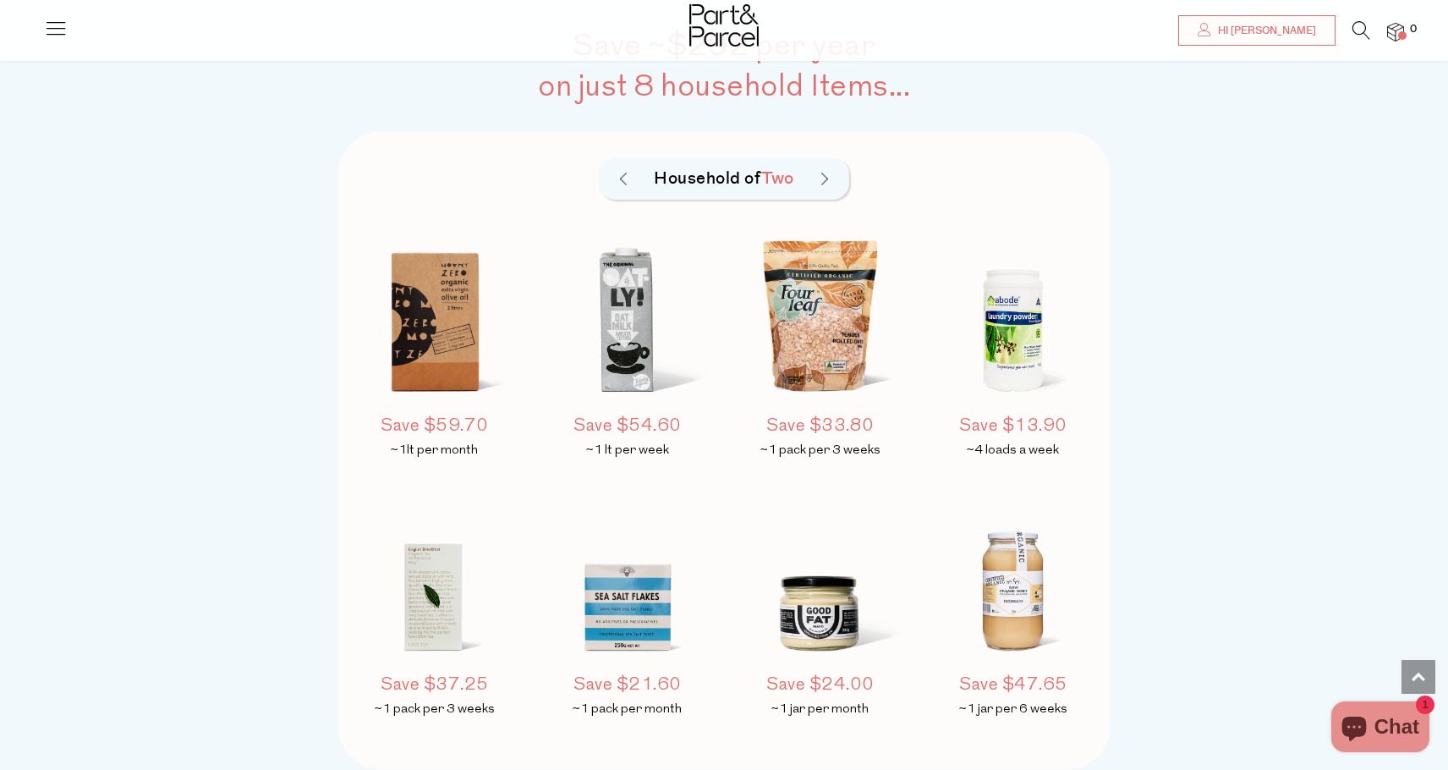
scroll to position [1297, 0]
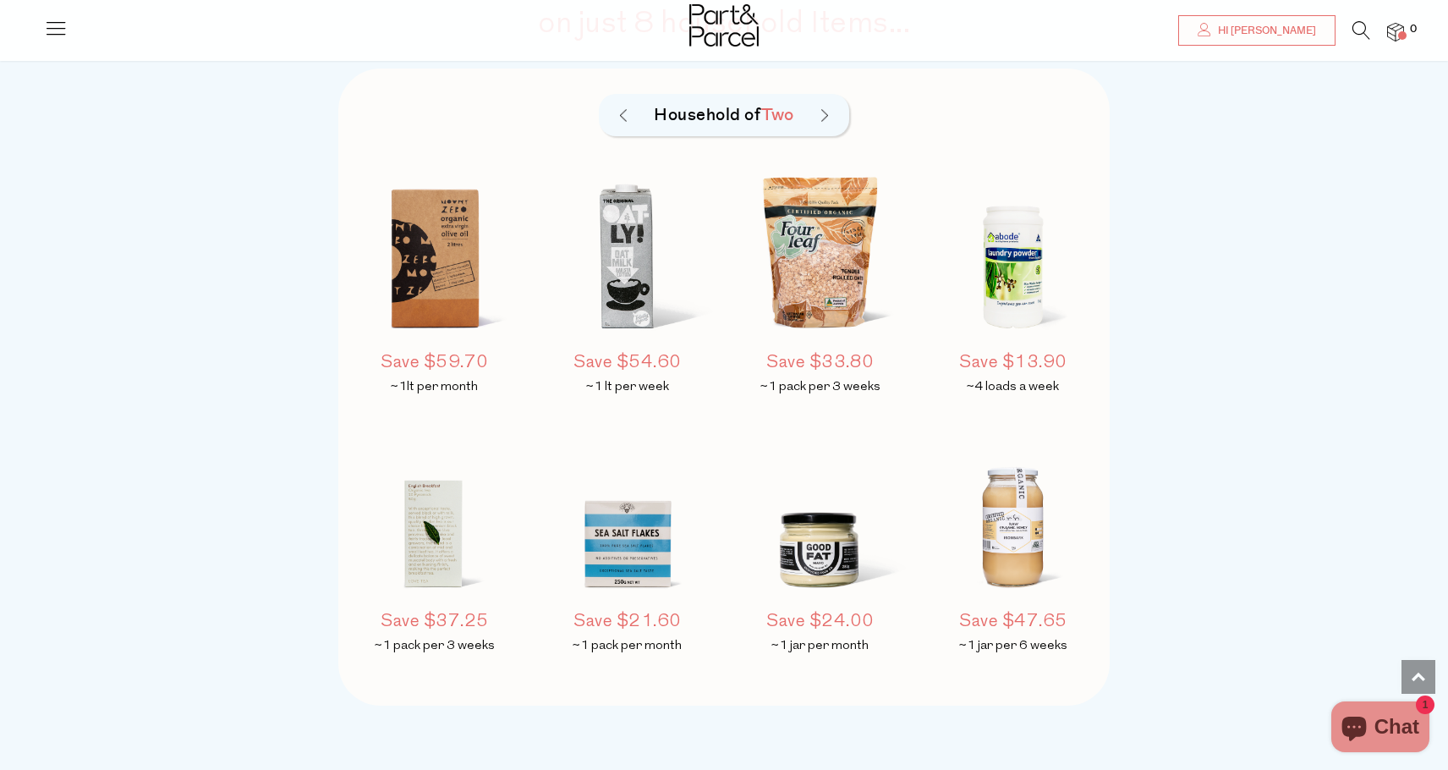
click at [648, 353] on h5 "Save $54.60" at bounding box center [628, 362] width 178 height 25
click at [617, 298] on img at bounding box center [628, 260] width 178 height 209
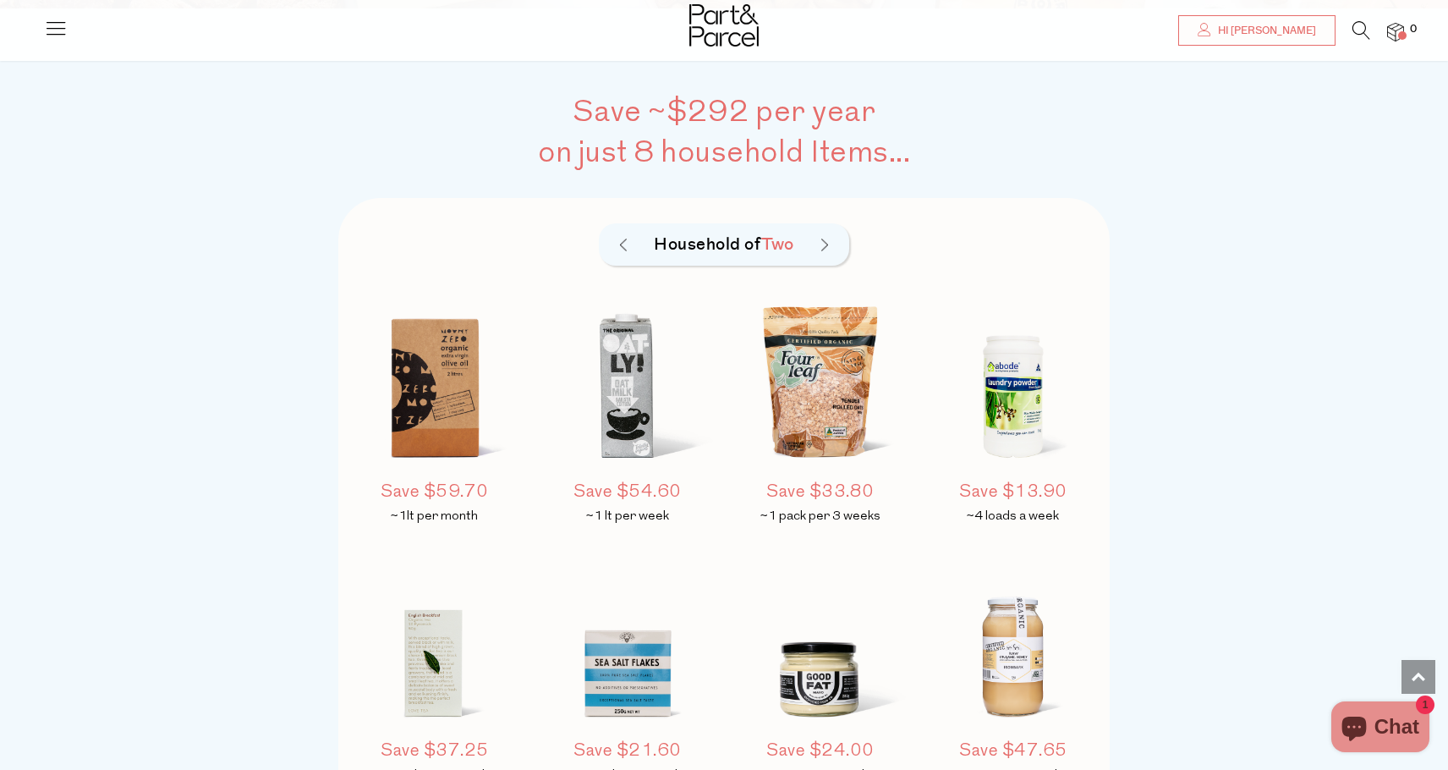
scroll to position [1112, 0]
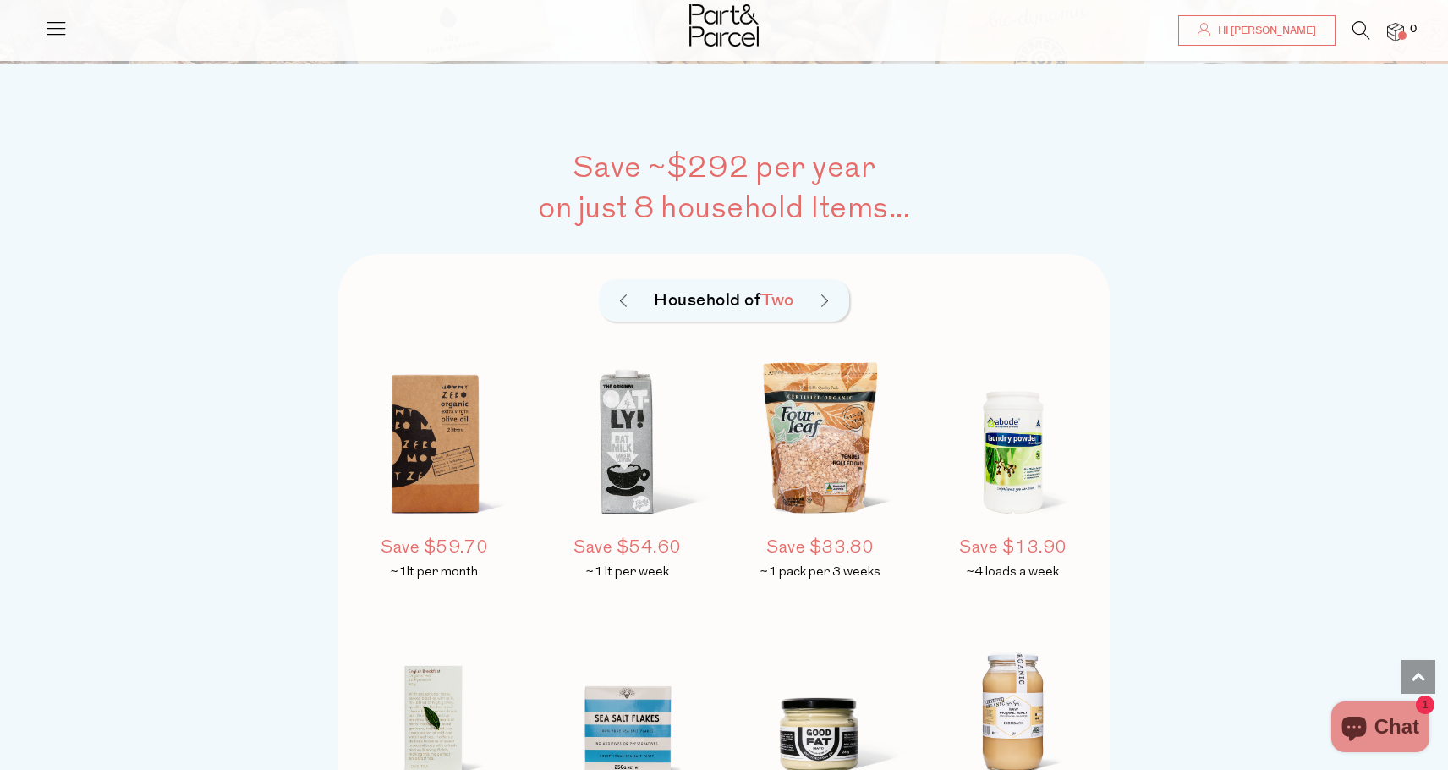
click at [719, 217] on h2 "on just 8 household Items..." at bounding box center [723, 208] width 771 height 41
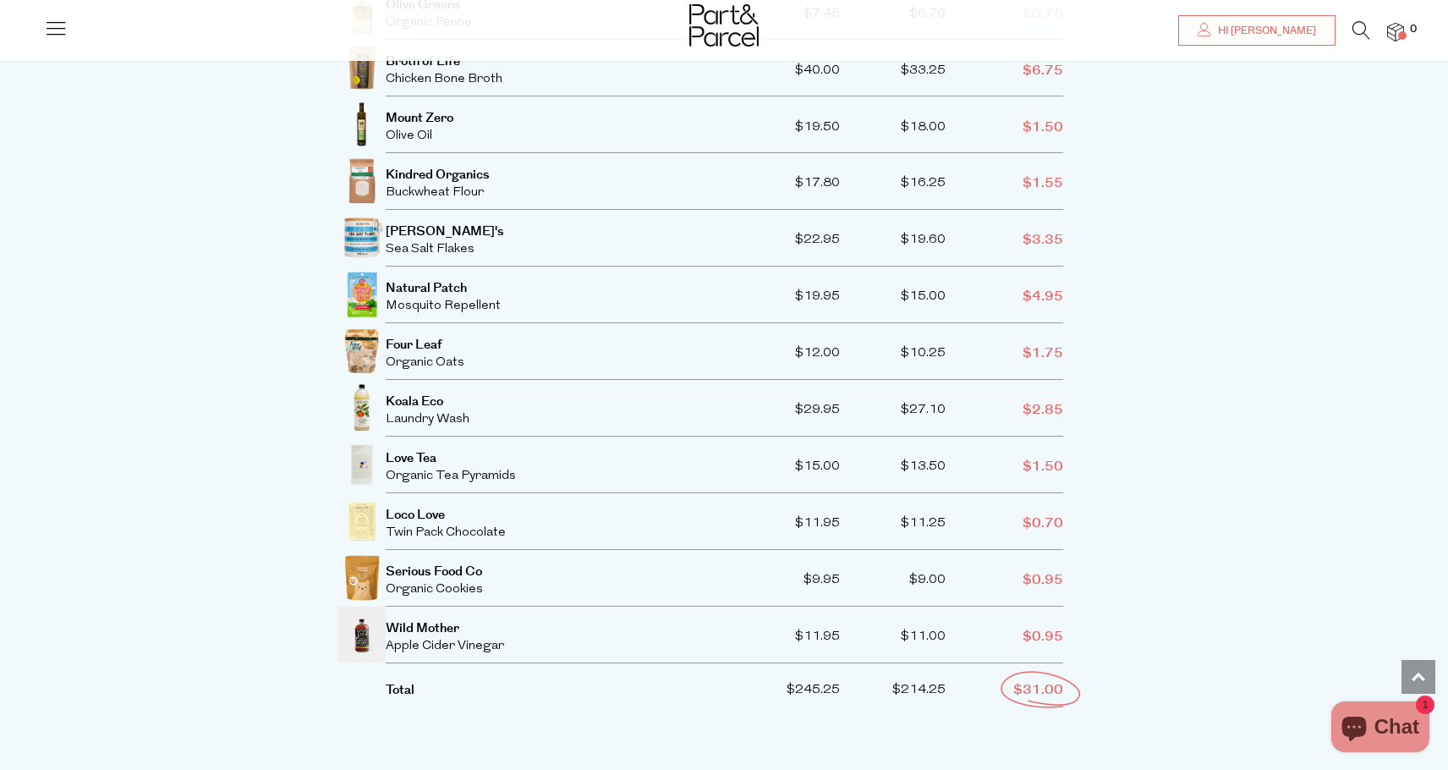
scroll to position [3300, 0]
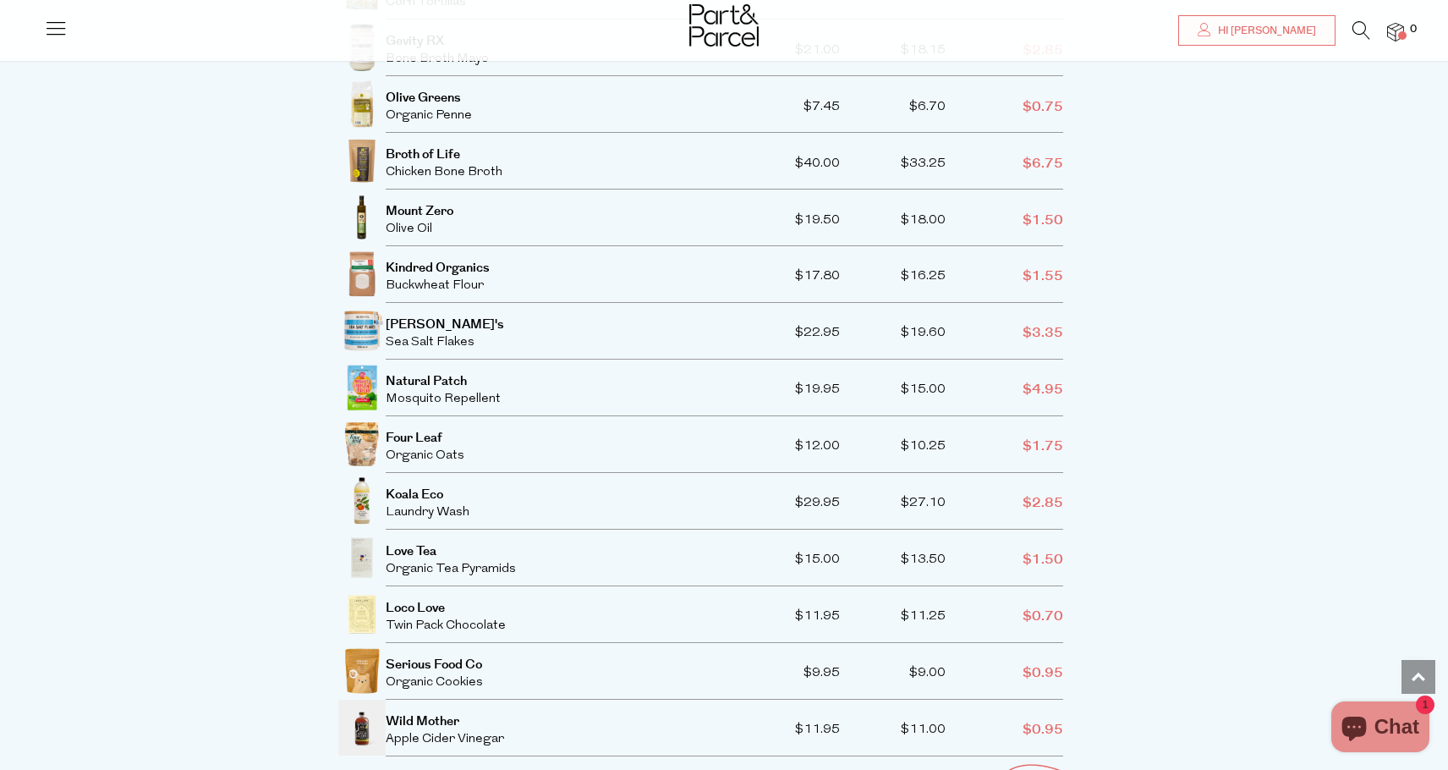
click at [364, 699] on img at bounding box center [361, 727] width 47 height 56
click at [734, 25] on img at bounding box center [723, 25] width 69 height 42
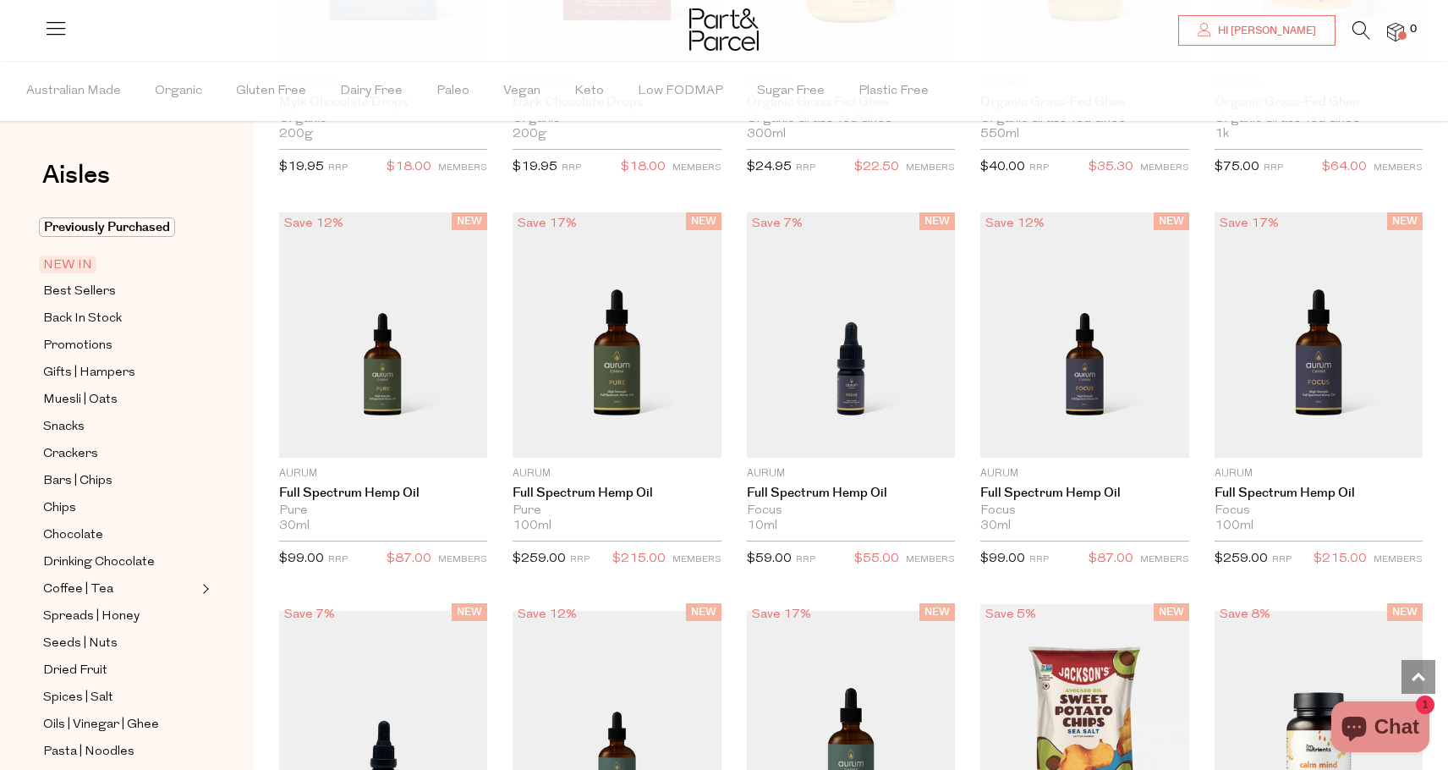
scroll to position [1429, 0]
